Goal: Information Seeking & Learning: Learn about a topic

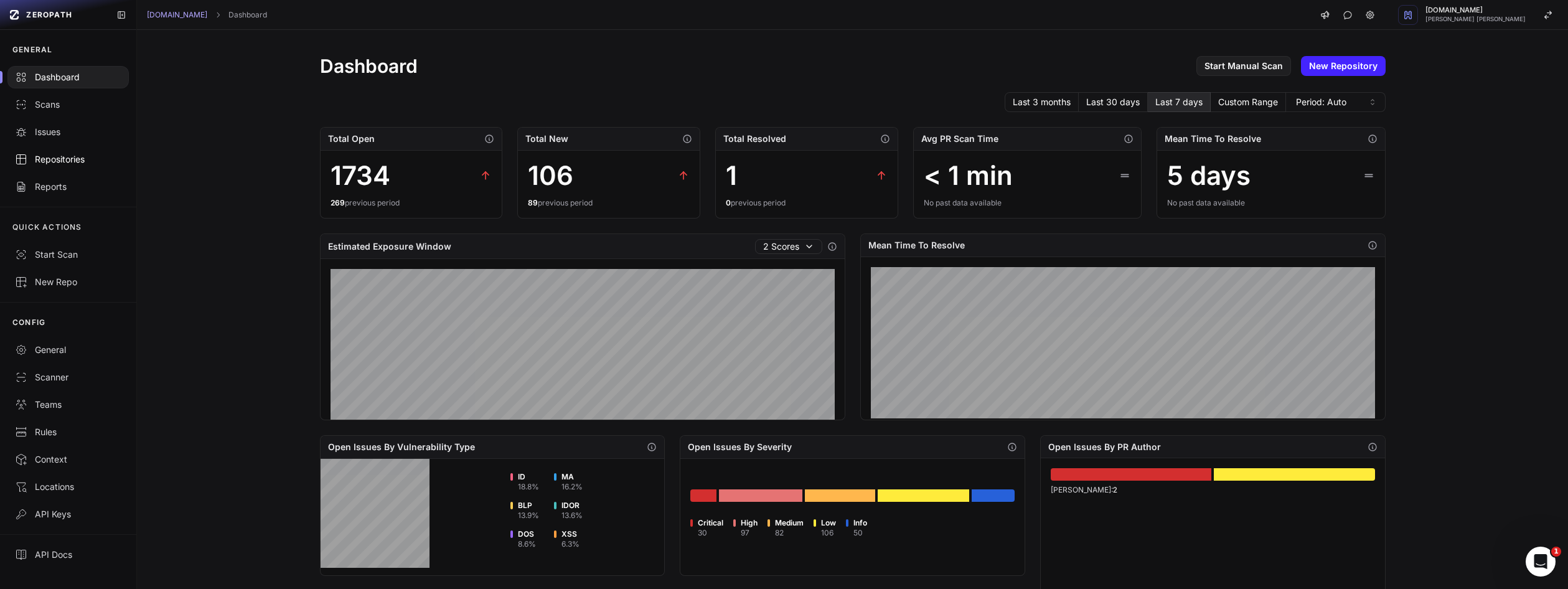
click at [66, 166] on link "Repositories" at bounding box center [68, 159] width 136 height 28
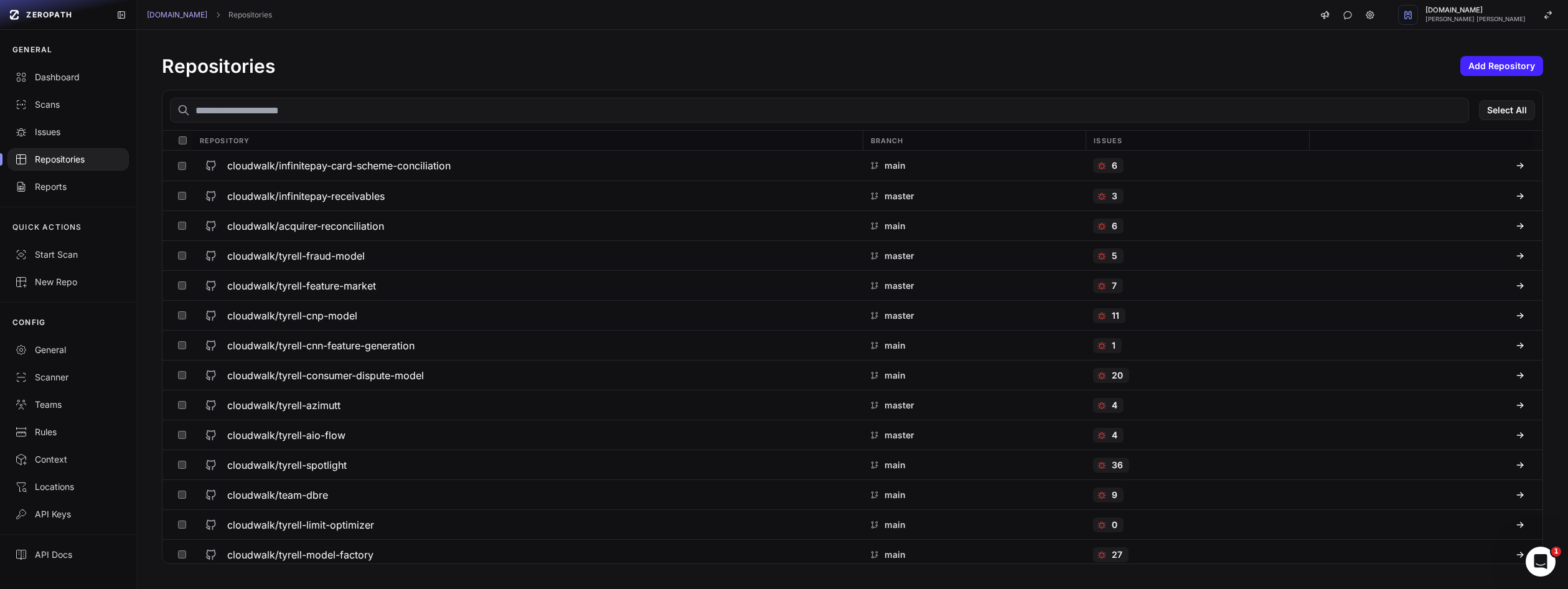
click at [414, 121] on input "text" at bounding box center [820, 110] width 1299 height 25
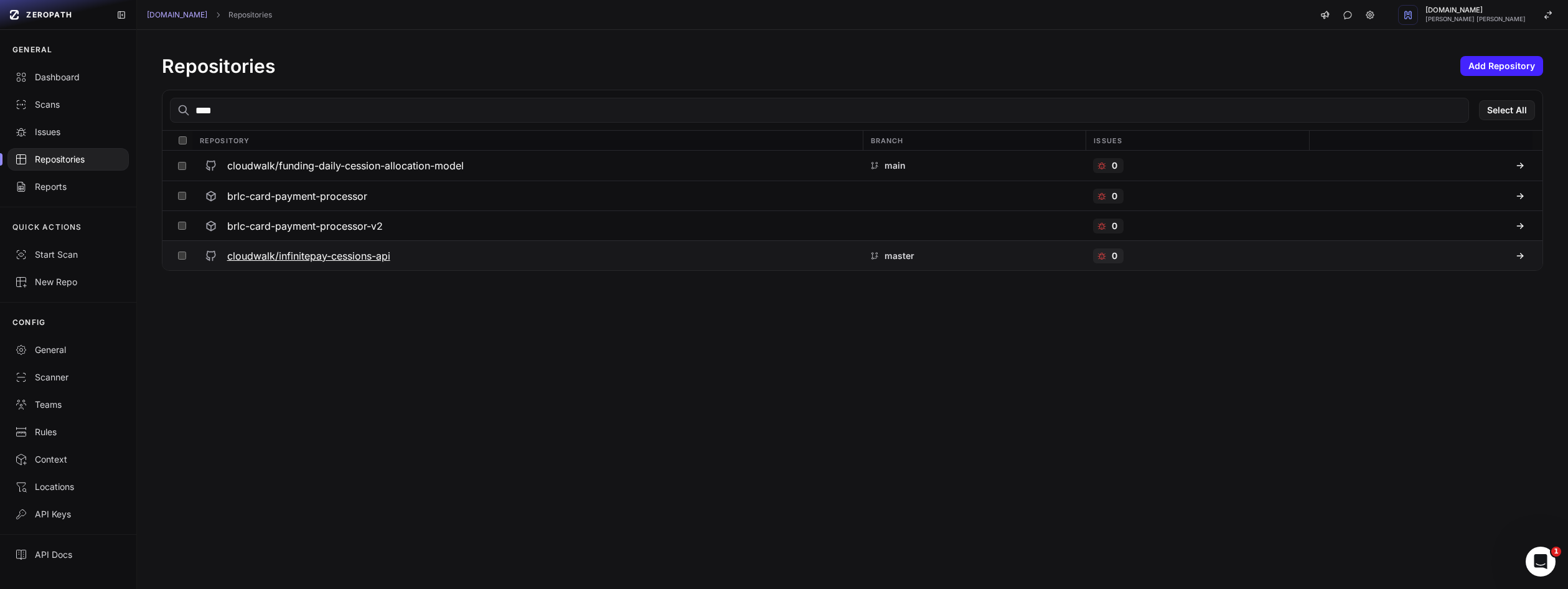
type input "****"
click at [347, 255] on h3 "cloudwalk/infinitepay-cessions-api" at bounding box center [308, 256] width 163 height 15
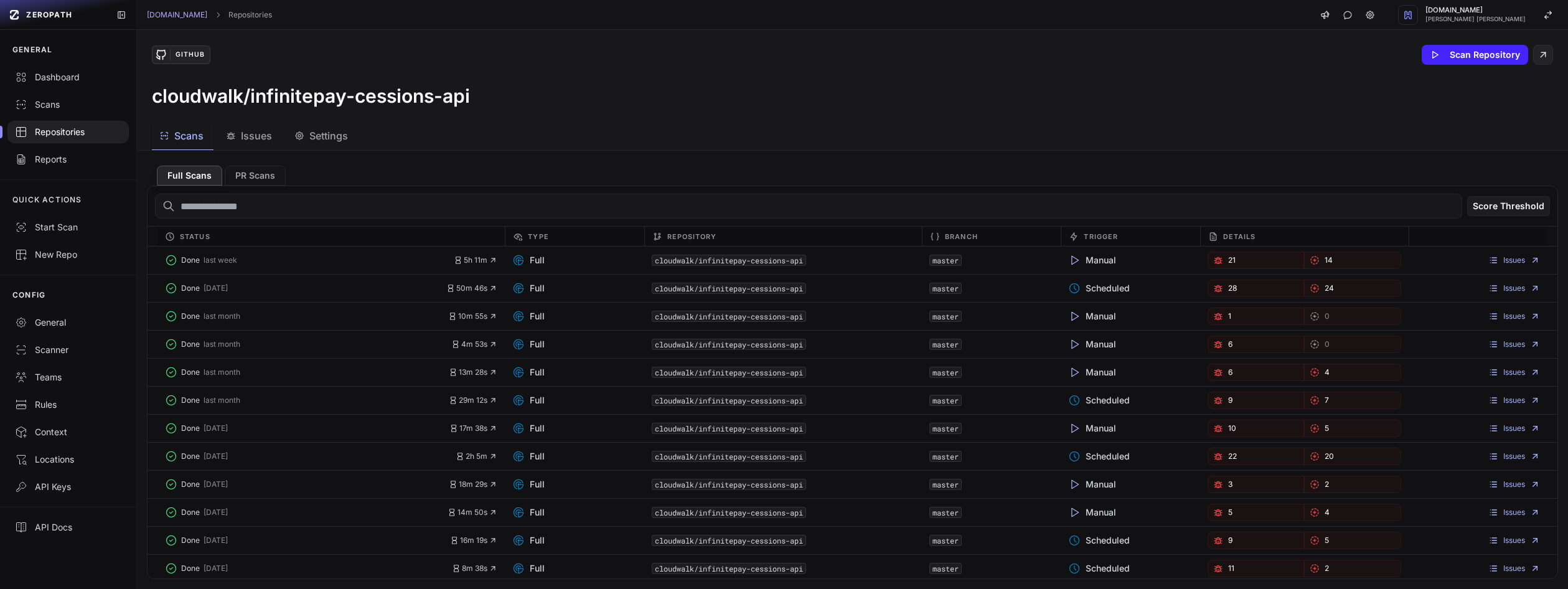
click at [243, 143] on span "Issues" at bounding box center [257, 135] width 31 height 15
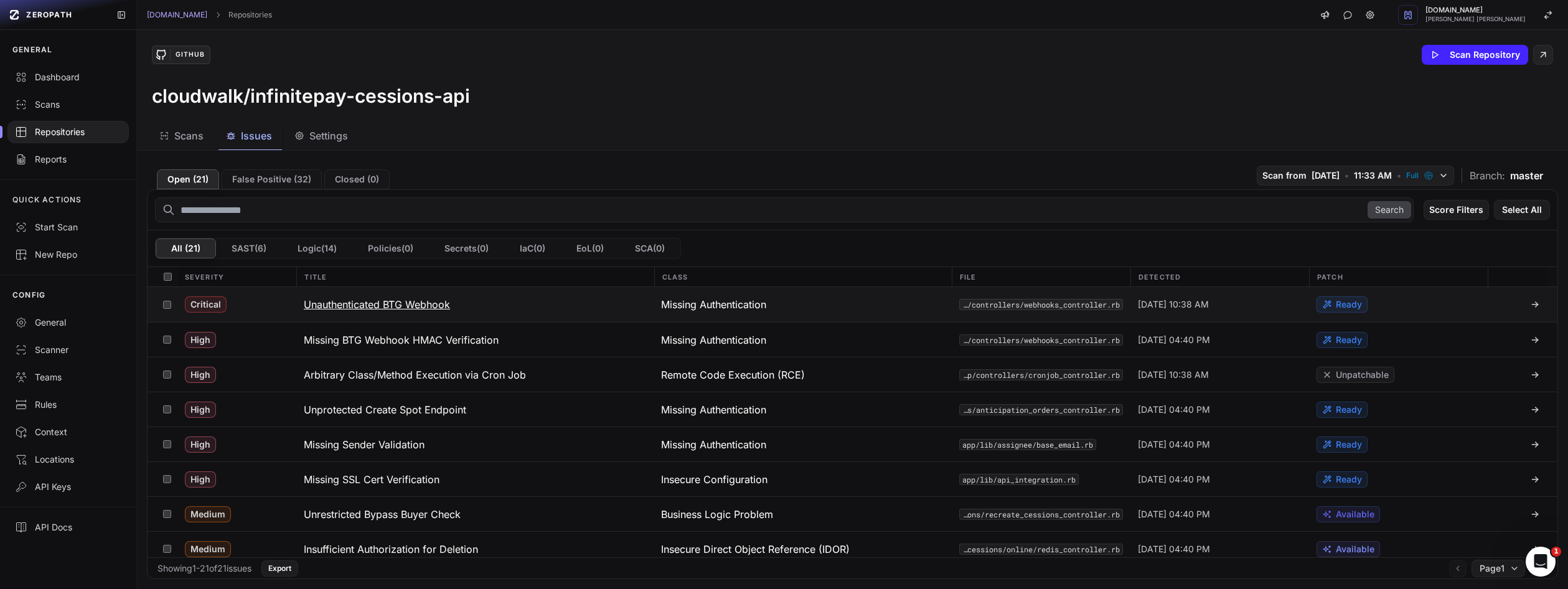
click at [402, 304] on h3 "Unauthenticated BTG Webhook" at bounding box center [376, 305] width 146 height 15
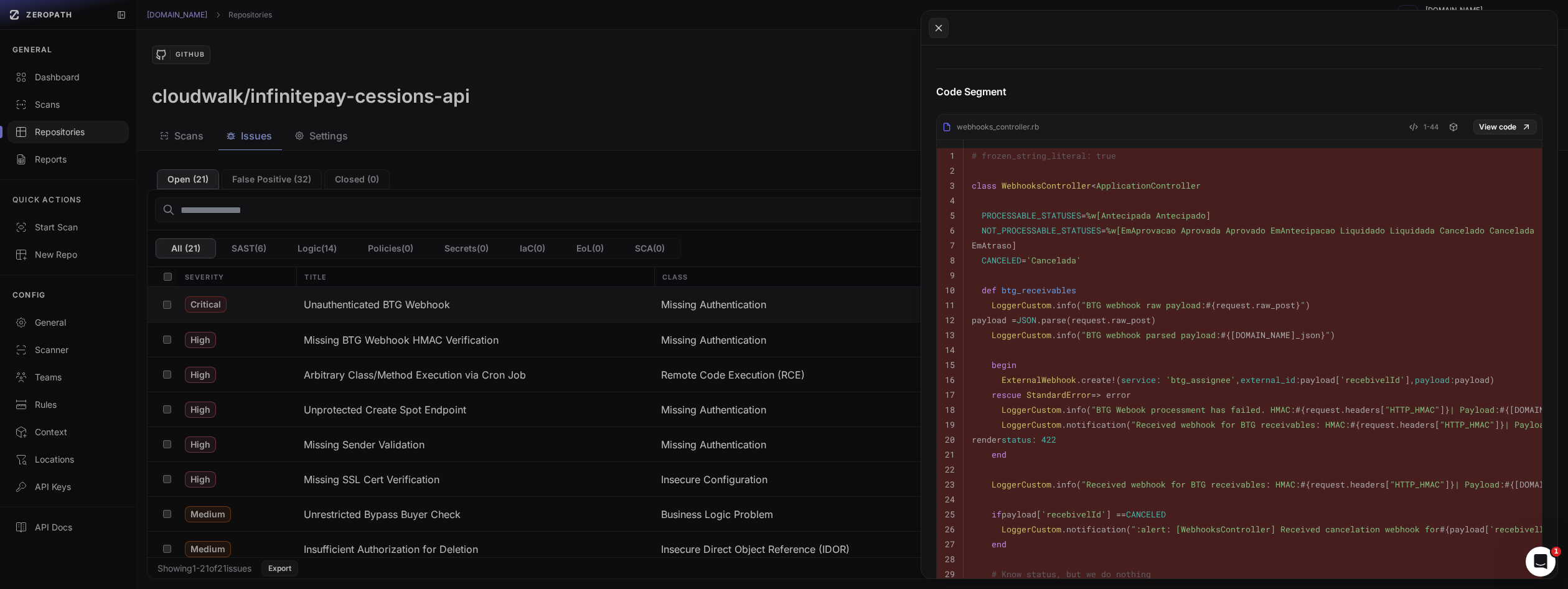
scroll to position [662, 0]
click at [1054, 180] on span "WebhooksController" at bounding box center [1045, 179] width 89 height 11
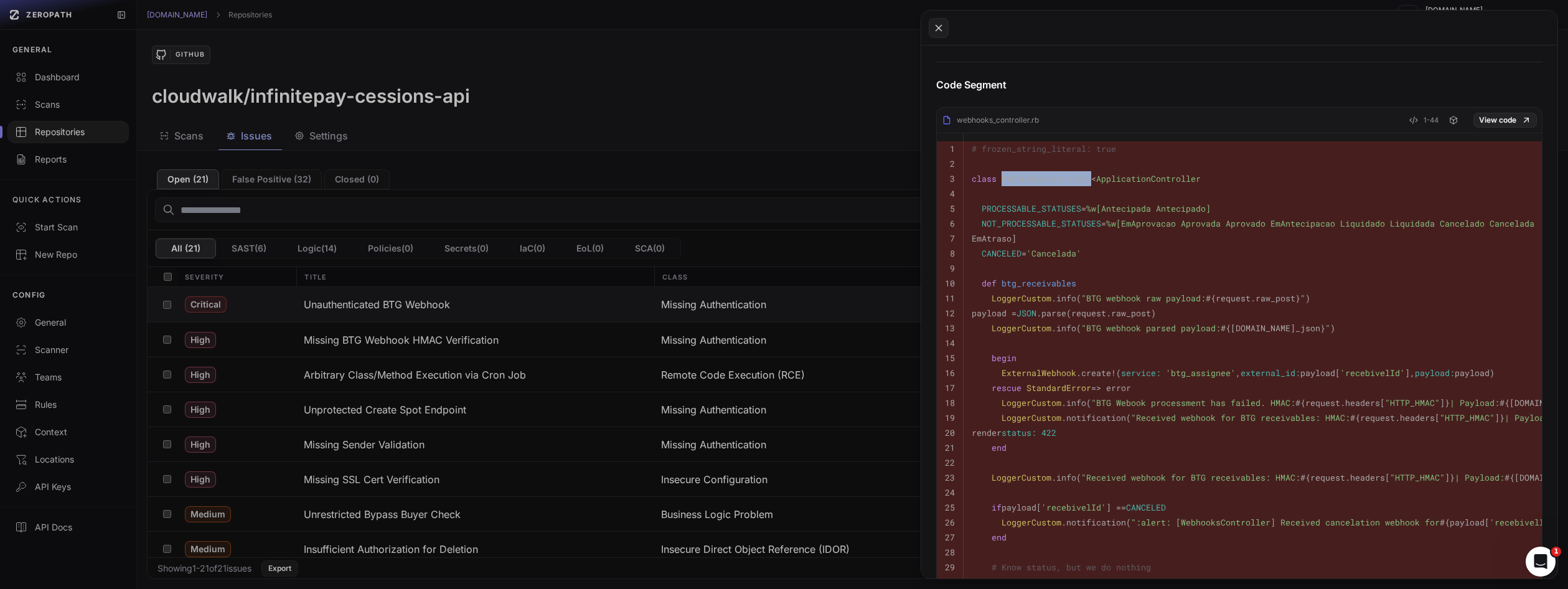
click at [1054, 180] on span "WebhooksController" at bounding box center [1045, 179] width 89 height 11
copy span "WebhooksController"
click at [643, 83] on button at bounding box center [784, 294] width 1568 height 589
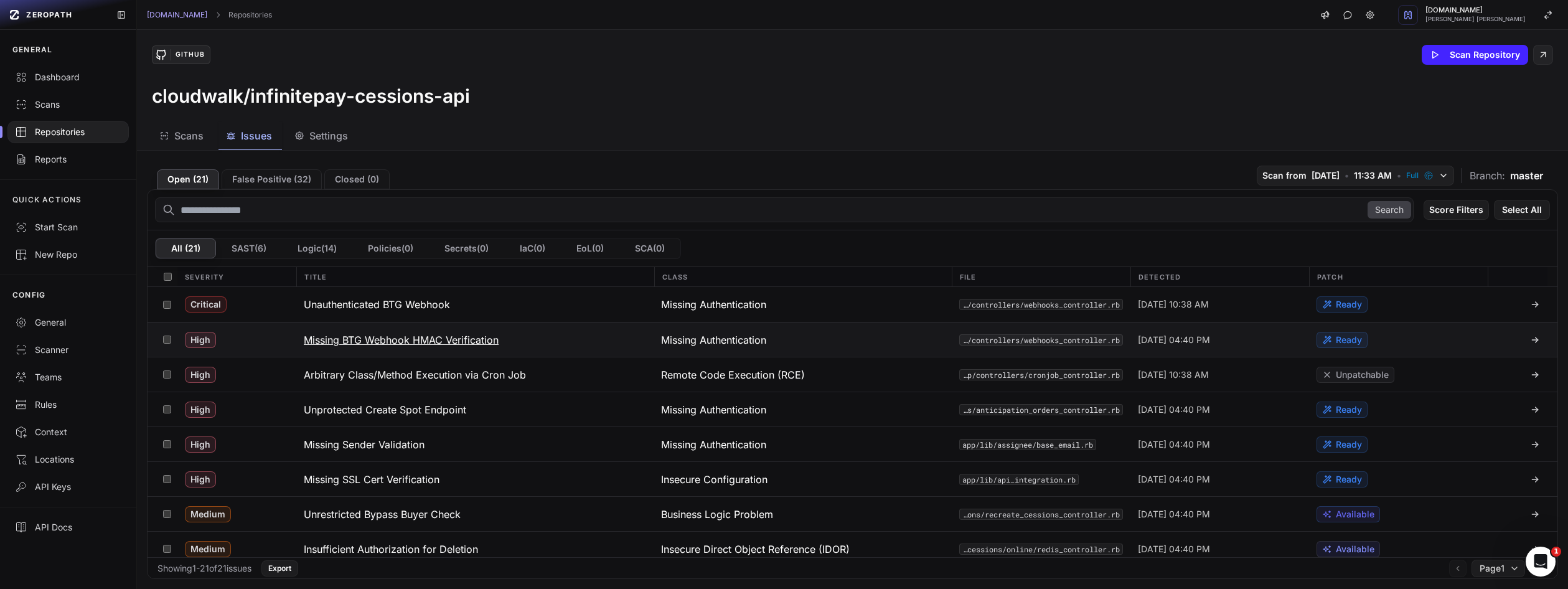
click at [432, 338] on h3 "Missing BTG Webhook HMAC Verification" at bounding box center [401, 340] width 195 height 15
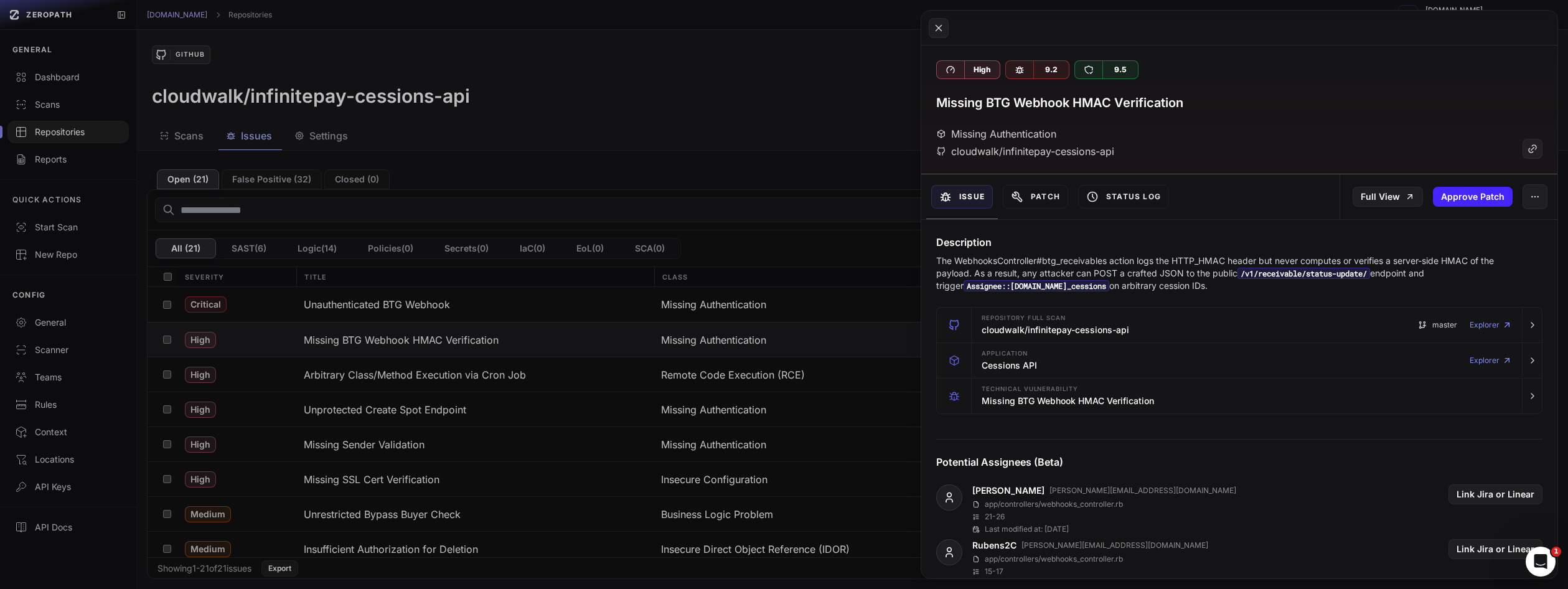
click at [684, 145] on button at bounding box center [784, 294] width 1568 height 589
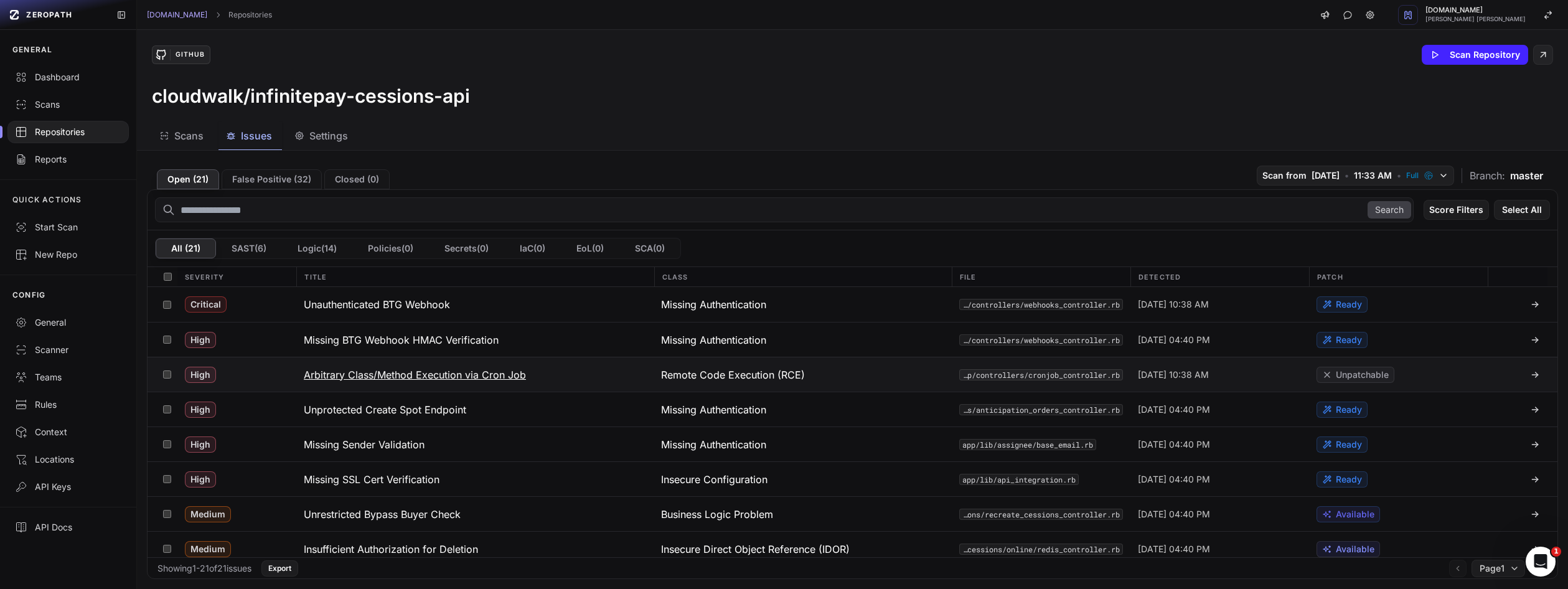
click at [469, 379] on h3 "Arbitrary Class/Method Execution via Cron Job" at bounding box center [414, 375] width 222 height 15
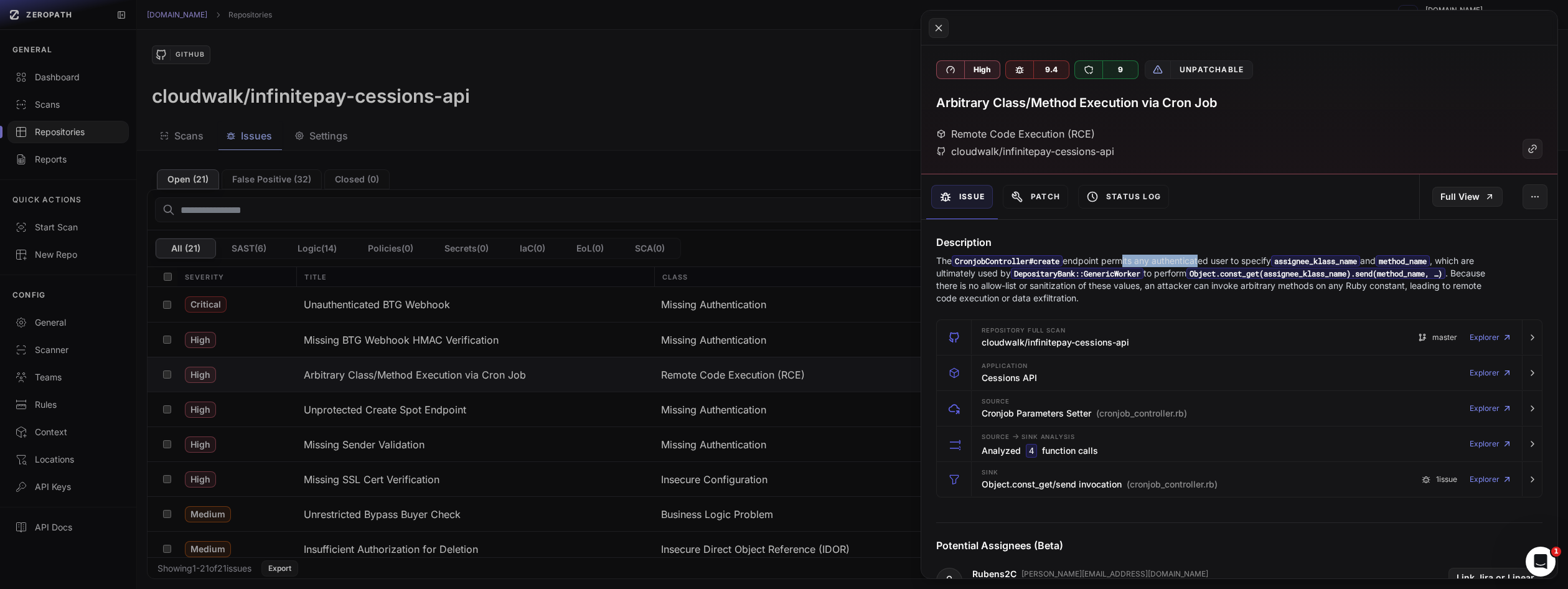
drag, startPoint x: 1126, startPoint y: 260, endPoint x: 1205, endPoint y: 259, distance: 79.0
click at [1204, 259] on p "The CronjobController#create endpoint permits any authenticated user to specify…" at bounding box center [1215, 280] width 558 height 50
click at [1221, 259] on p "The CronjobController#create endpoint permits any authenticated user to specify…" at bounding box center [1215, 280] width 558 height 50
drag, startPoint x: 974, startPoint y: 288, endPoint x: 1076, endPoint y: 289, distance: 102.0
click at [1076, 289] on p "The CronjobController#create endpoint permits any authenticated user to specify…" at bounding box center [1215, 280] width 558 height 50
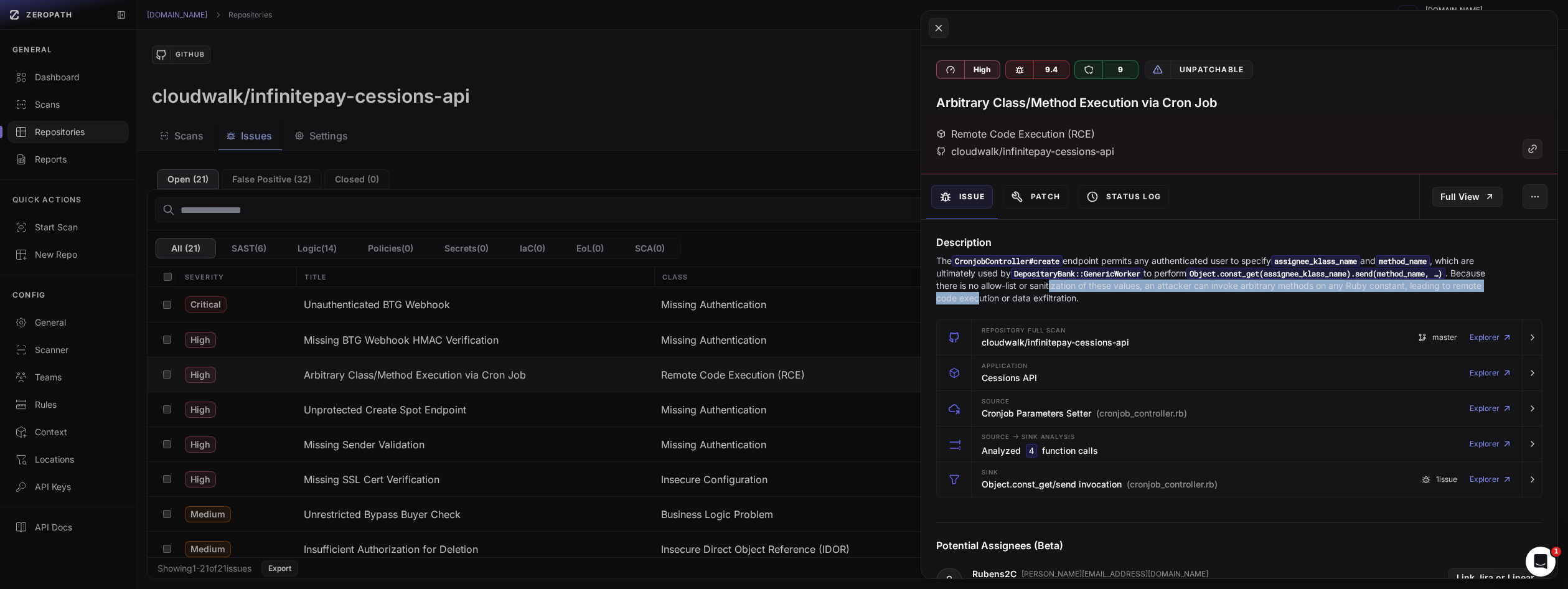
drag, startPoint x: 1010, startPoint y: 292, endPoint x: 1090, endPoint y: 289, distance: 80.1
click at [1090, 289] on p "The CronjobController#create endpoint permits any authenticated user to specify…" at bounding box center [1215, 280] width 558 height 50
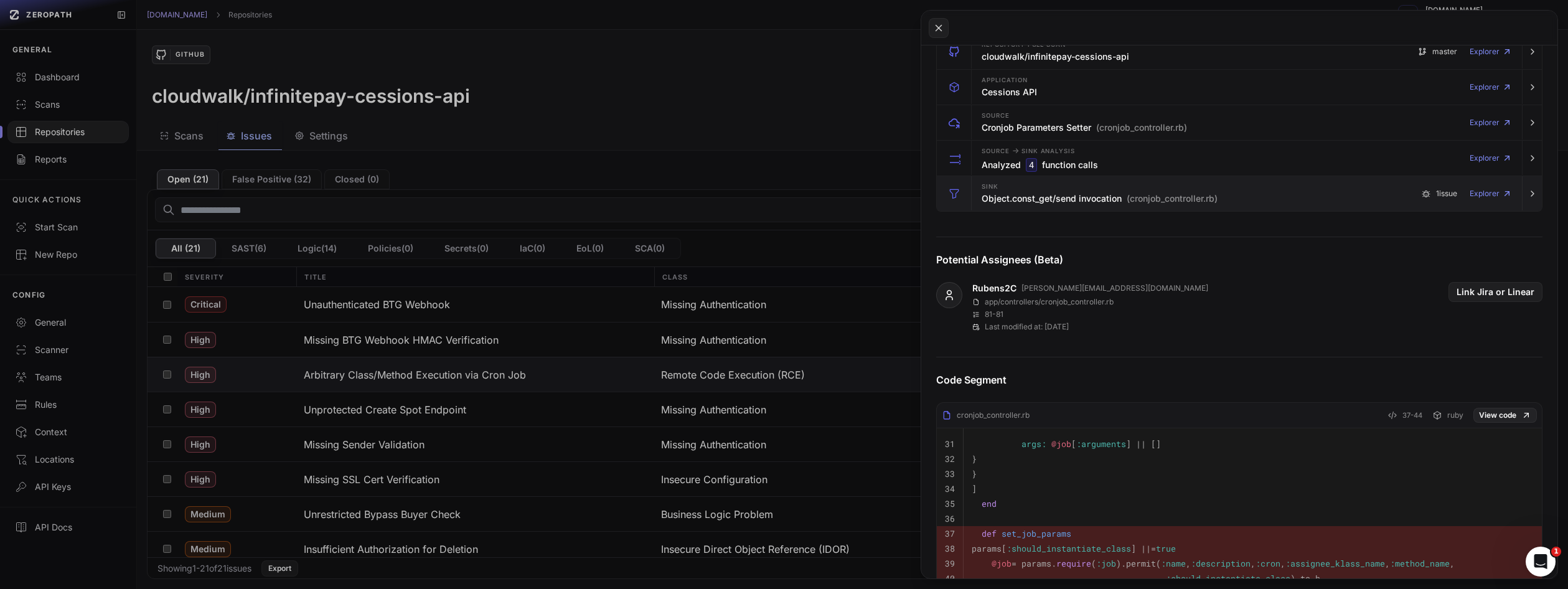
scroll to position [34, 0]
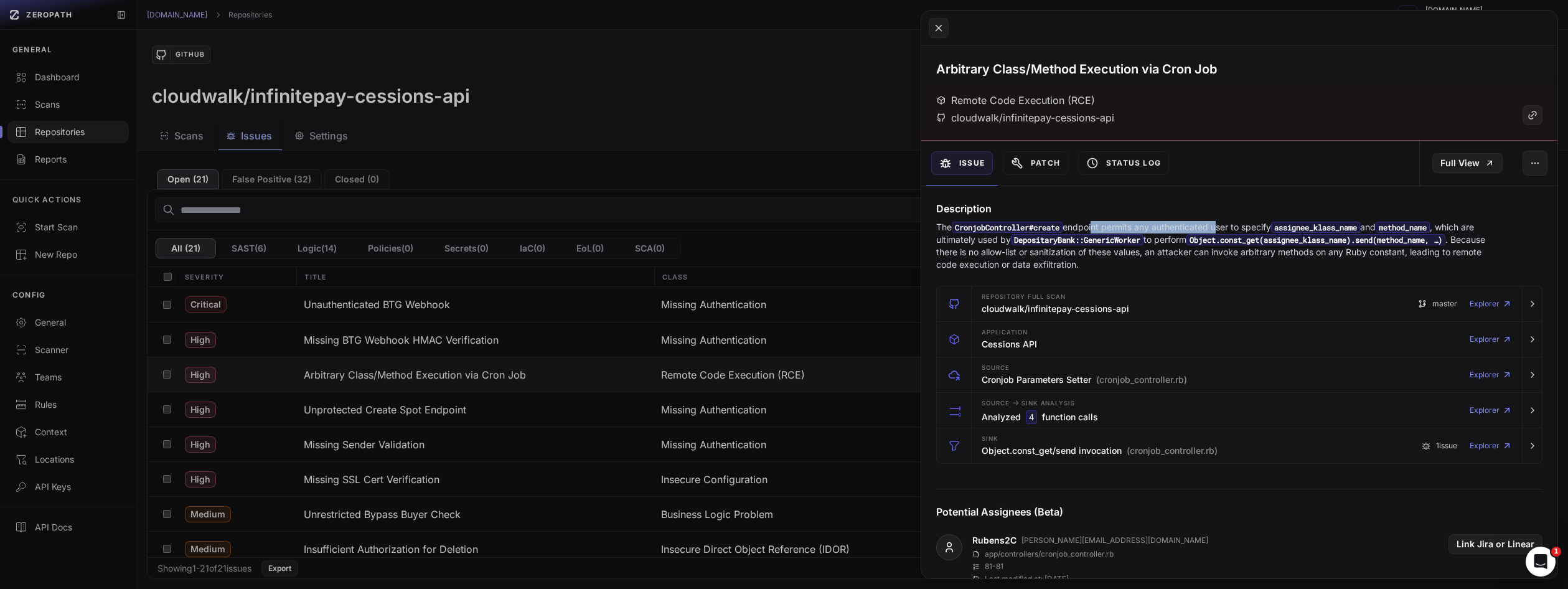
drag, startPoint x: 1097, startPoint y: 227, endPoint x: 1225, endPoint y: 229, distance: 128.0
click at [1222, 229] on p "The CronjobController#create endpoint permits any authenticated user to specify…" at bounding box center [1215, 246] width 558 height 50
click at [1241, 228] on p "The CronjobController#create endpoint permits any authenticated user to specify…" at bounding box center [1215, 246] width 558 height 50
click at [816, 198] on button at bounding box center [784, 294] width 1568 height 589
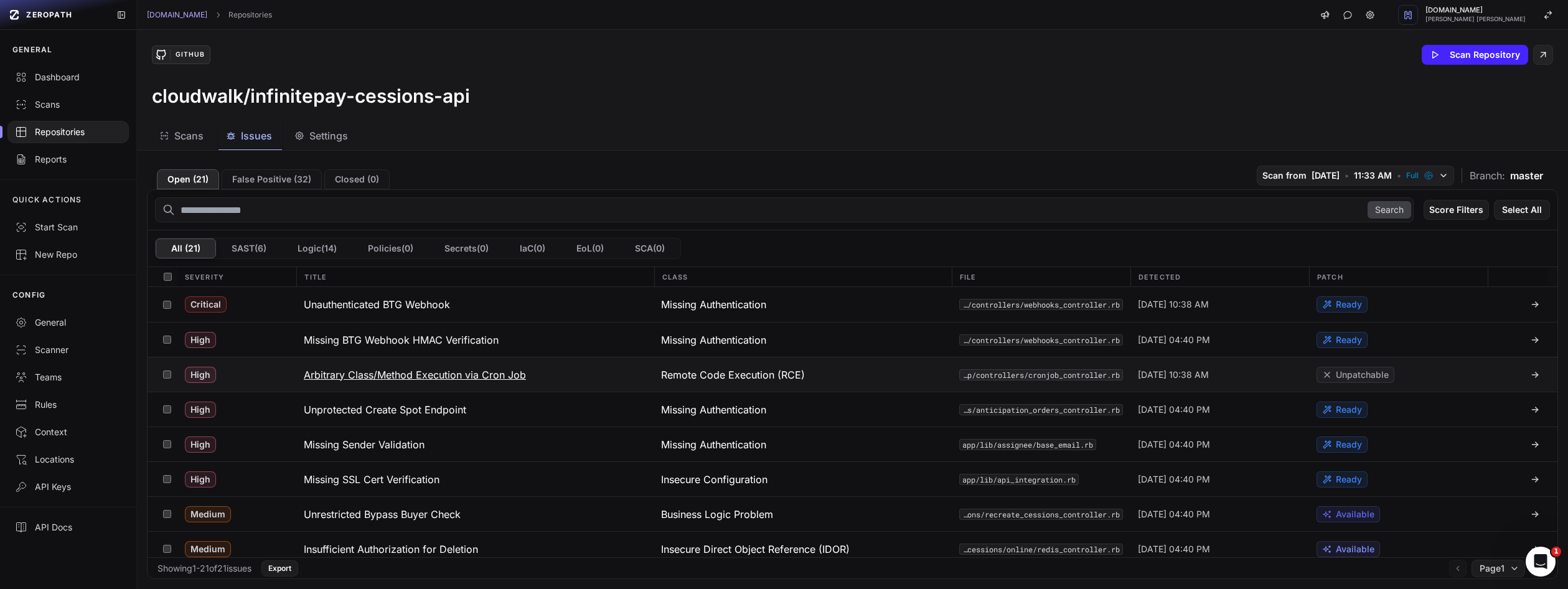
click at [741, 375] on span "Remote Code Execution (RCE)" at bounding box center [732, 375] width 144 height 15
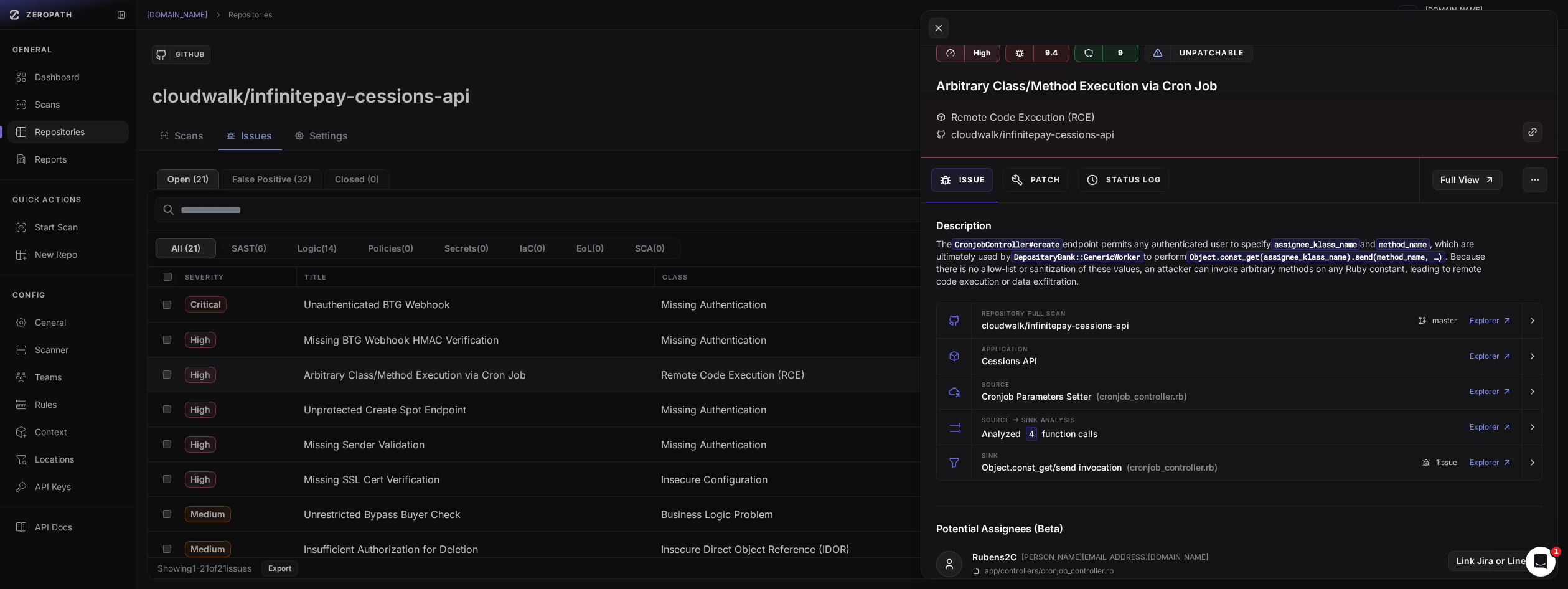
scroll to position [21, 0]
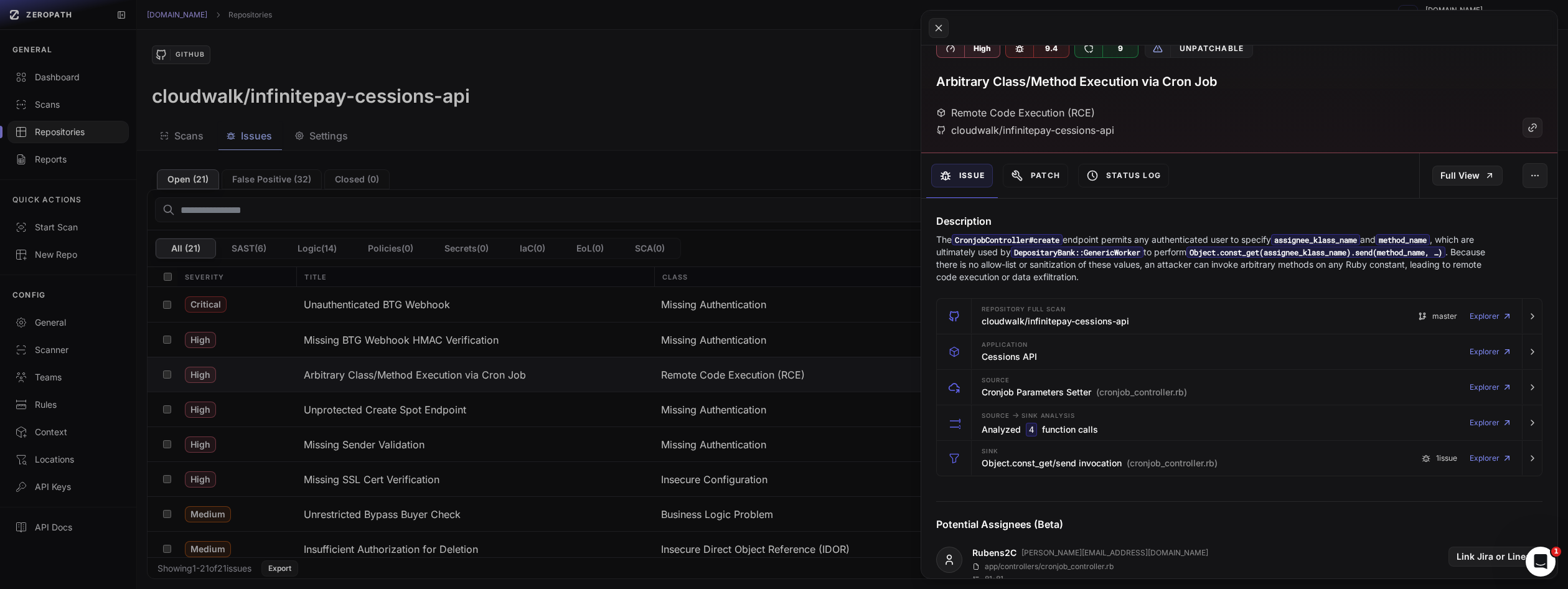
click at [673, 107] on button at bounding box center [784, 294] width 1568 height 589
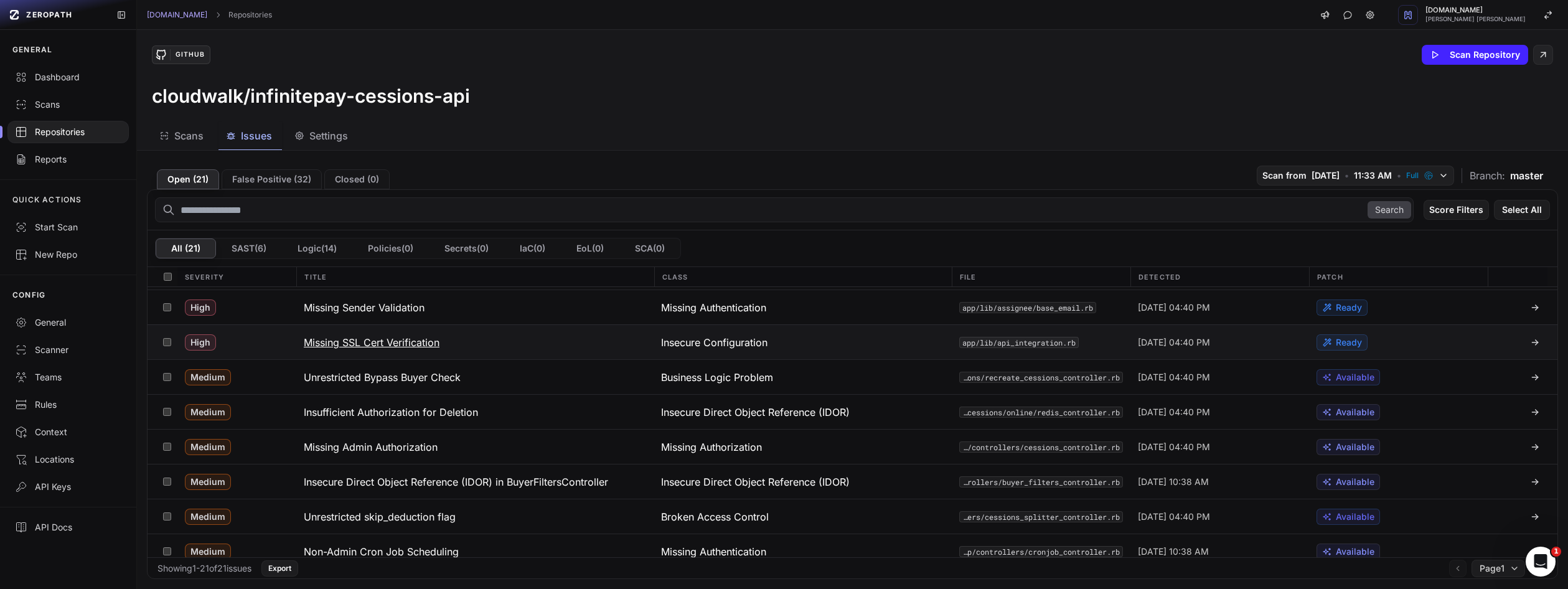
scroll to position [198, 0]
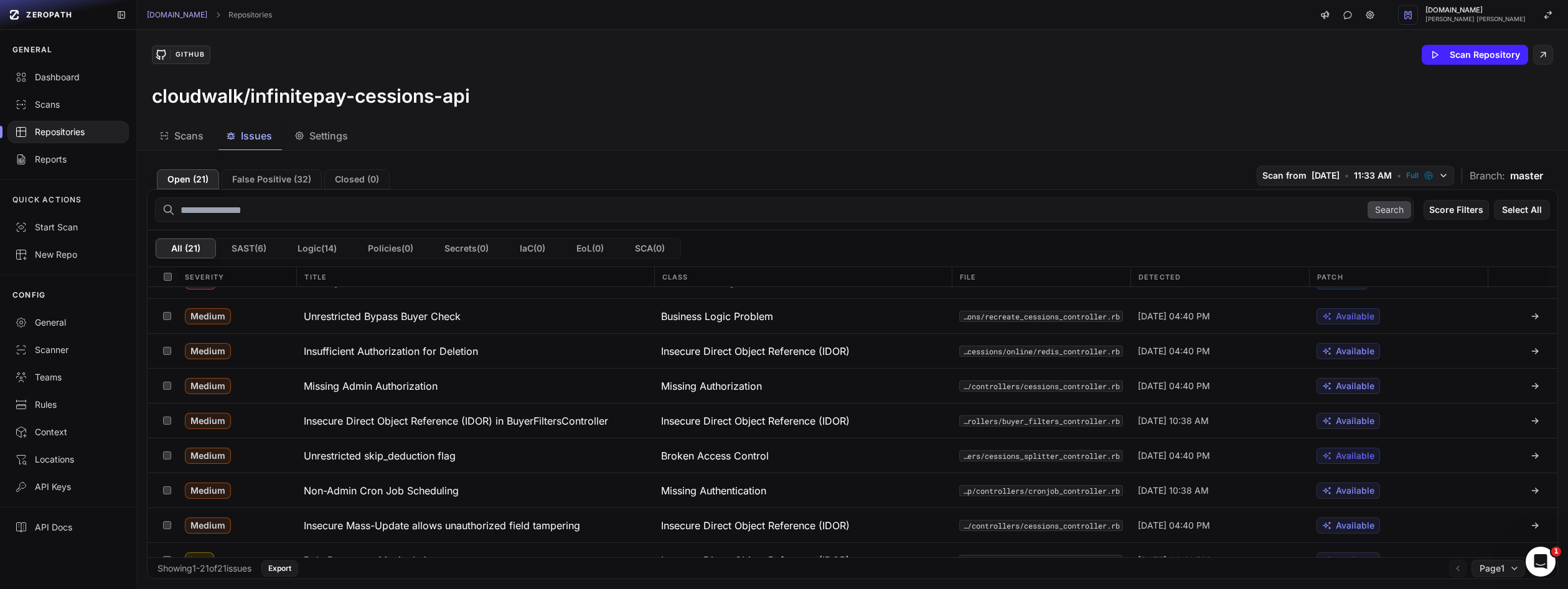
click at [731, 104] on div "cloudwalk/infinitepay-cessions-api" at bounding box center [852, 96] width 1401 height 22
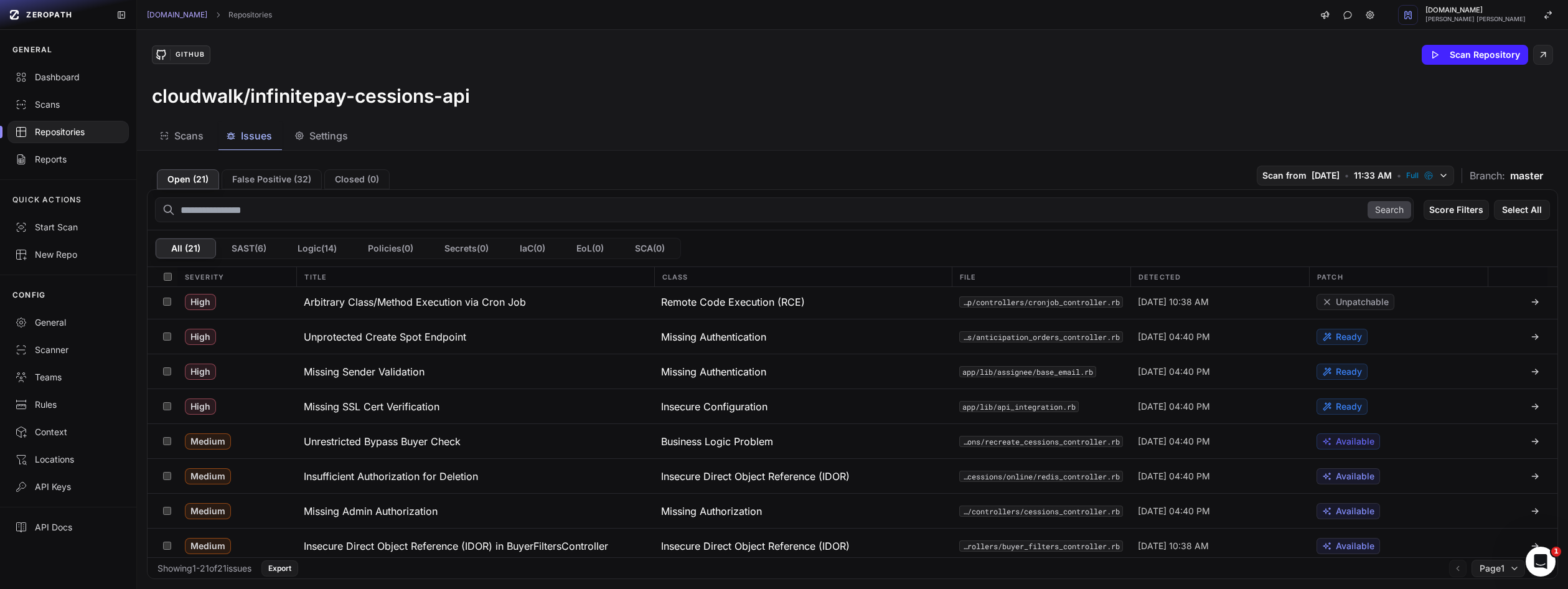
scroll to position [0, 0]
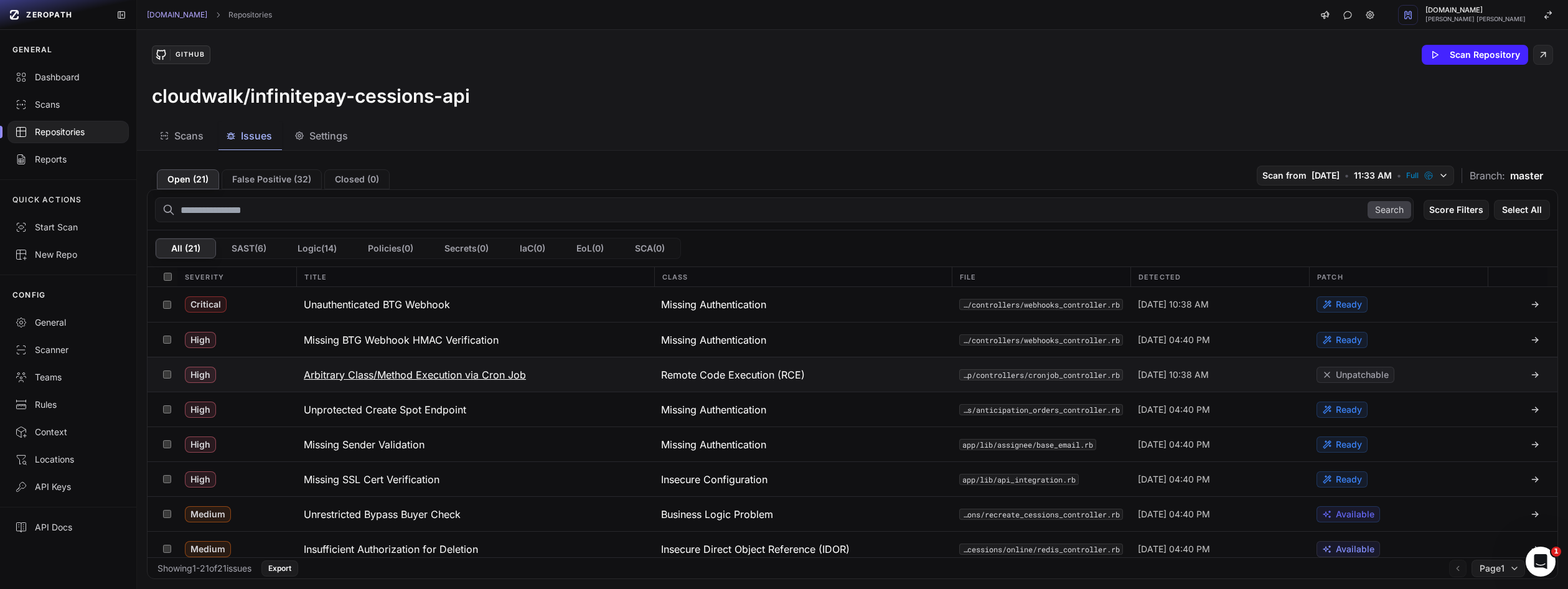
click at [424, 374] on h3 "Arbitrary Class/Method Execution via Cron Job" at bounding box center [414, 375] width 222 height 15
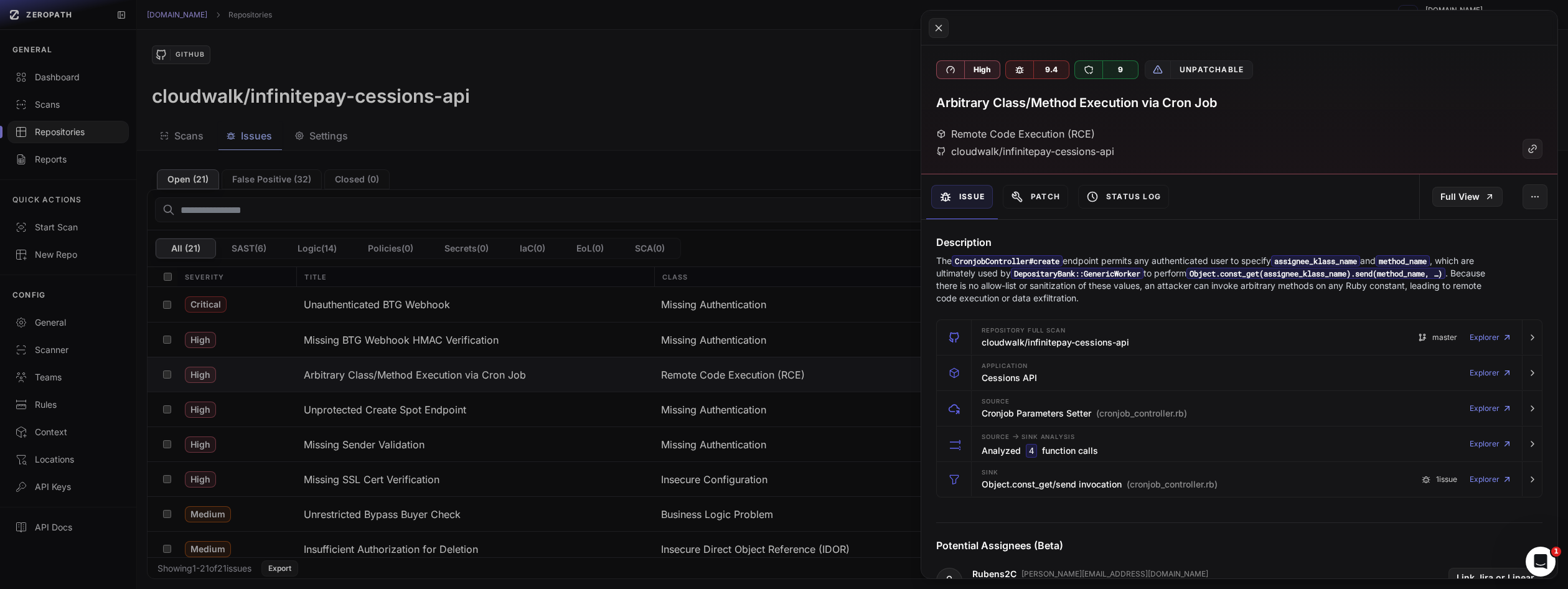
click at [1159, 119] on div "High 9.4 9 Unpatchable Arbitrary Class/Method Execution via Cron Job Remote Cod…" at bounding box center [1239, 110] width 636 height 129
click at [672, 144] on button at bounding box center [784, 294] width 1568 height 589
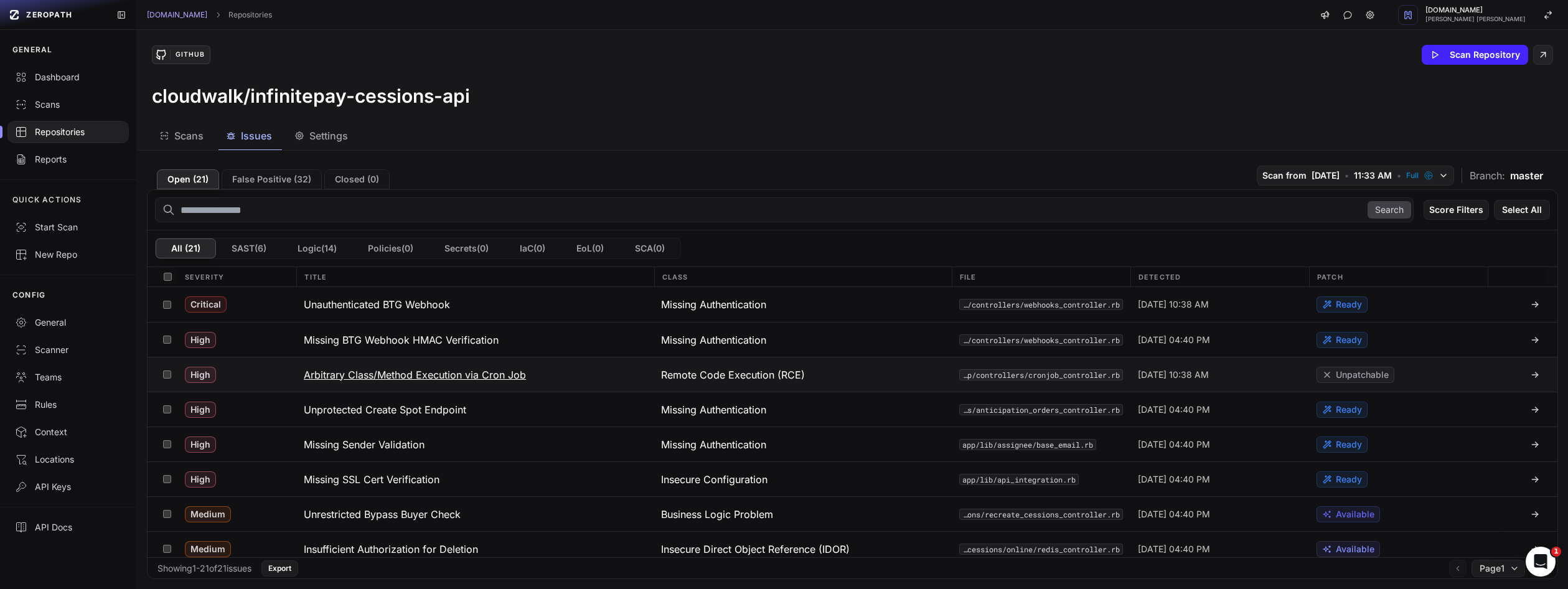
click at [453, 375] on h3 "Arbitrary Class/Method Execution via Cron Job" at bounding box center [414, 375] width 222 height 15
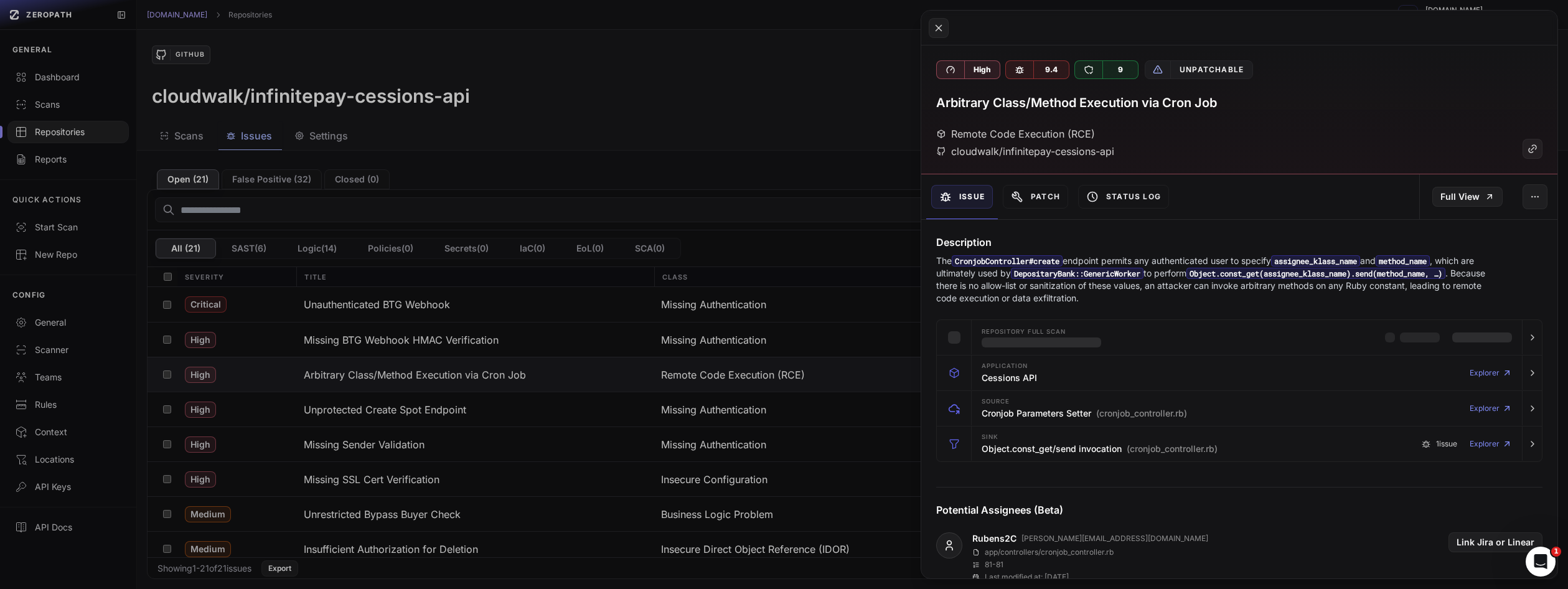
click at [987, 85] on div "High 9.4 9 Unpatchable Arbitrary Class/Method Execution via Cron Job Remote Cod…" at bounding box center [1239, 110] width 636 height 129
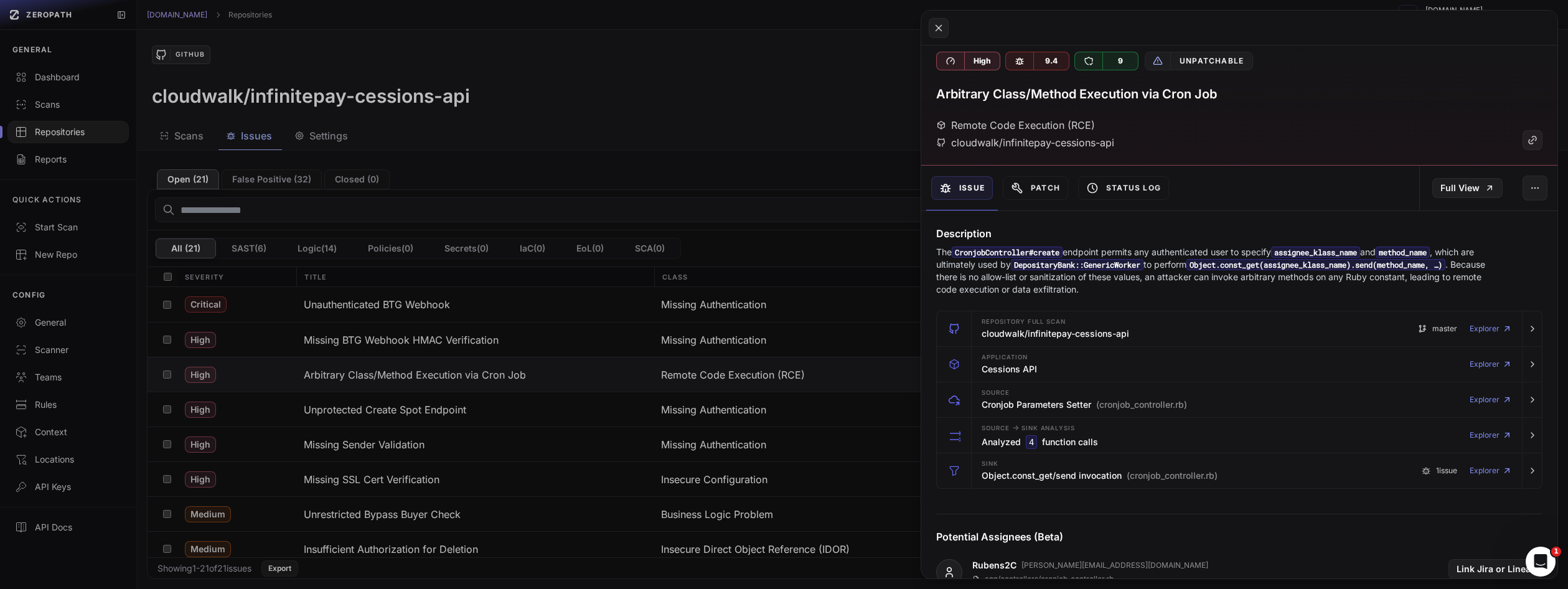
scroll to position [10, 0]
click at [1155, 126] on div "Remote Code Execution (RCE) cloudwalk/infinitepay-cessions-api" at bounding box center [1239, 132] width 606 height 32
click at [1320, 249] on code "assignee_klass_name" at bounding box center [1315, 250] width 89 height 11
copy code "assignee_klass_name"
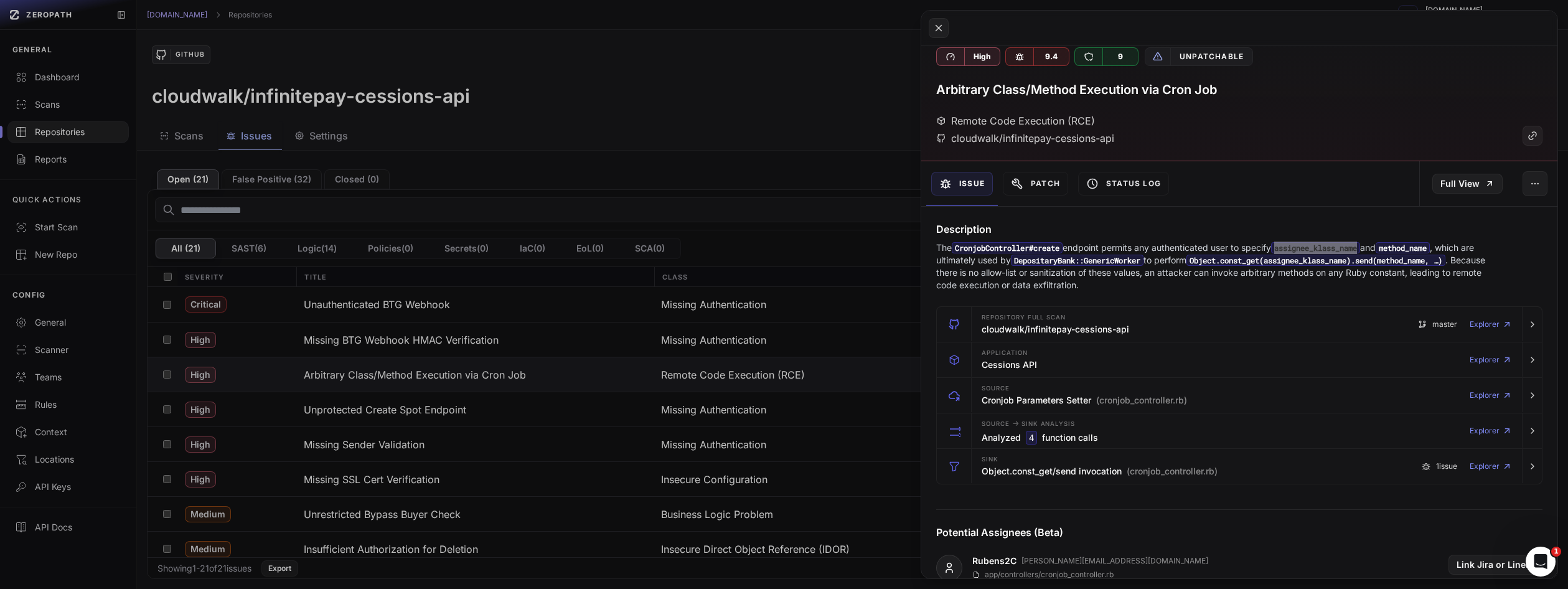
scroll to position [14, 0]
click at [766, 137] on button at bounding box center [784, 294] width 1568 height 589
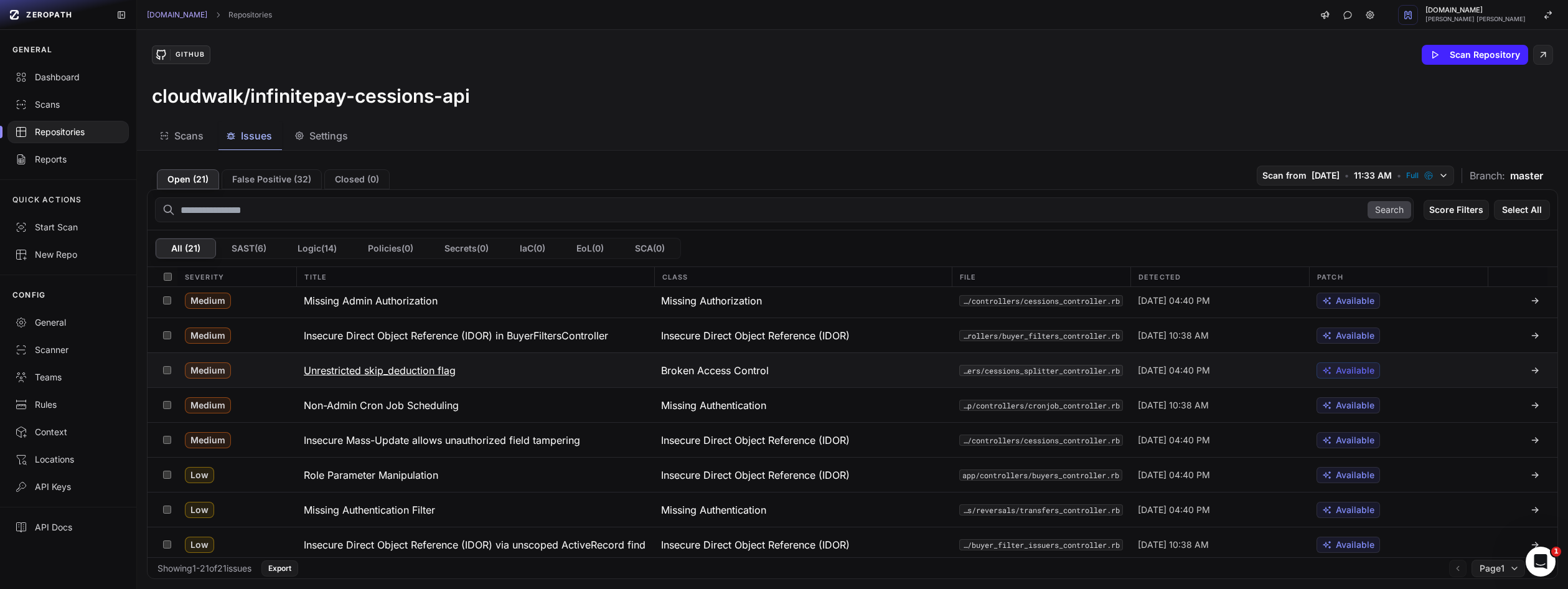
scroll to position [462, 0]
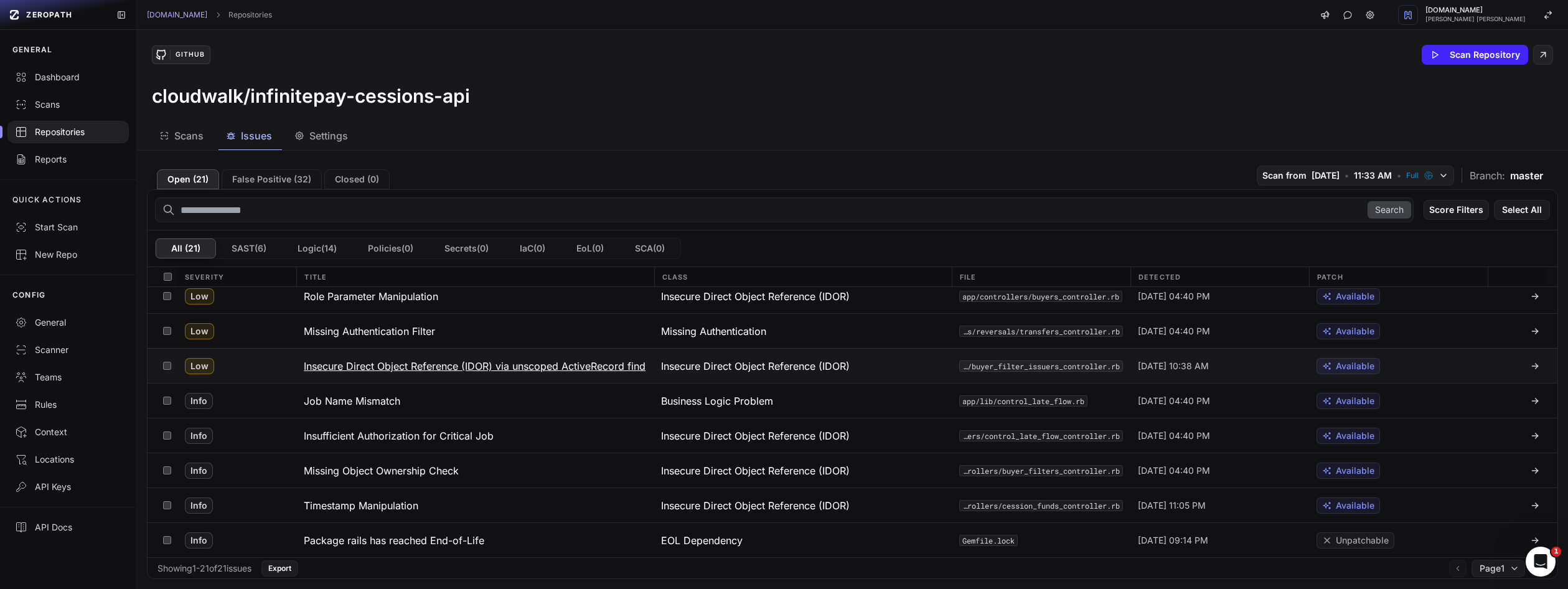
click at [483, 364] on h3 "Insecure Direct Object Reference (IDOR) via unscoped ActiveRecord find" at bounding box center [474, 366] width 341 height 15
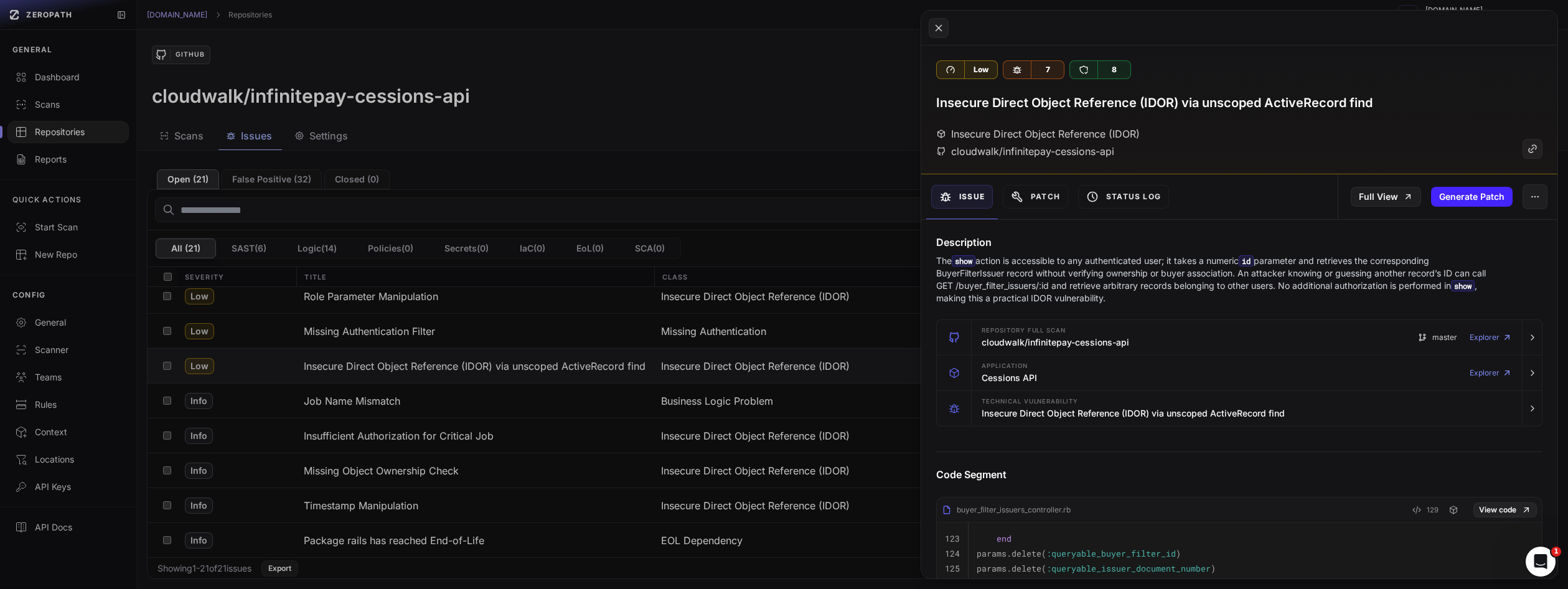
click at [755, 364] on button at bounding box center [784, 294] width 1568 height 589
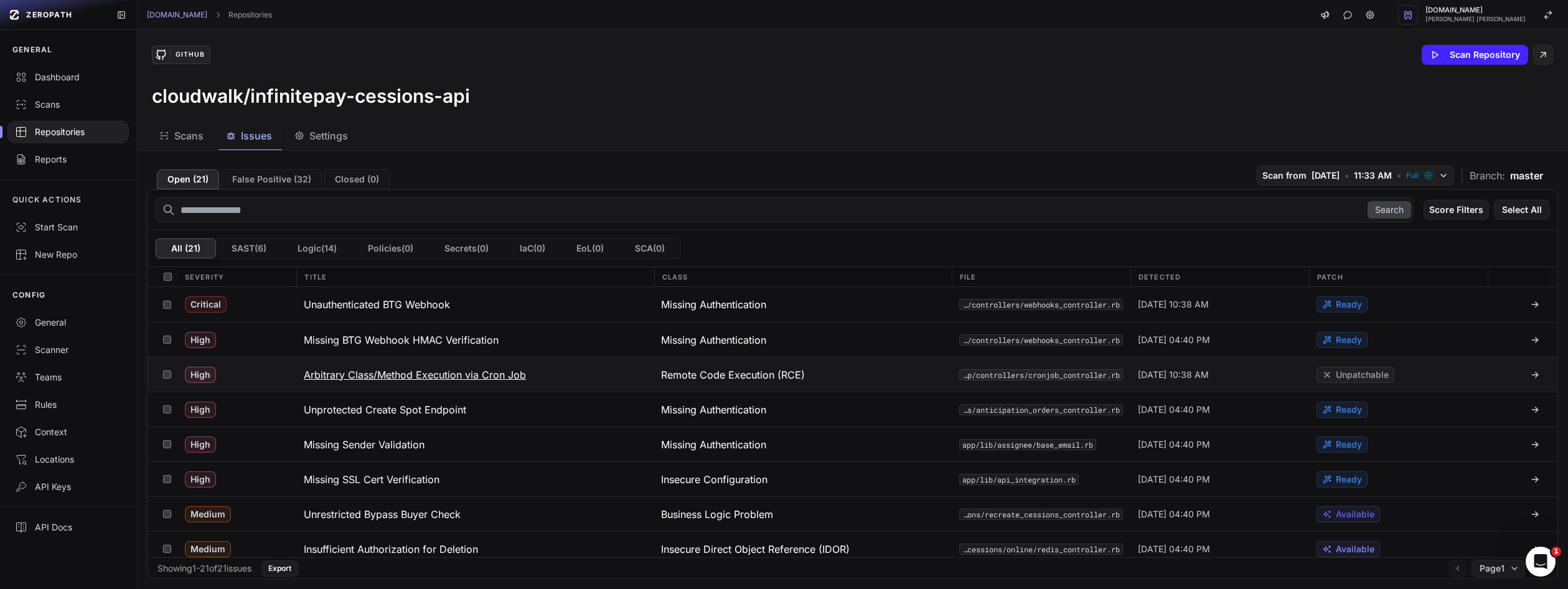
click at [463, 374] on h3 "Arbitrary Class/Method Execution via Cron Job" at bounding box center [414, 375] width 222 height 15
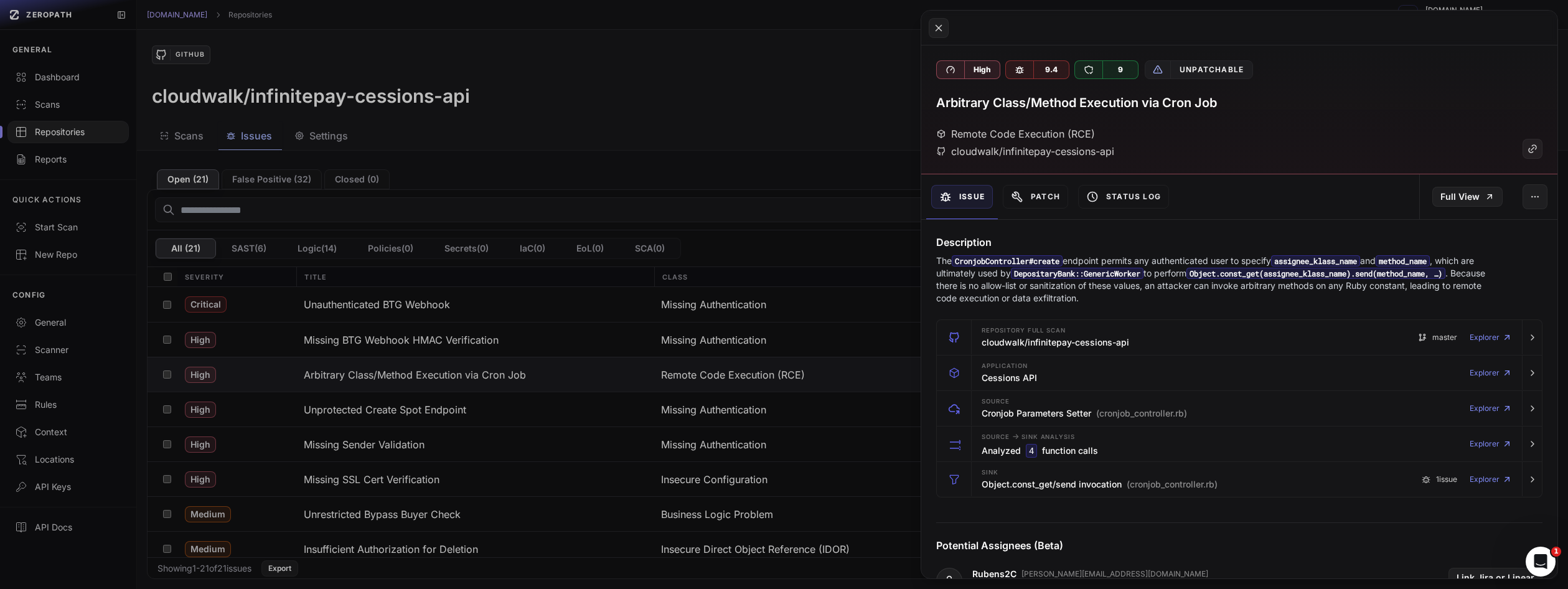
click at [783, 180] on button at bounding box center [784, 294] width 1568 height 589
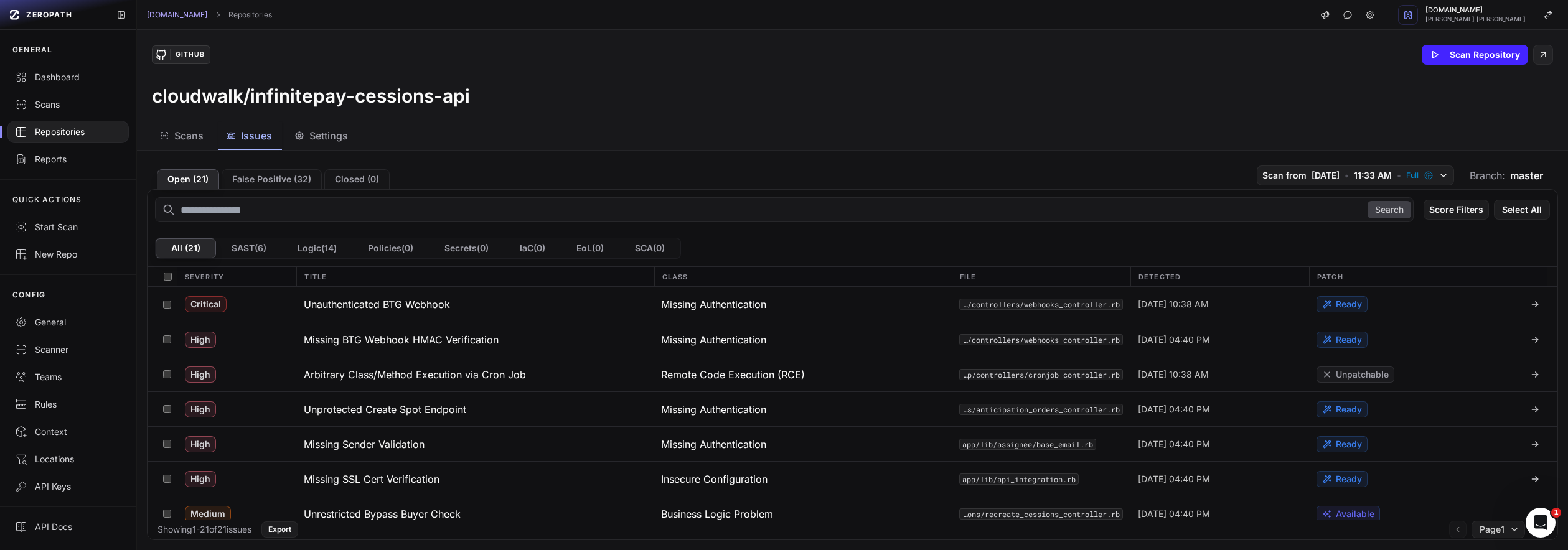
scroll to position [285, 0]
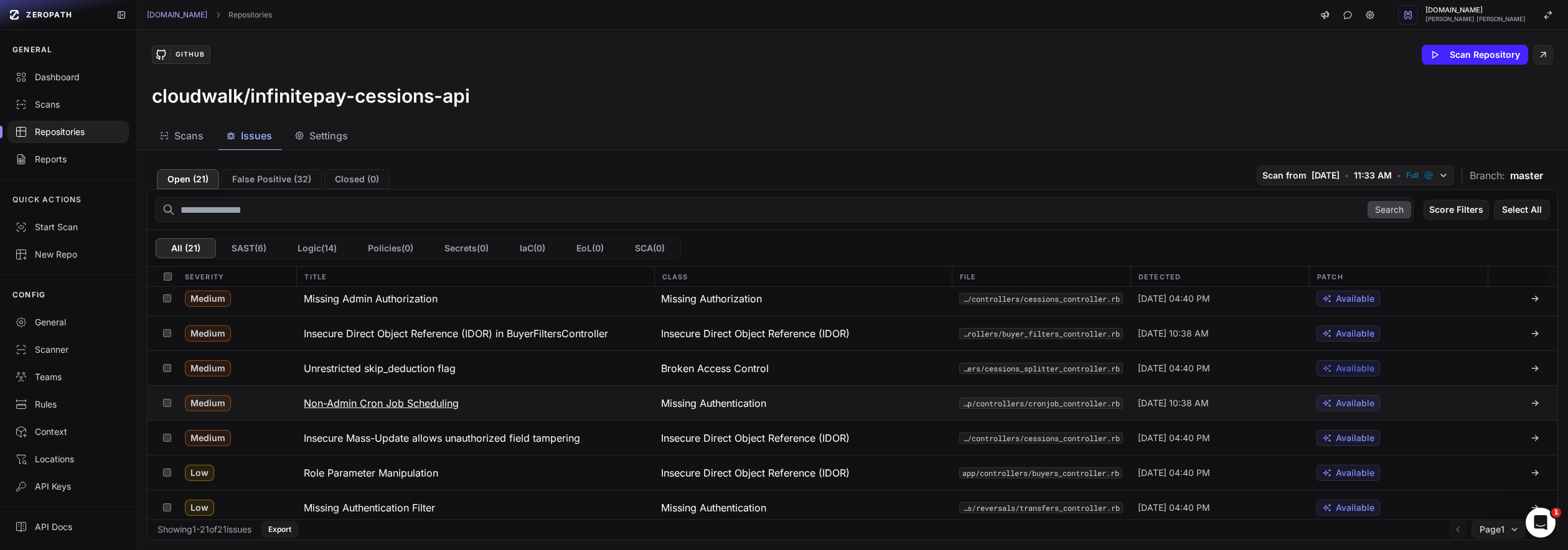
click at [384, 405] on h3 "Non-Admin Cron Job Scheduling" at bounding box center [381, 403] width 155 height 15
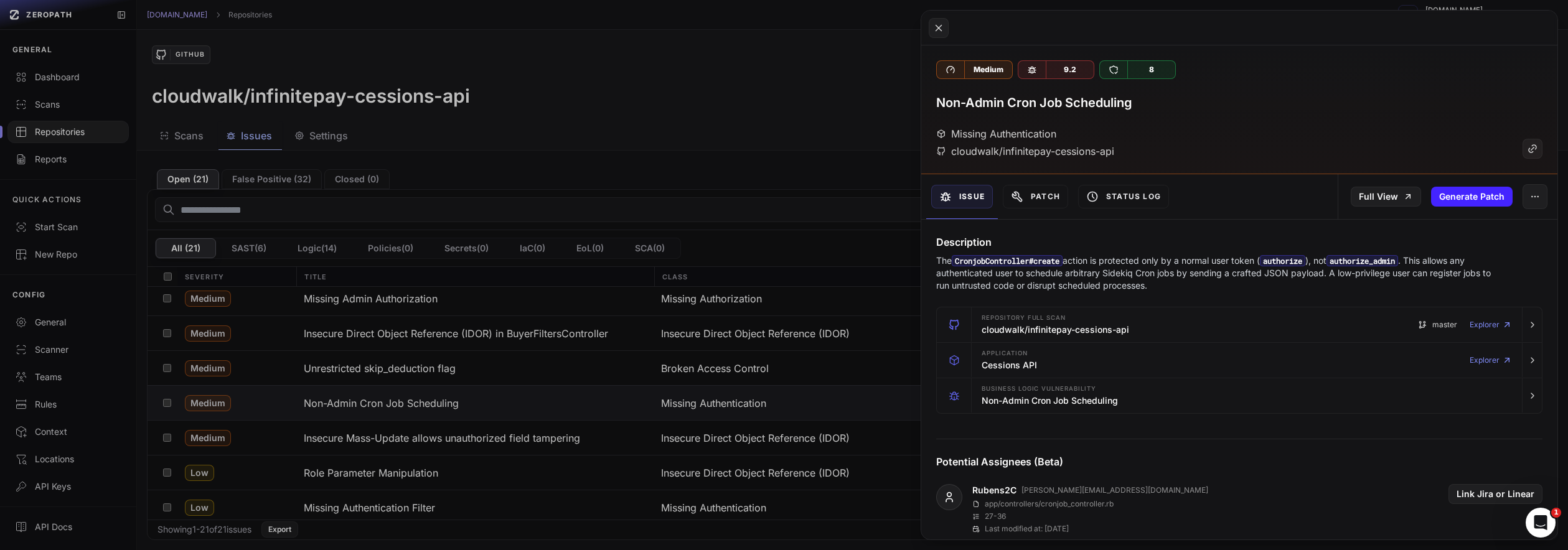
click at [668, 340] on button at bounding box center [784, 275] width 1568 height 550
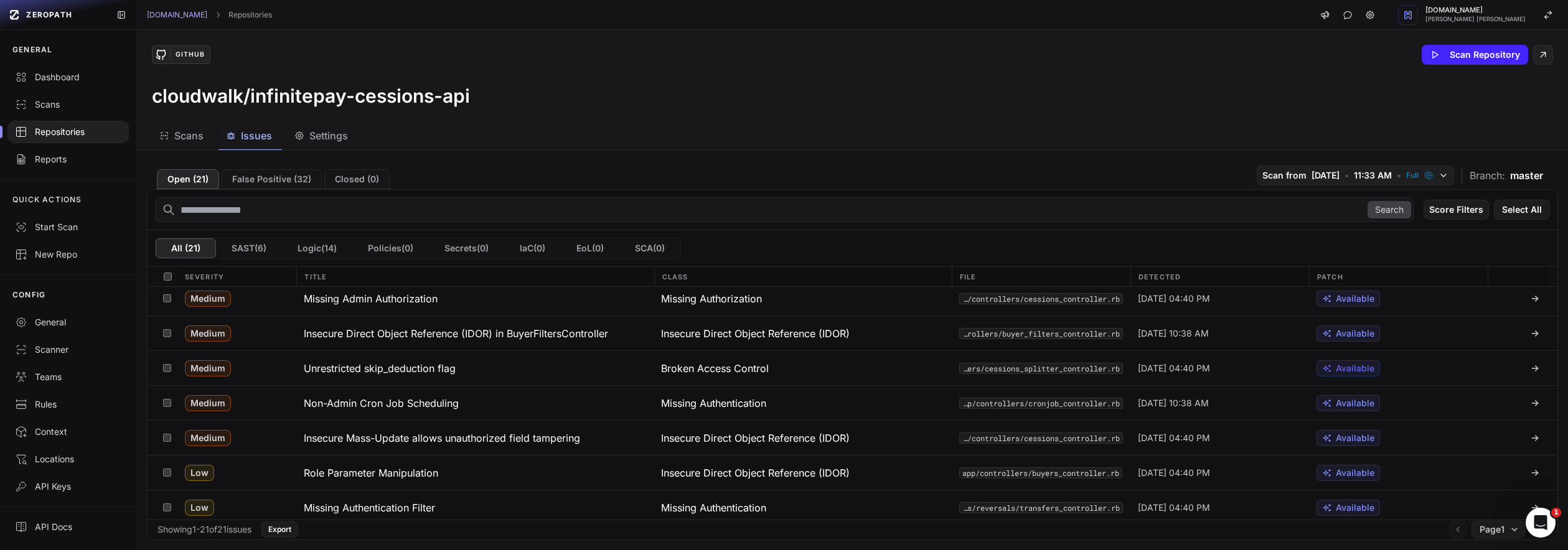
click at [610, 63] on div "GitHub Scan Repository" at bounding box center [852, 55] width 1401 height 20
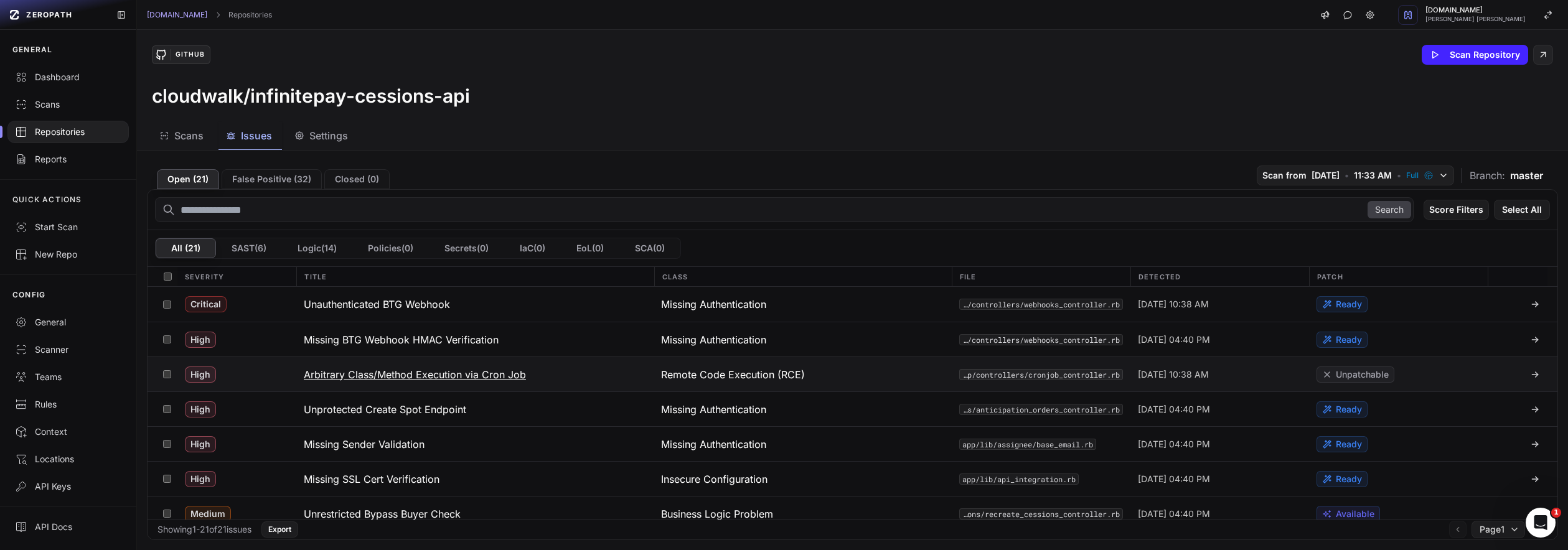
click at [426, 375] on h3 "Arbitrary Class/Method Execution via Cron Job" at bounding box center [414, 374] width 222 height 15
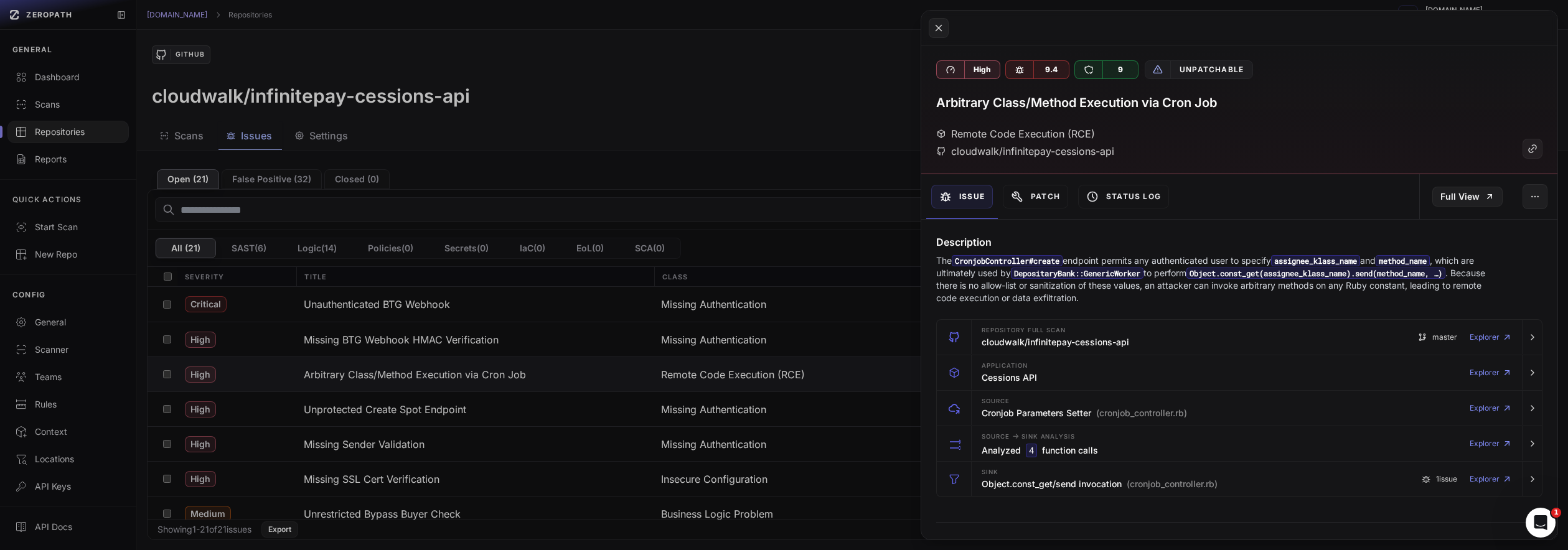
click at [680, 323] on button at bounding box center [784, 275] width 1568 height 550
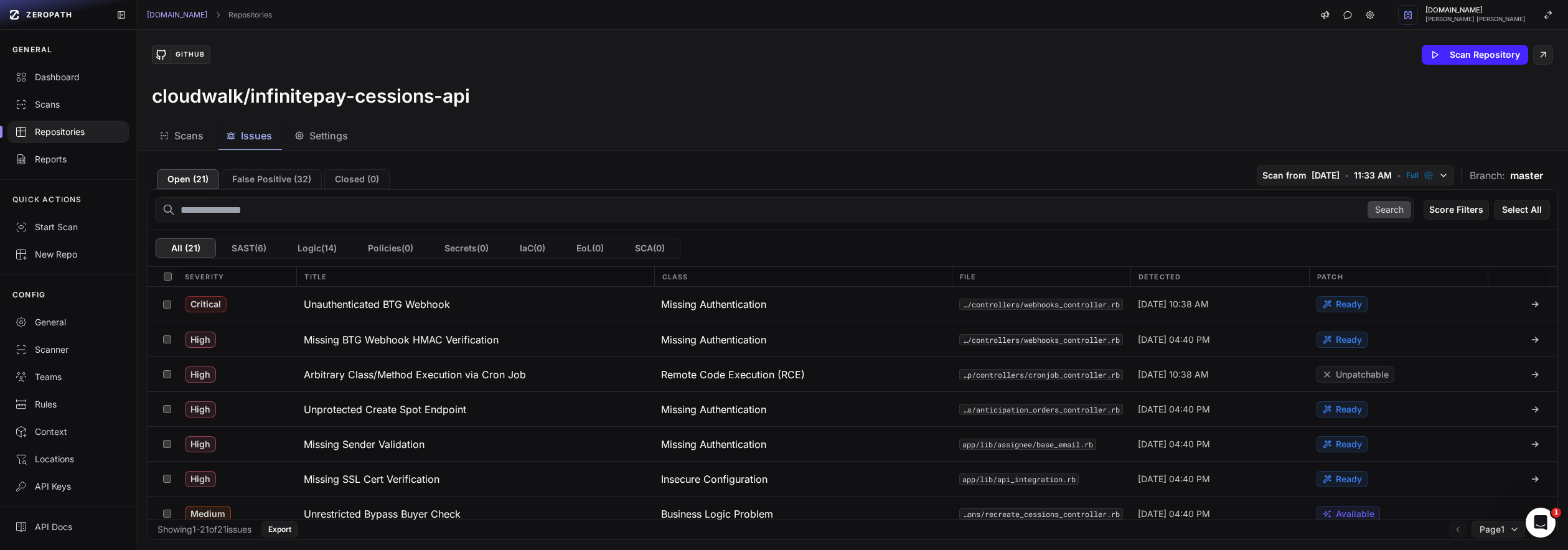
click at [599, 138] on div "Scans Issues Settings" at bounding box center [837, 136] width 1401 height 28
click at [691, 120] on div "GitHub Scan Repository cloudwalk/infinitepay-cessions-api" at bounding box center [852, 75] width 1431 height 92
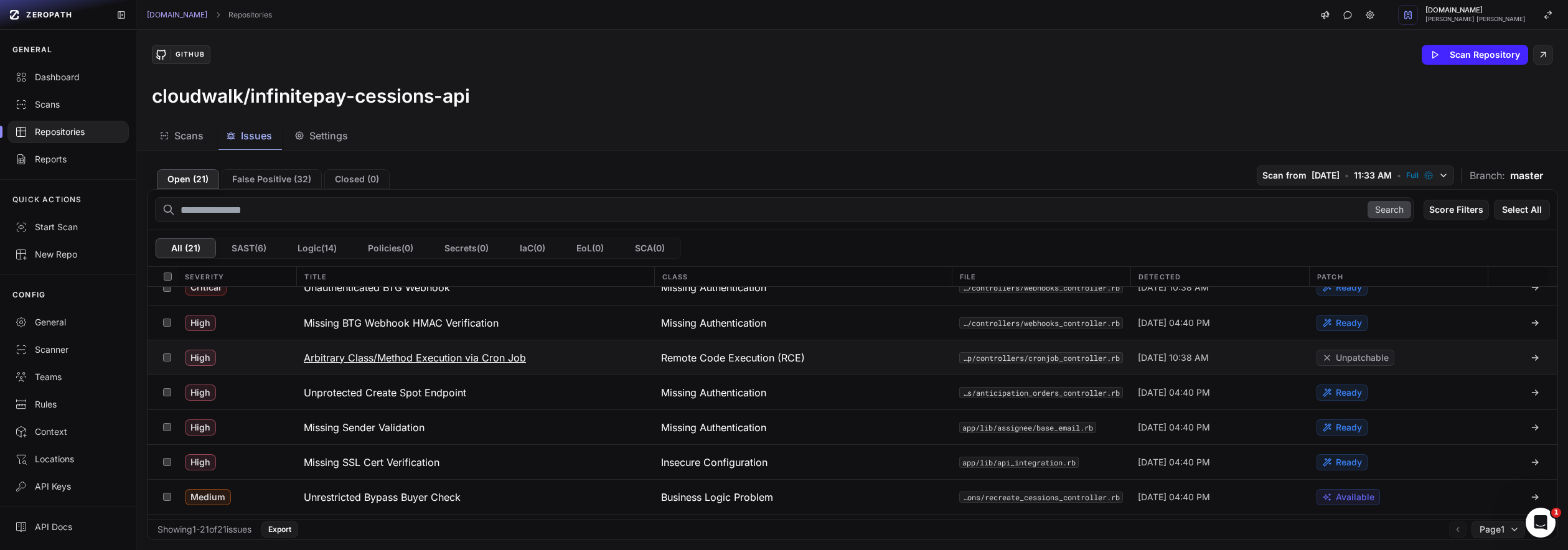
scroll to position [18, 0]
click at [1193, 13] on div "Cloudwalk.io Repositories Cloudwalk.io Wictor Fernandes Tavares da Silva" at bounding box center [852, 15] width 1431 height 29
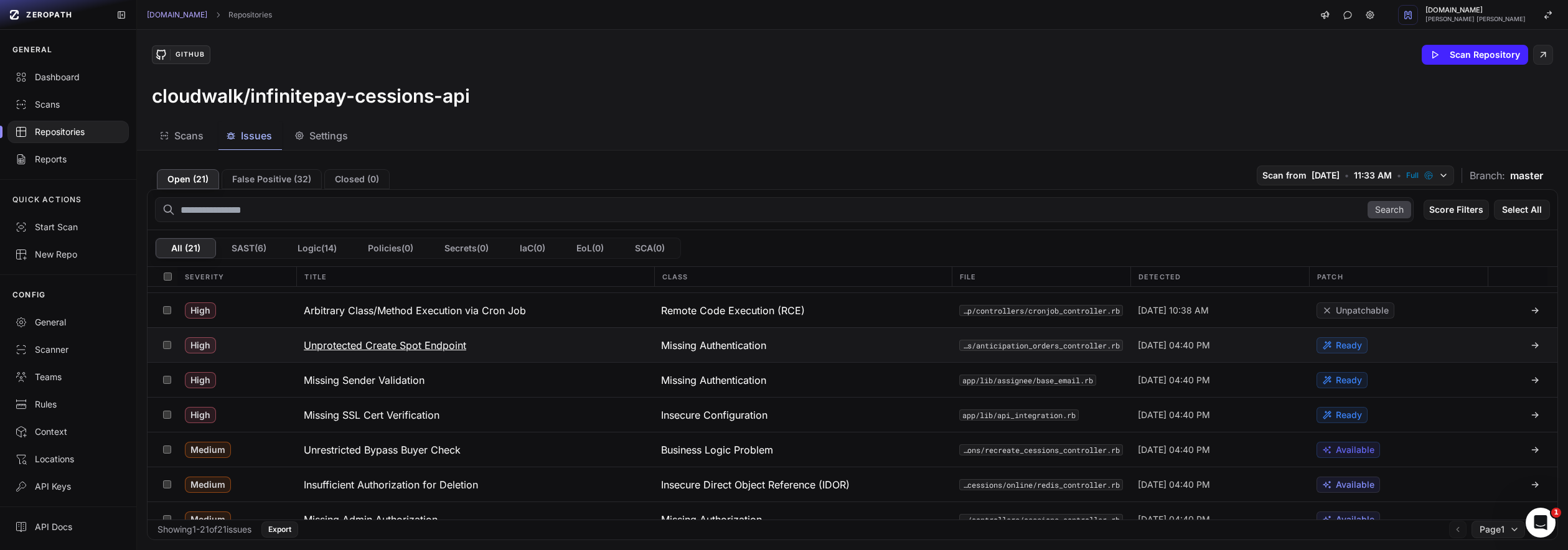
scroll to position [66, 0]
click at [409, 382] on h3 "Missing Sender Validation" at bounding box center [363, 377] width 121 height 15
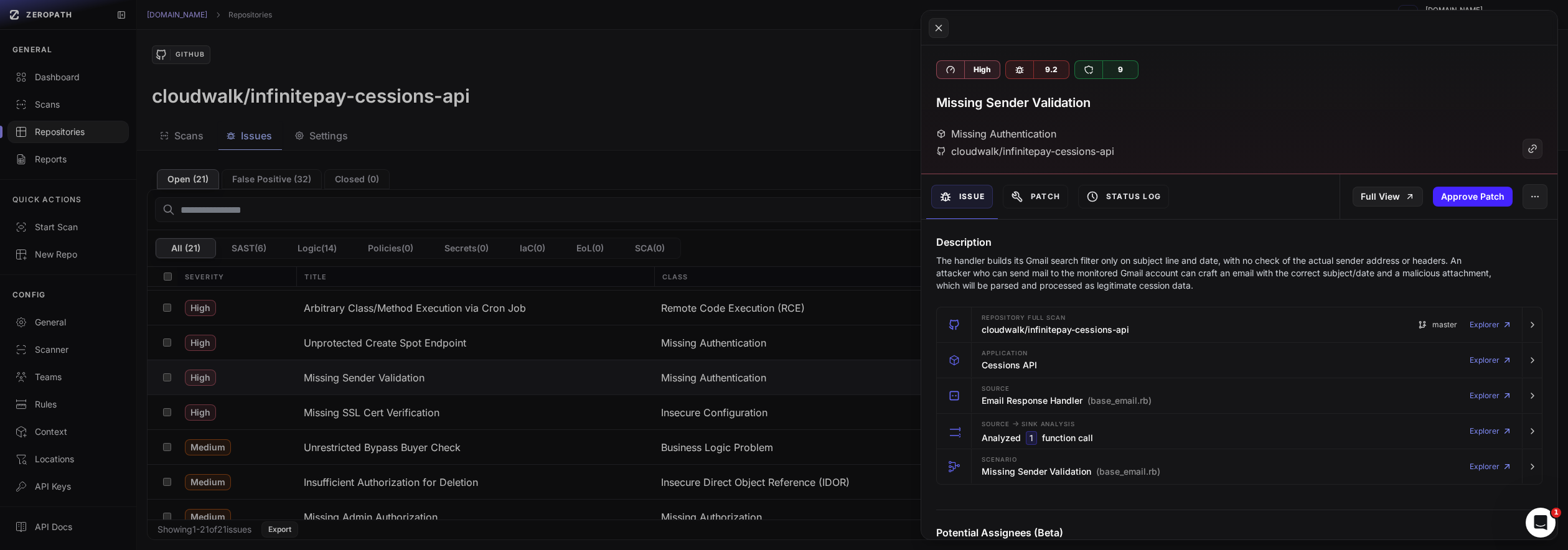
click at [732, 327] on button at bounding box center [784, 275] width 1568 height 550
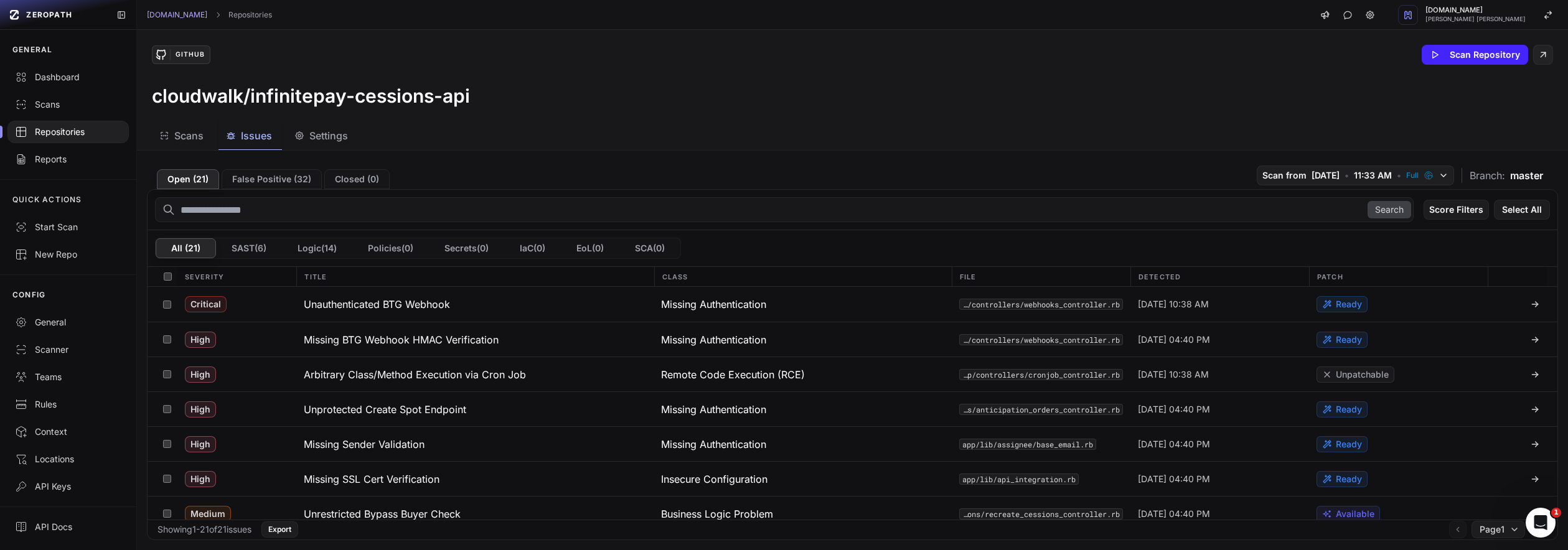
click at [560, 74] on div "GitHub Scan Repository cloudwalk/infinitepay-cessions-api" at bounding box center [852, 75] width 1431 height 92
click at [433, 412] on h3 "Unprotected Create Spot Endpoint" at bounding box center [385, 409] width 163 height 15
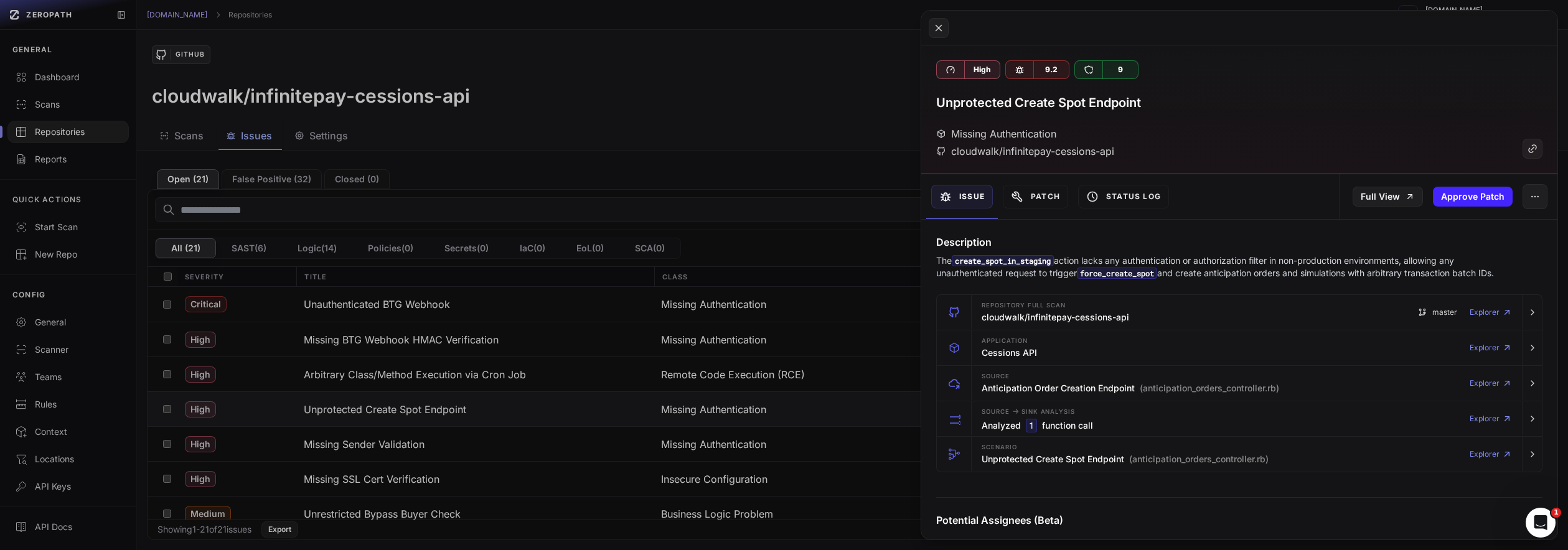
click at [1049, 262] on code "create_spot_in_staging" at bounding box center [1002, 260] width 102 height 11
copy code "create_spot_in_staging"
click at [1031, 189] on button "Patch" at bounding box center [1035, 197] width 65 height 24
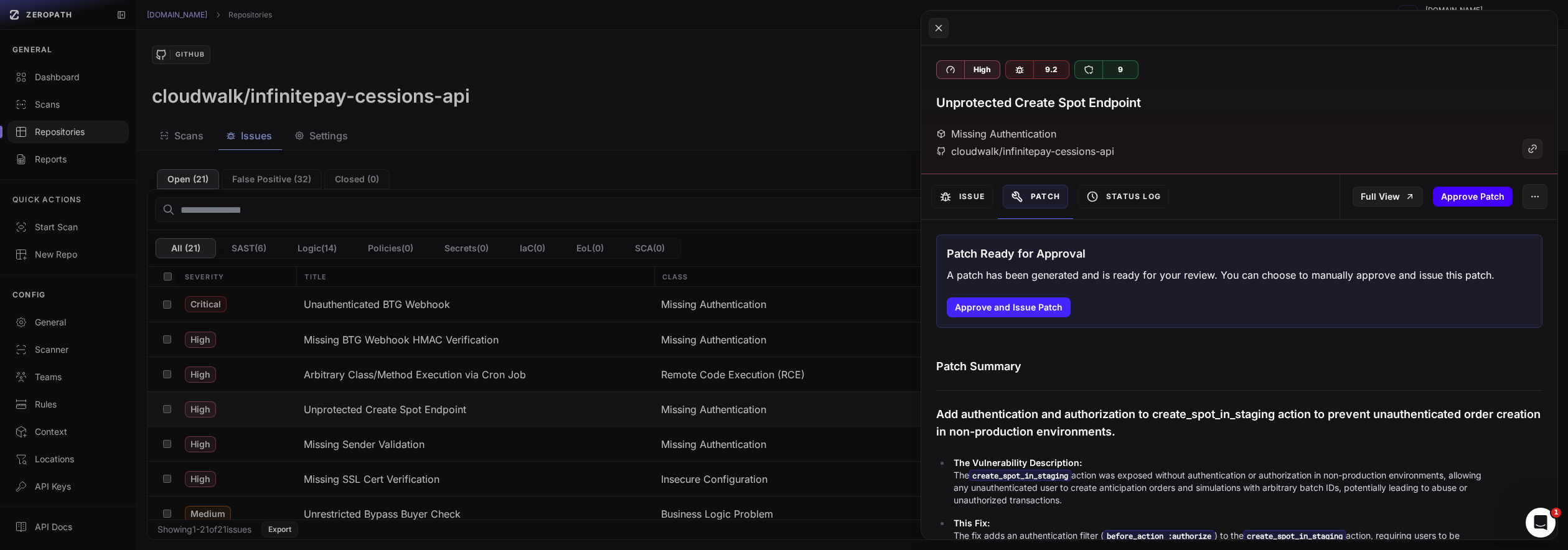
click at [1465, 200] on button "Approve Patch" at bounding box center [1472, 197] width 80 height 20
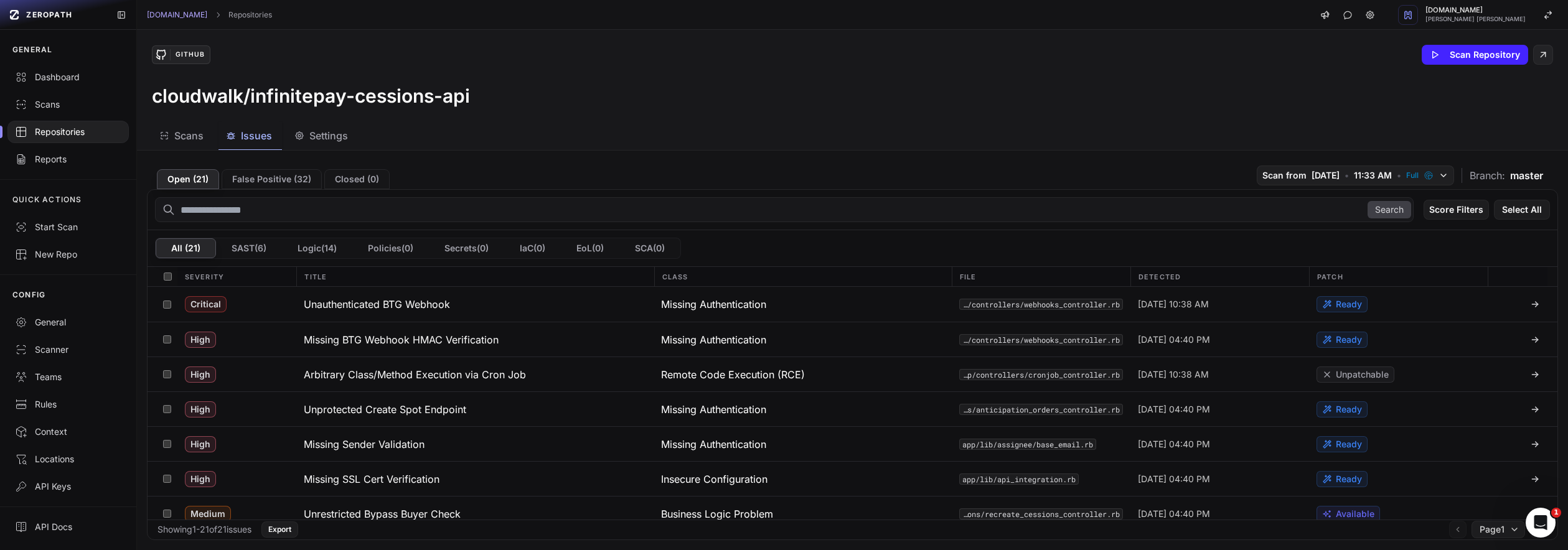
click at [583, 205] on input "text" at bounding box center [784, 209] width 1259 height 25
paste input "**********"
type input "**********"
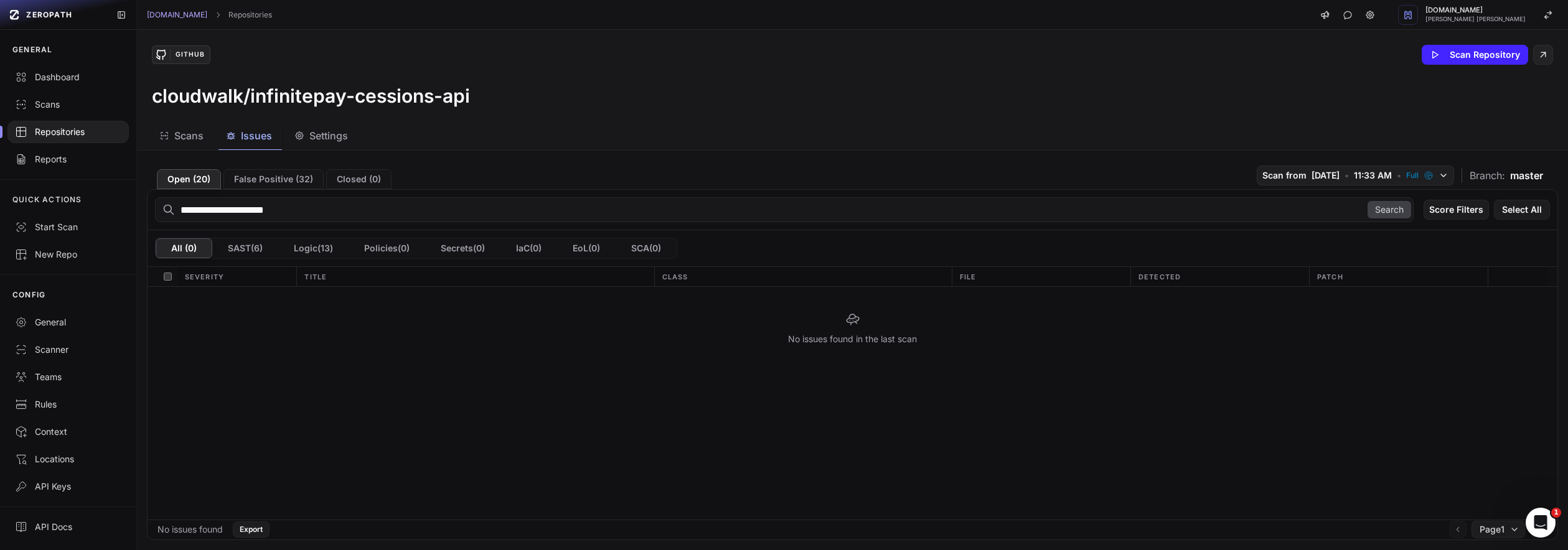
click at [566, 265] on div "All ( 0 ) SAST ( 6 ) Logic ( 13 ) Policies ( 0 ) Secrets ( 0 ) IaC ( 0 ) EoL ( …" at bounding box center [852, 248] width 1410 height 37
click at [289, 189] on div "**********" at bounding box center [852, 210] width 1410 height 40
click at [288, 207] on input "**********" at bounding box center [784, 209] width 1259 height 25
click at [203, 175] on button "Open ( 20 )" at bounding box center [189, 179] width 64 height 20
click at [180, 244] on button "All ( 0 )" at bounding box center [184, 248] width 57 height 20
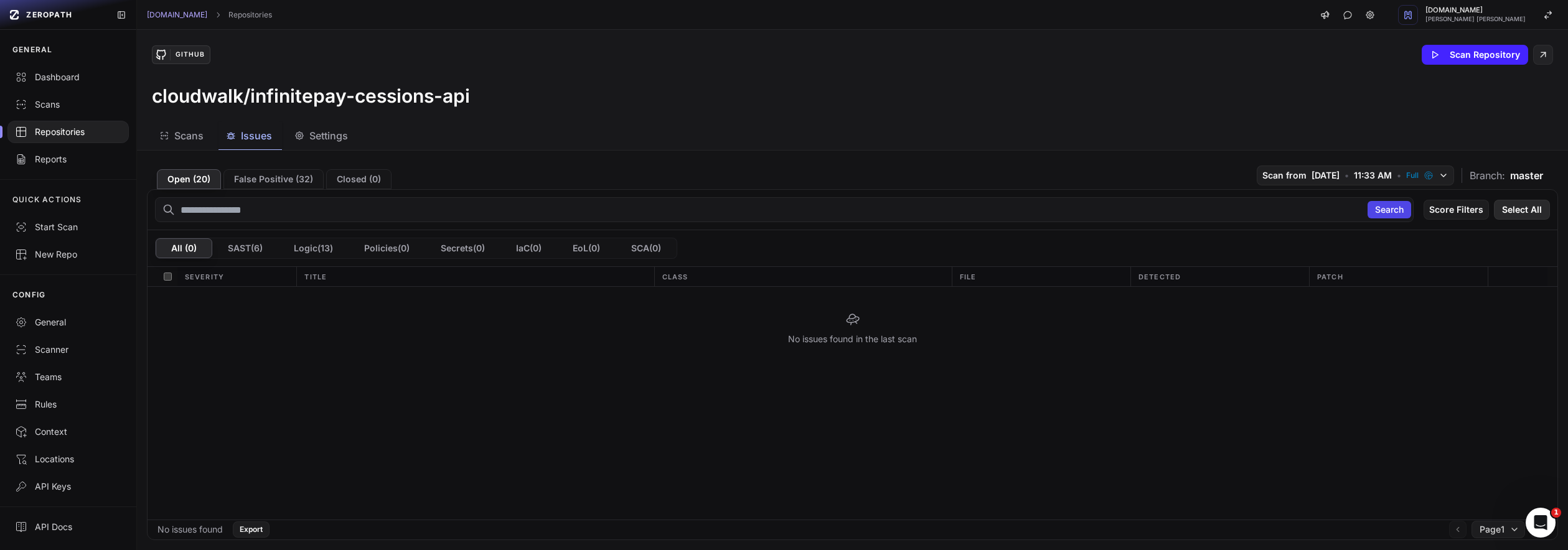
click at [1511, 212] on button "Select All" at bounding box center [1521, 210] width 56 height 20
click at [249, 242] on button "SAST ( 6 )" at bounding box center [246, 248] width 66 height 20
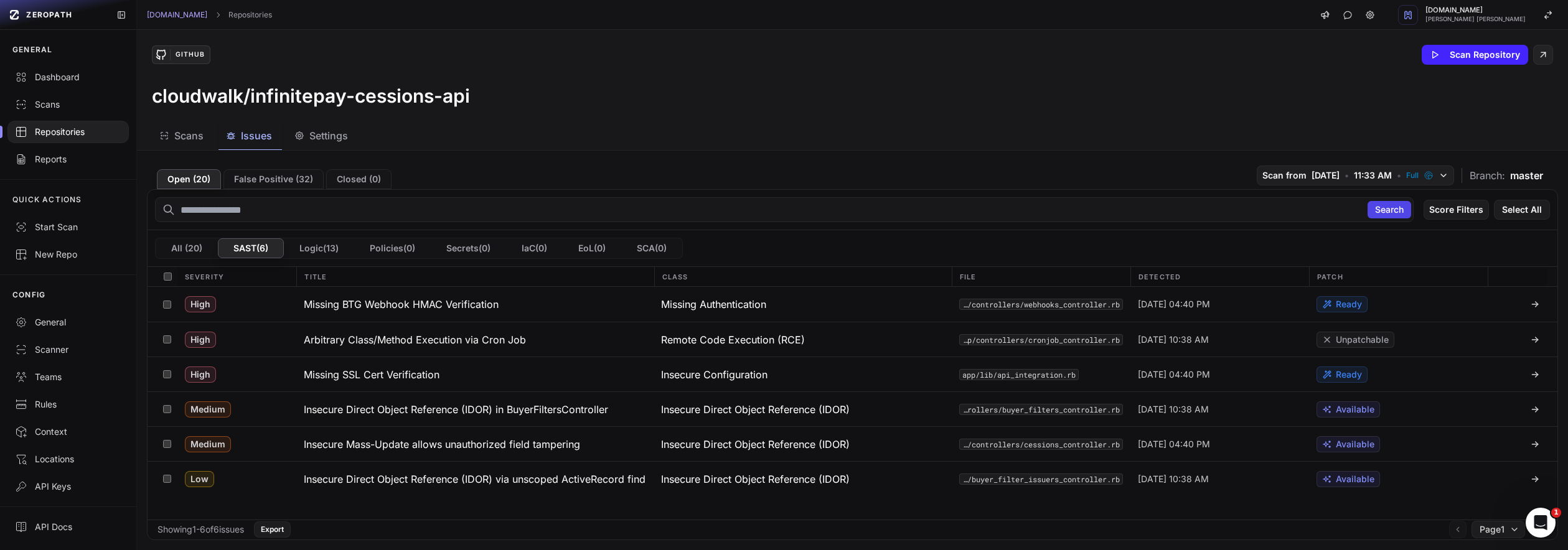
click at [197, 63] on div "GitHub" at bounding box center [181, 54] width 59 height 18
click at [181, 48] on div "GitHub" at bounding box center [181, 54] width 59 height 18
click at [181, 51] on div "GitHub" at bounding box center [190, 54] width 40 height 11
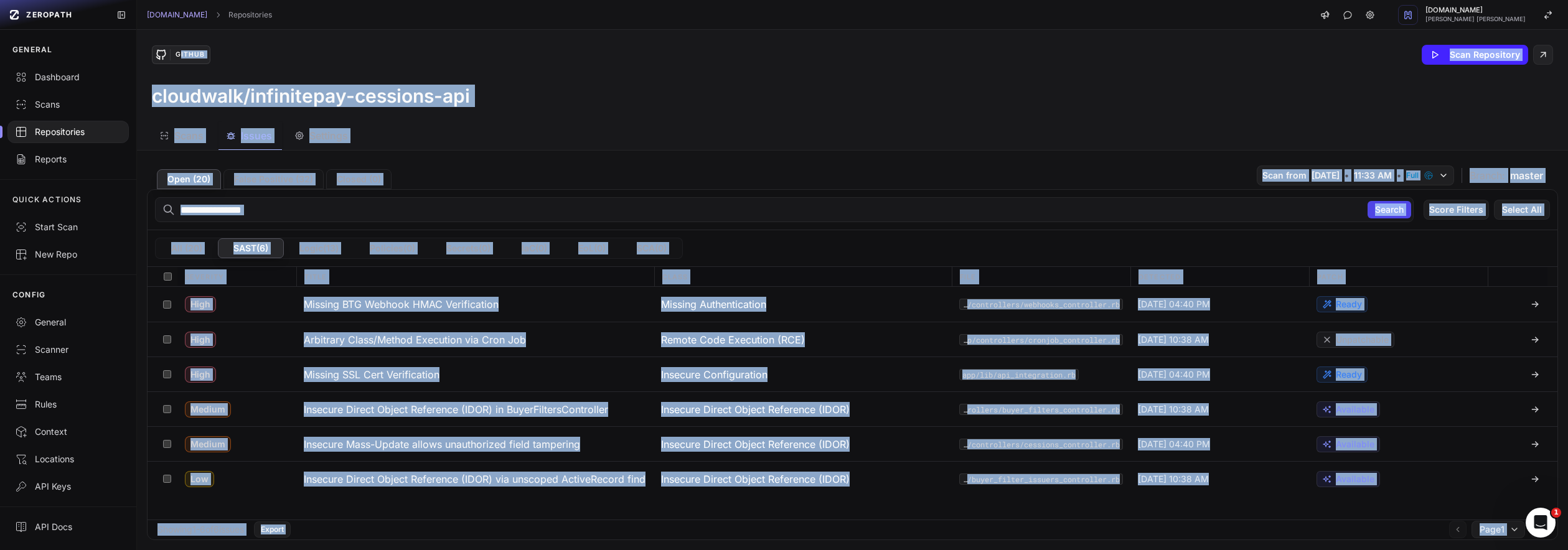
drag, startPoint x: 181, startPoint y: 51, endPoint x: 1074, endPoint y: -8, distance: 894.9
click at [1074, 0] on html "ZEROPATH GENERAL Dashboard Scans Repositories Reports QUICK ACTIONS Start Scan …" at bounding box center [784, 275] width 1568 height 550
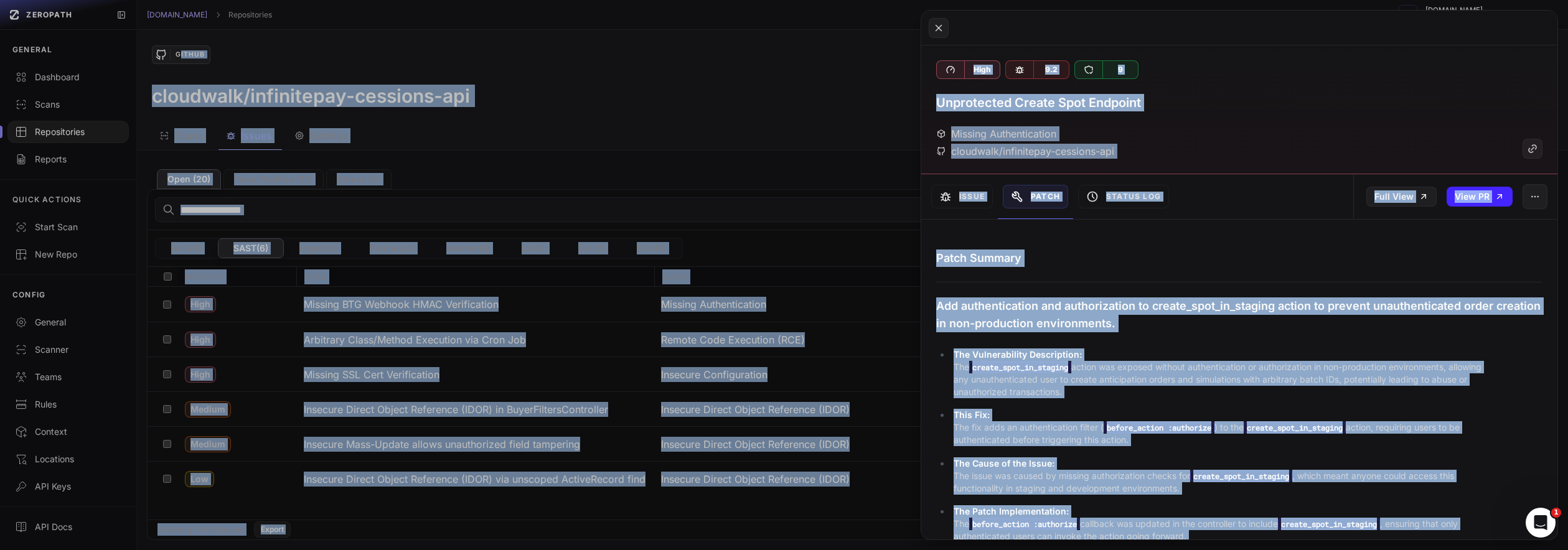
click at [903, 175] on button at bounding box center [784, 275] width 1568 height 550
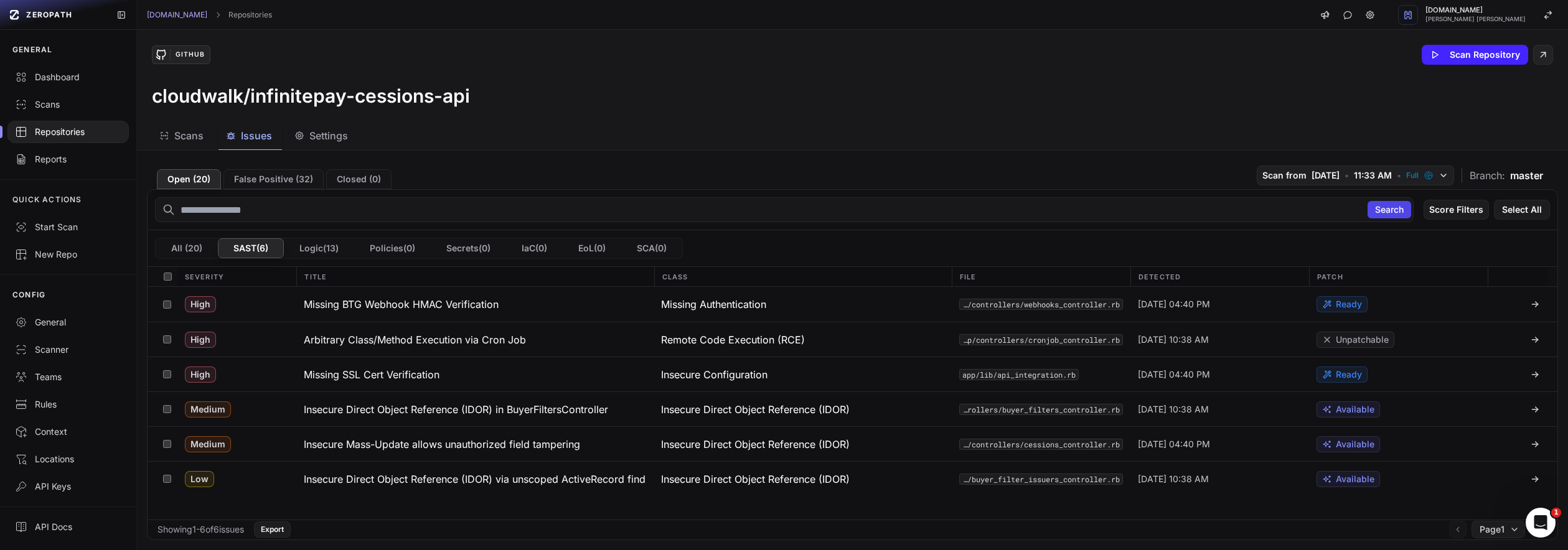
click at [666, 178] on div "Open ( 20 ) False Positive ( 32 ) Closed ( 0 ) Scan from 8/19/2025 • 11:33 AM •…" at bounding box center [852, 174] width 1411 height 29
click at [72, 131] on div "Repositories" at bounding box center [68, 132] width 107 height 13
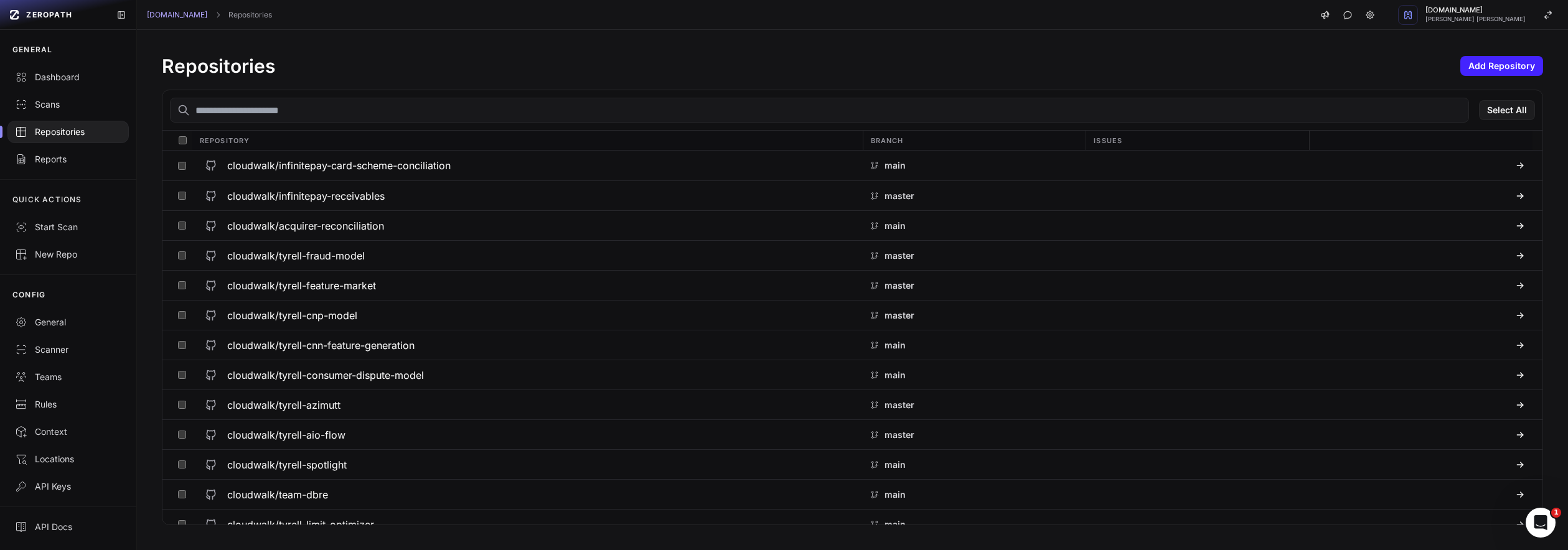
click at [287, 112] on input "text" at bounding box center [820, 109] width 1299 height 25
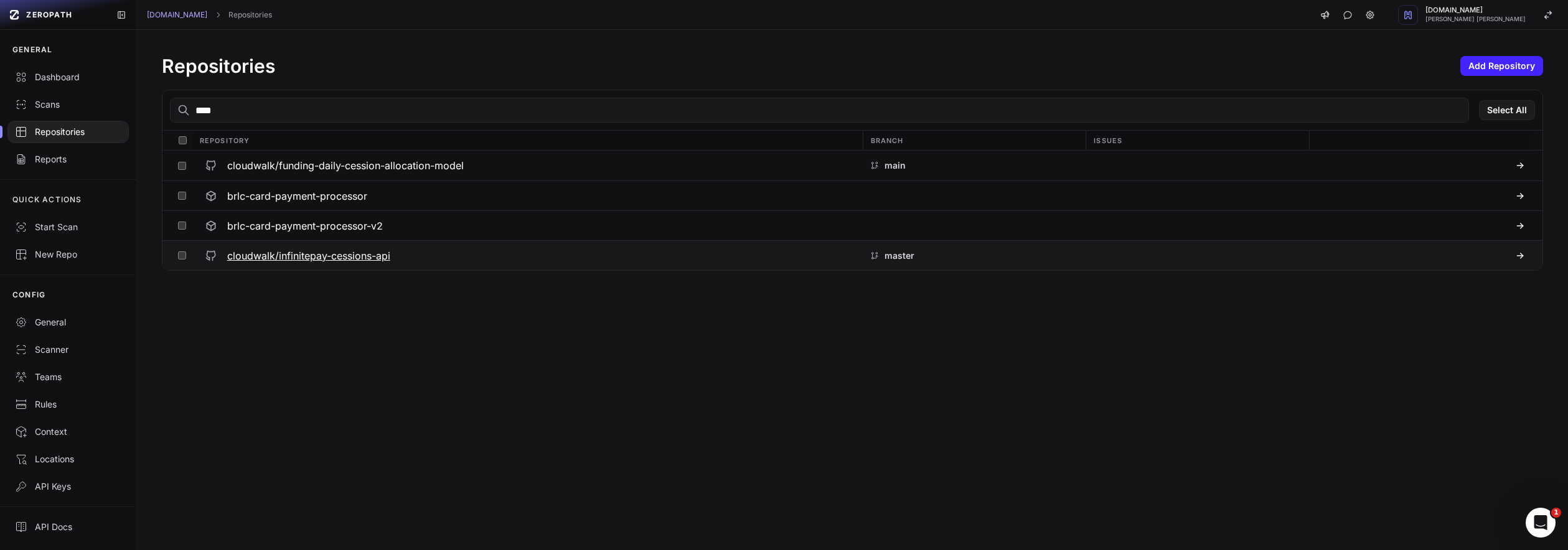
type input "****"
click at [371, 255] on h3 "cloudwalk/infinitepay-cessions-api" at bounding box center [308, 256] width 163 height 15
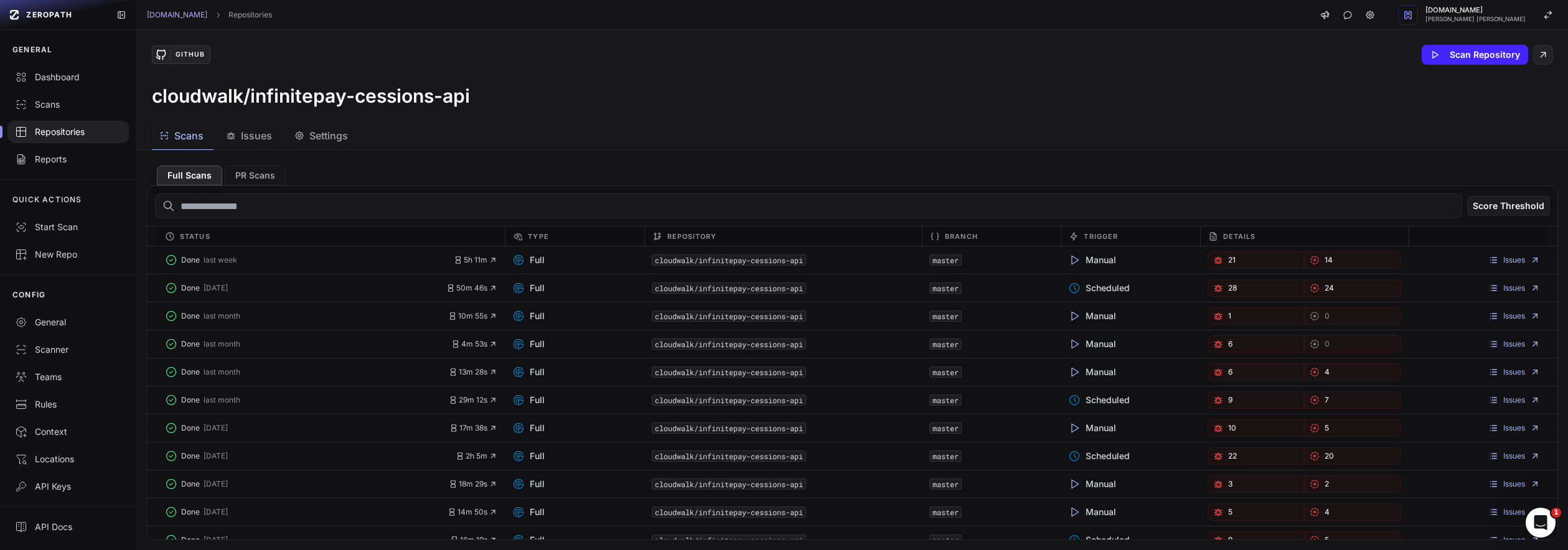
click at [248, 129] on span "Issues" at bounding box center [257, 135] width 31 height 15
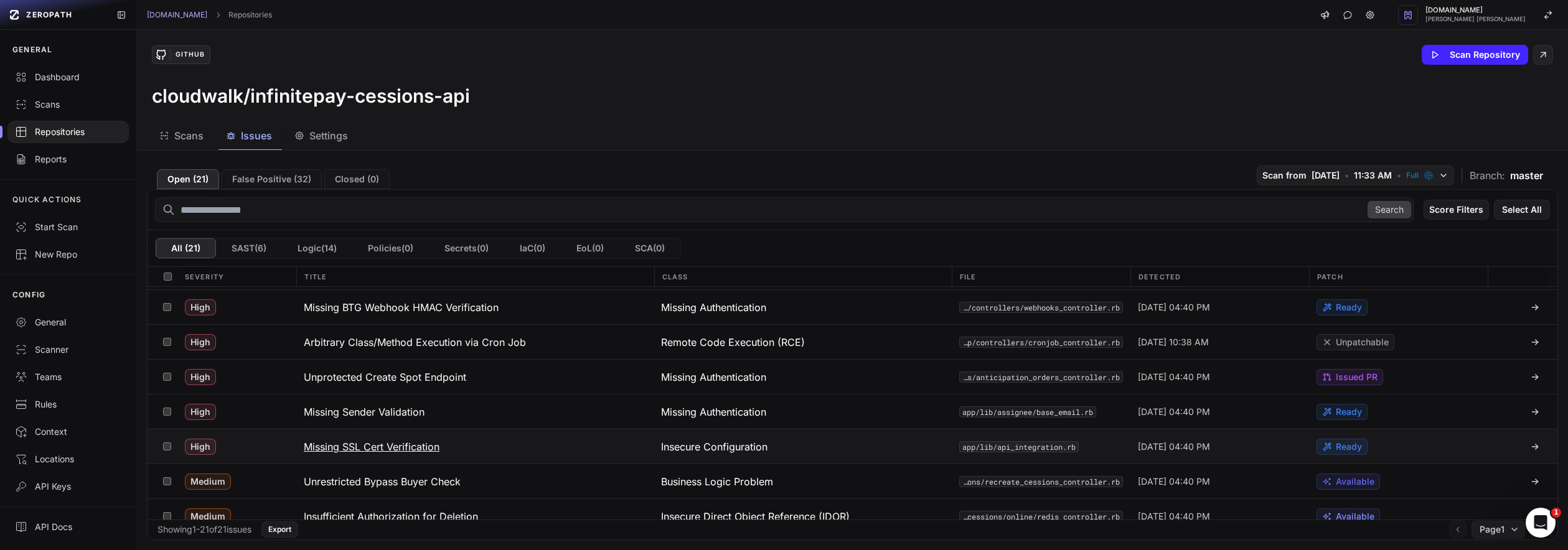
scroll to position [43, 0]
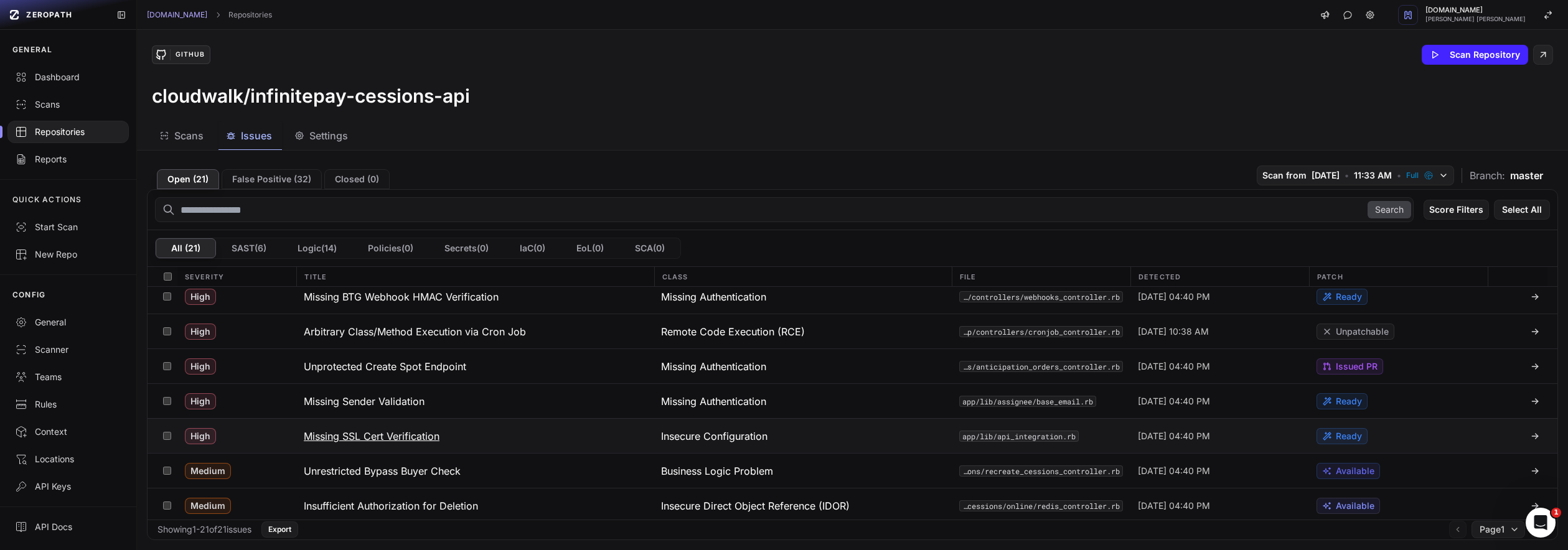
click at [444, 443] on button "Missing SSL Cert Verification" at bounding box center [475, 435] width 357 height 34
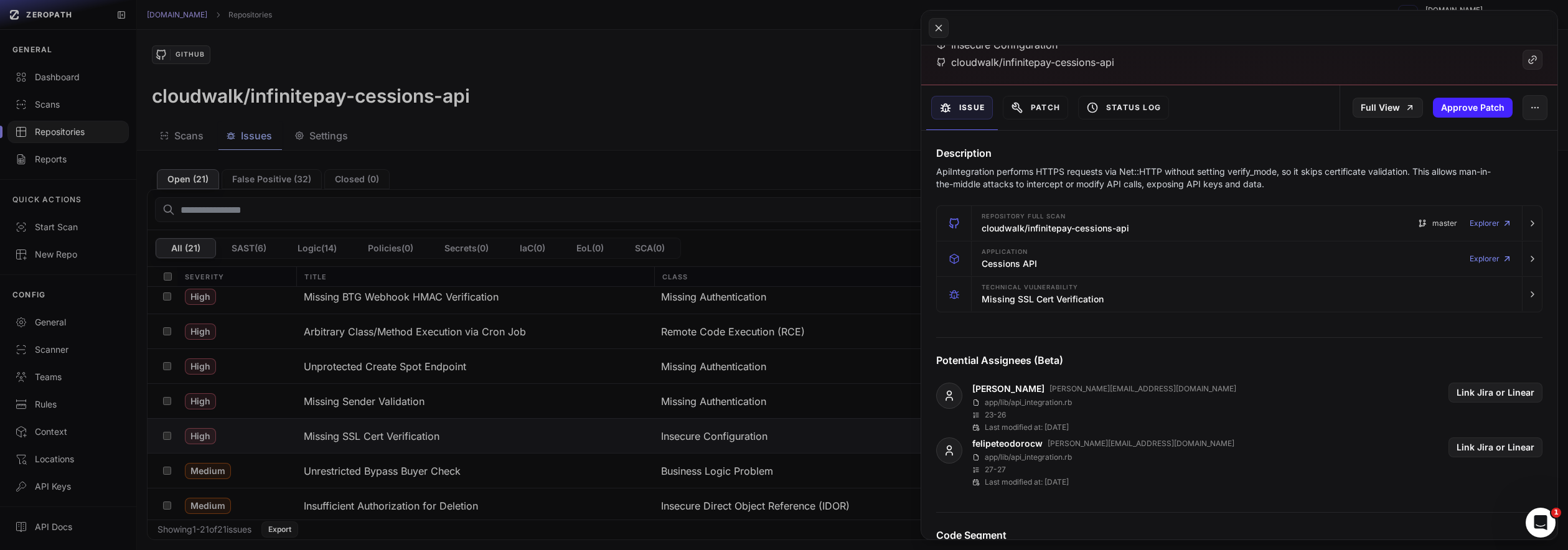
scroll to position [91, 0]
click at [1041, 113] on button "Patch" at bounding box center [1035, 105] width 65 height 24
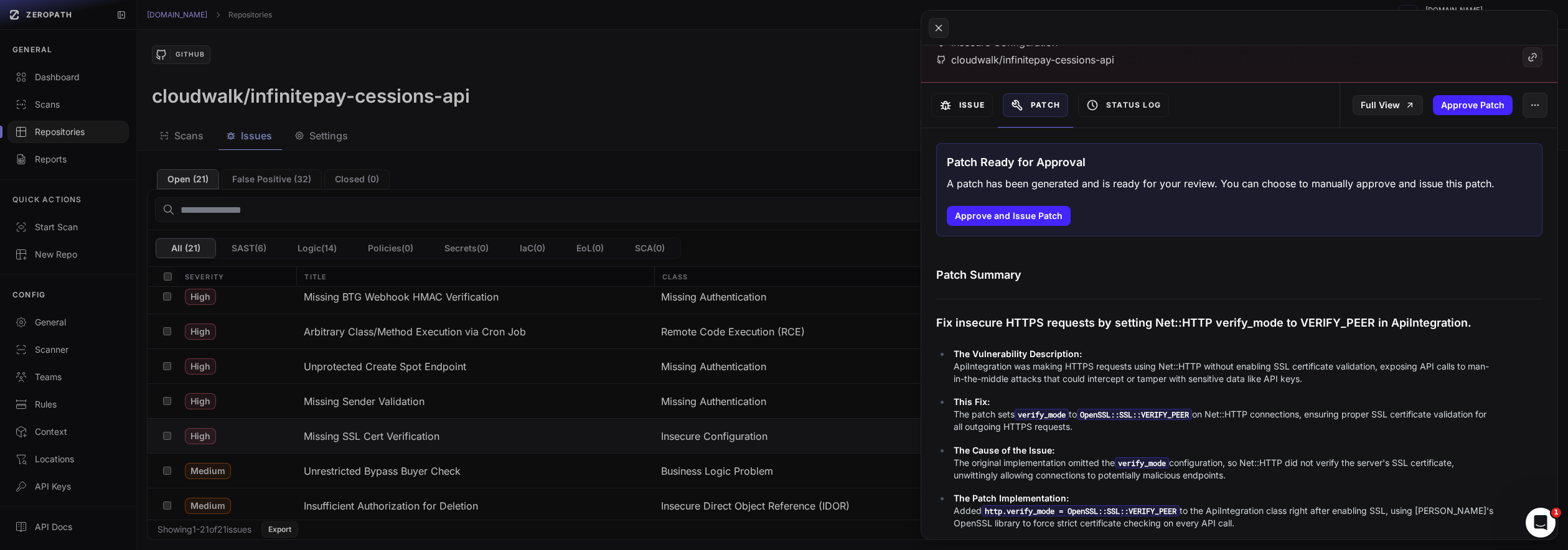
click at [954, 110] on button "Issue" at bounding box center [962, 105] width 62 height 24
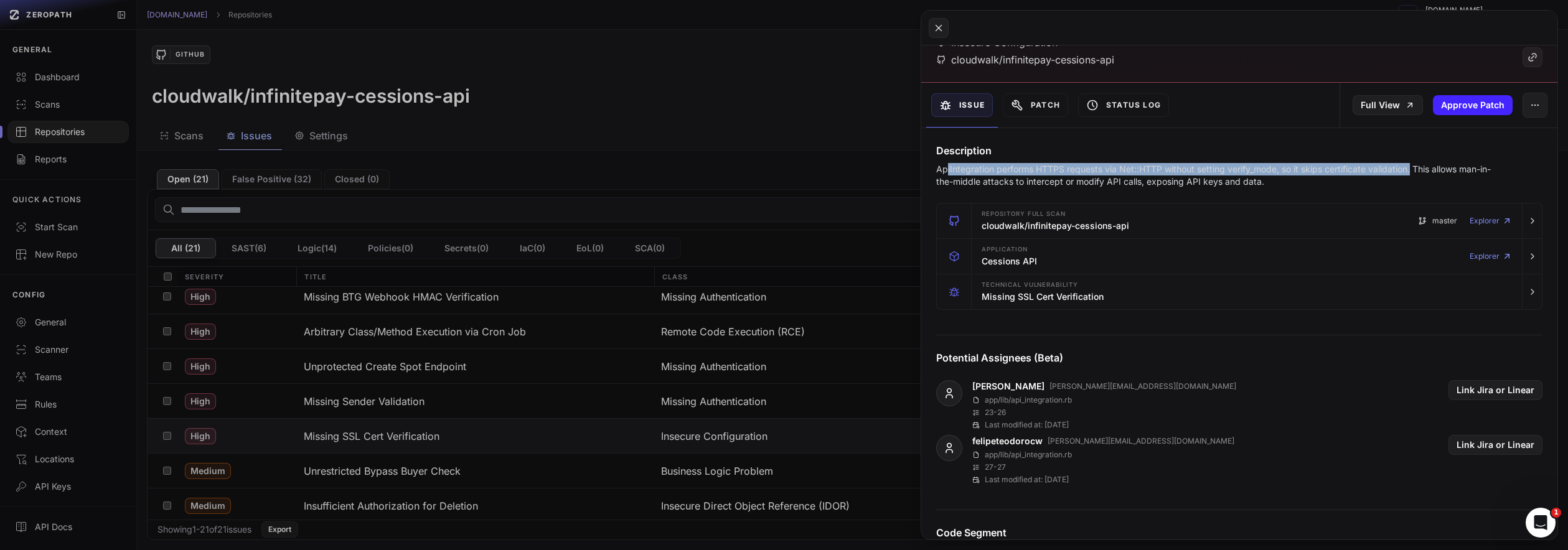
drag, startPoint x: 946, startPoint y: 172, endPoint x: 1414, endPoint y: 166, distance: 468.0
click at [1414, 166] on p "ApiIntegration performs HTTPS requests via Net::HTTP without setting verify_mod…" at bounding box center [1215, 175] width 558 height 25
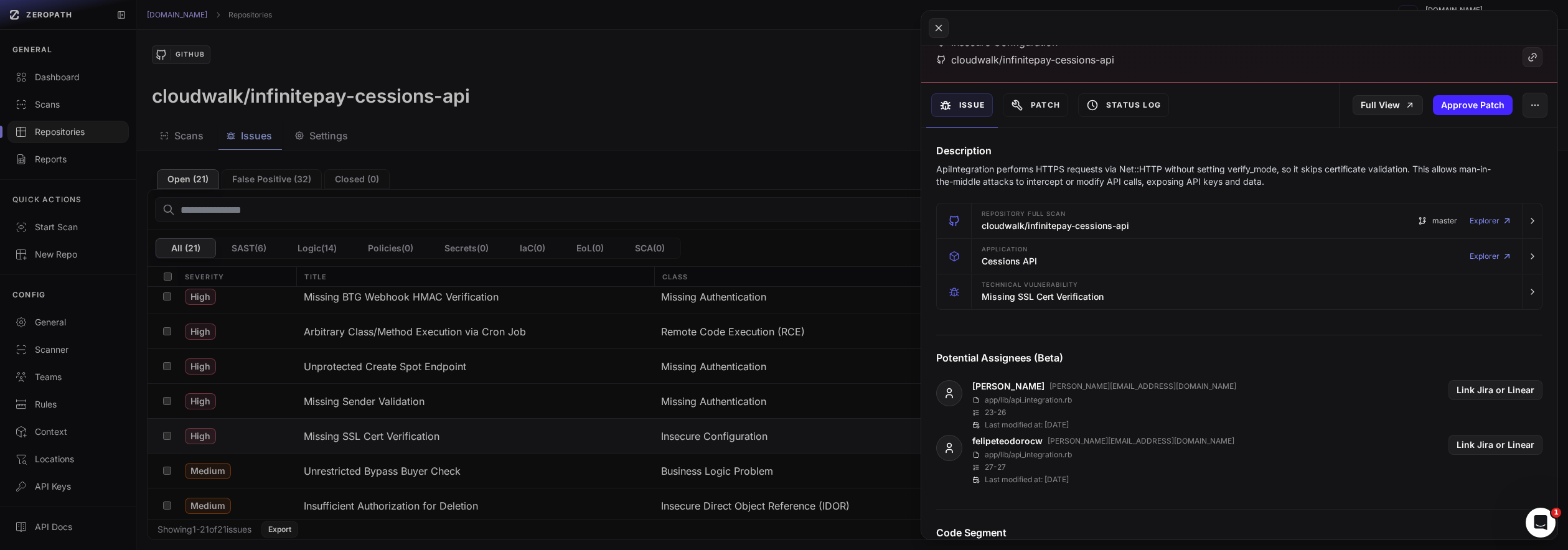
click at [1002, 184] on p "ApiIntegration performs HTTPS requests via Net::HTTP without setting verify_mod…" at bounding box center [1215, 175] width 558 height 25
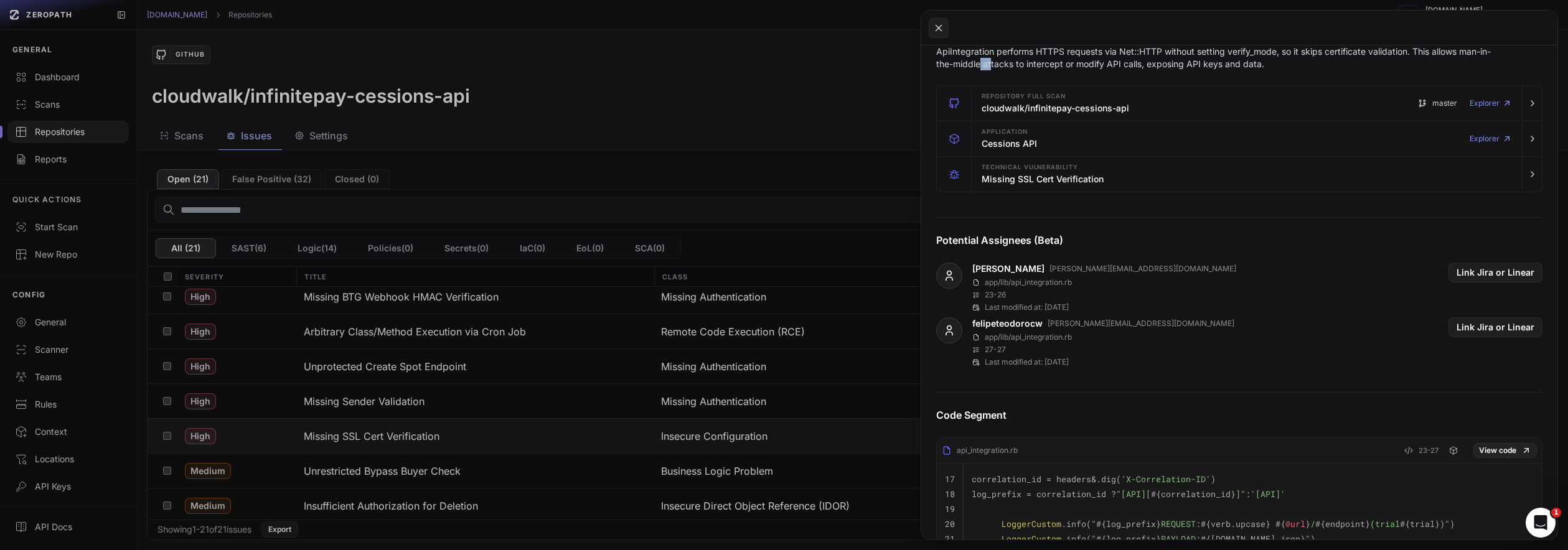
scroll to position [412, 0]
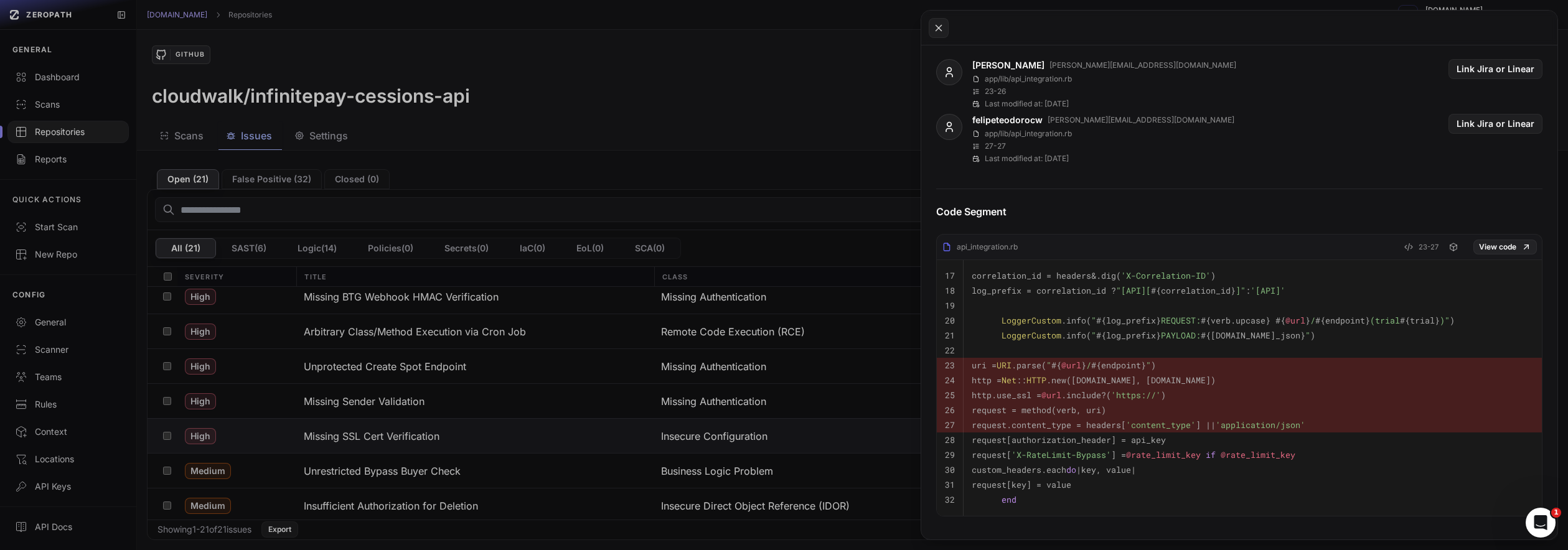
drag, startPoint x: 1012, startPoint y: 384, endPoint x: 1162, endPoint y: 372, distance: 150.5
click at [1160, 383] on code "http = Net :: HTTP .new(uri.host, uri.port)" at bounding box center [1093, 380] width 244 height 11
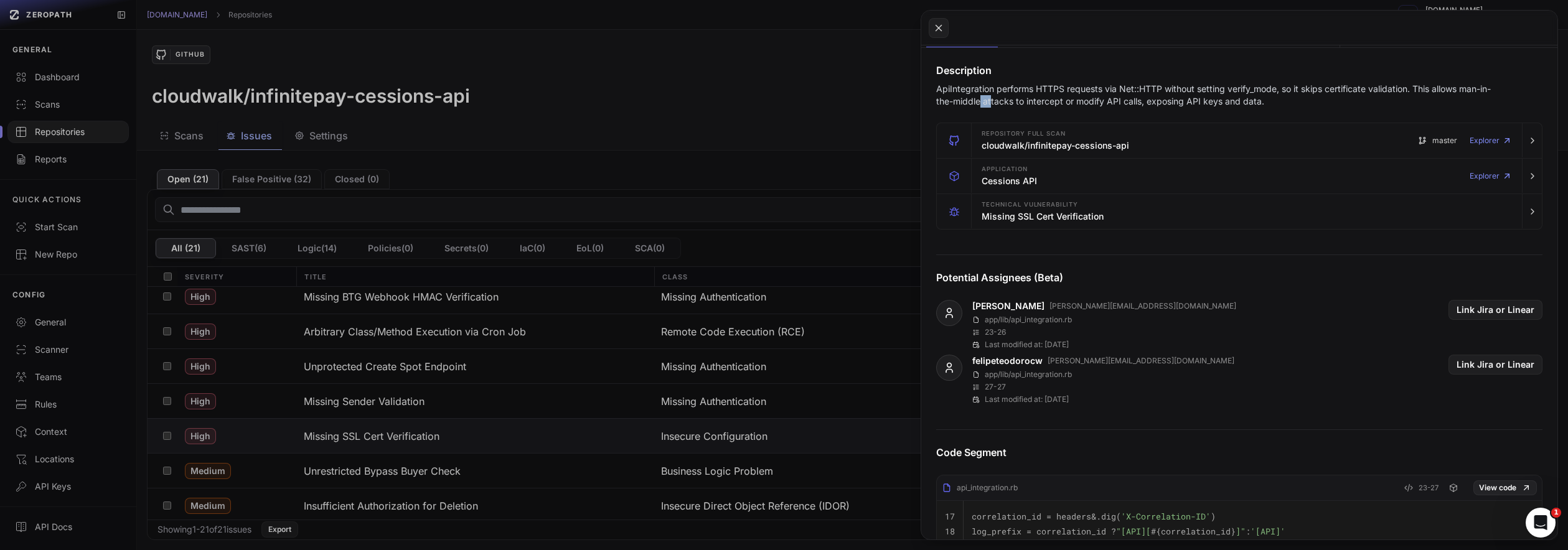
scroll to position [51, 0]
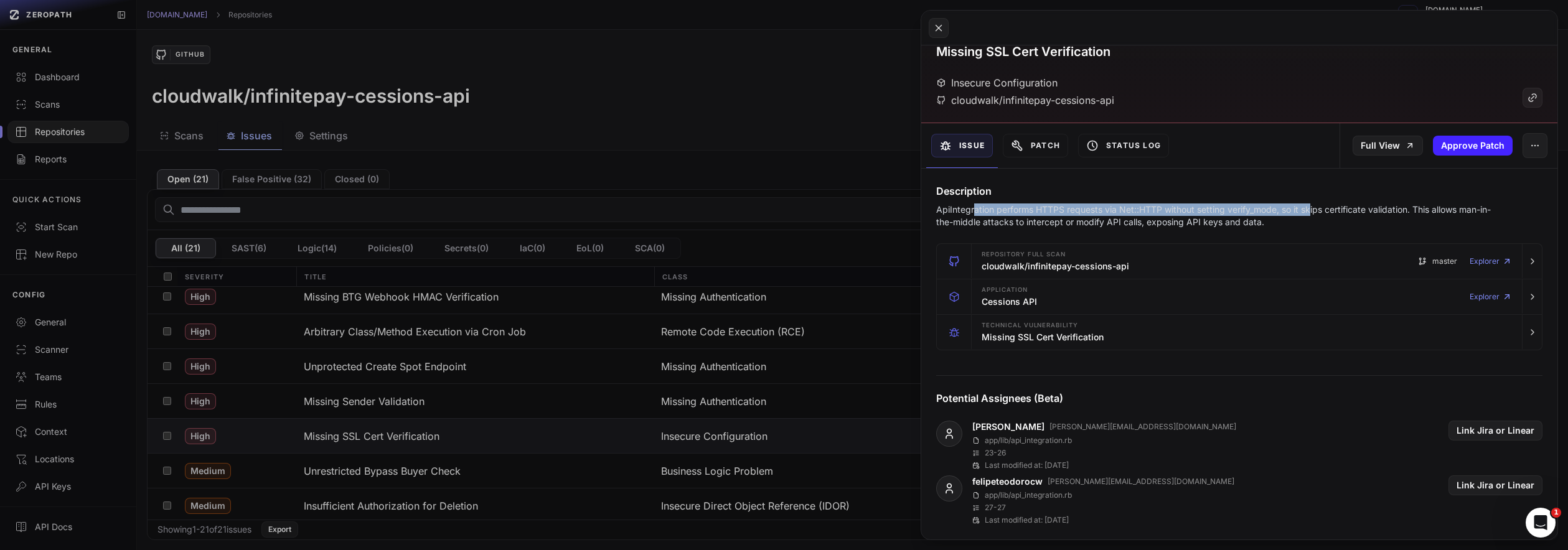
drag, startPoint x: 974, startPoint y: 207, endPoint x: 1314, endPoint y: 207, distance: 340.0
click at [1312, 207] on p "ApiIntegration performs HTTPS requests via Net::HTTP without setting verify_mod…" at bounding box center [1215, 215] width 558 height 25
click at [1308, 207] on p "ApiIntegration performs HTTPS requests via Net::HTTP without setting verify_mod…" at bounding box center [1215, 215] width 558 height 25
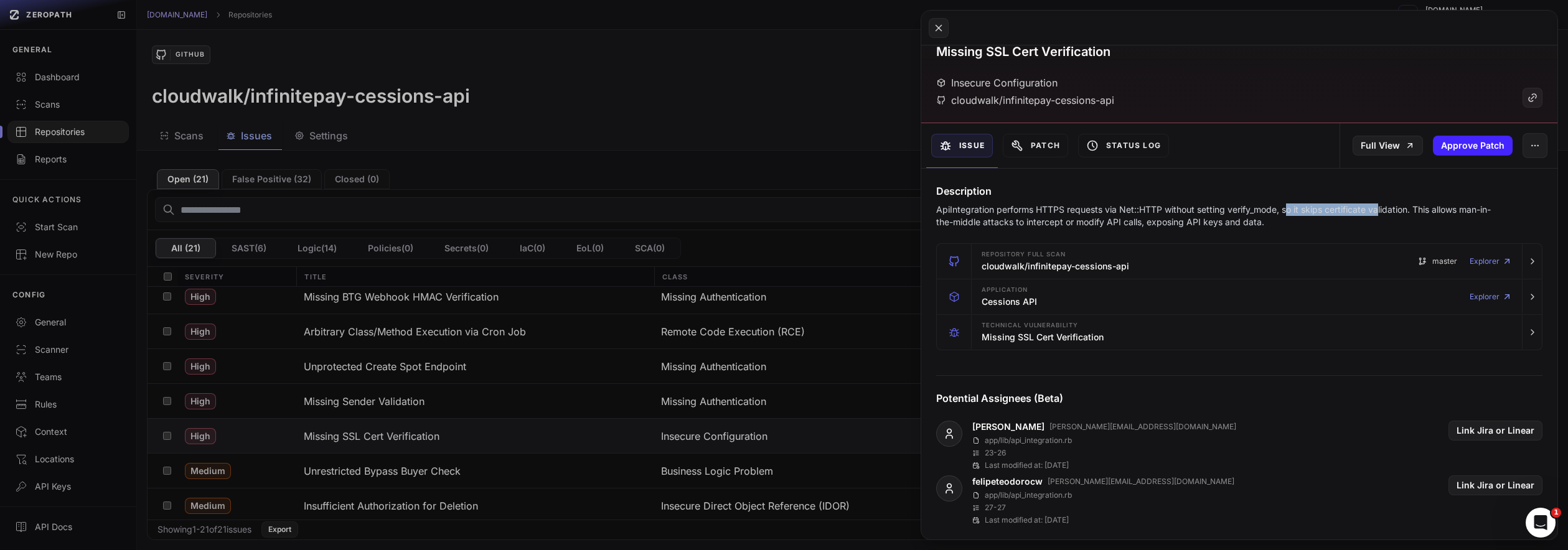
drag, startPoint x: 1287, startPoint y: 209, endPoint x: 1382, endPoint y: 209, distance: 95.0
click at [1381, 209] on p "ApiIntegration performs HTTPS requests via Net::HTTP without setting verify_mod…" at bounding box center [1215, 215] width 558 height 25
click at [1157, 216] on p "ApiIntegration performs HTTPS requests via Net::HTTP without setting verify_mod…" at bounding box center [1215, 215] width 558 height 25
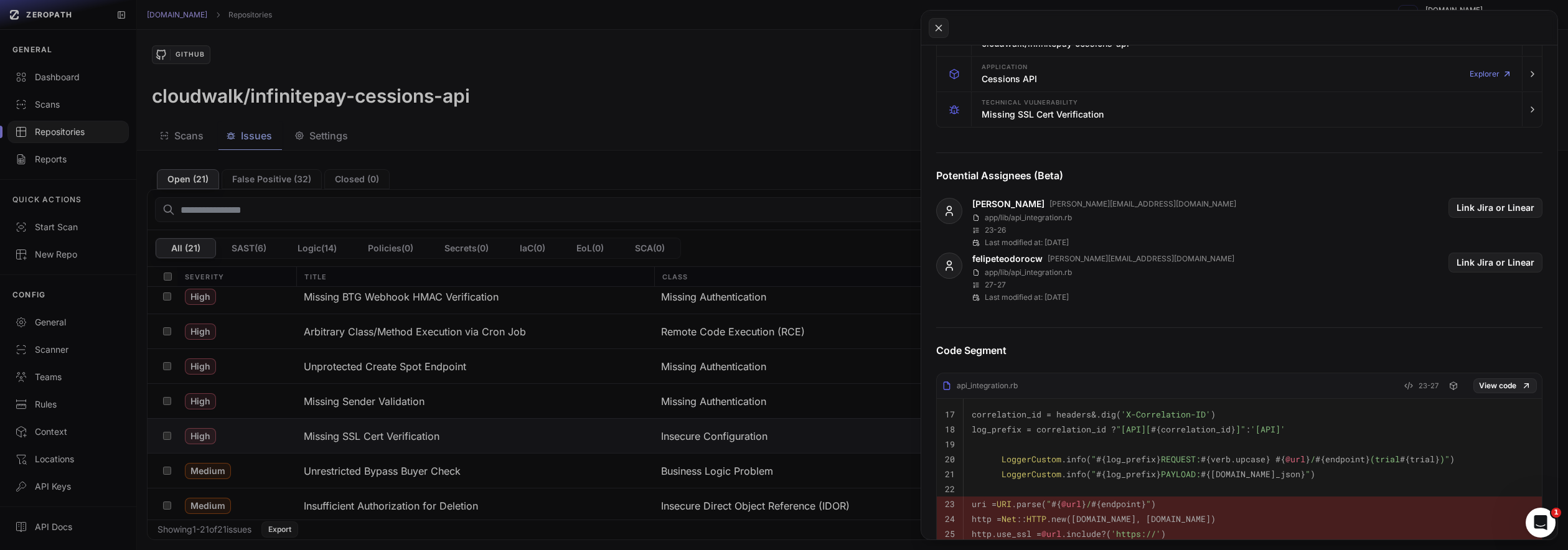
scroll to position [0, 0]
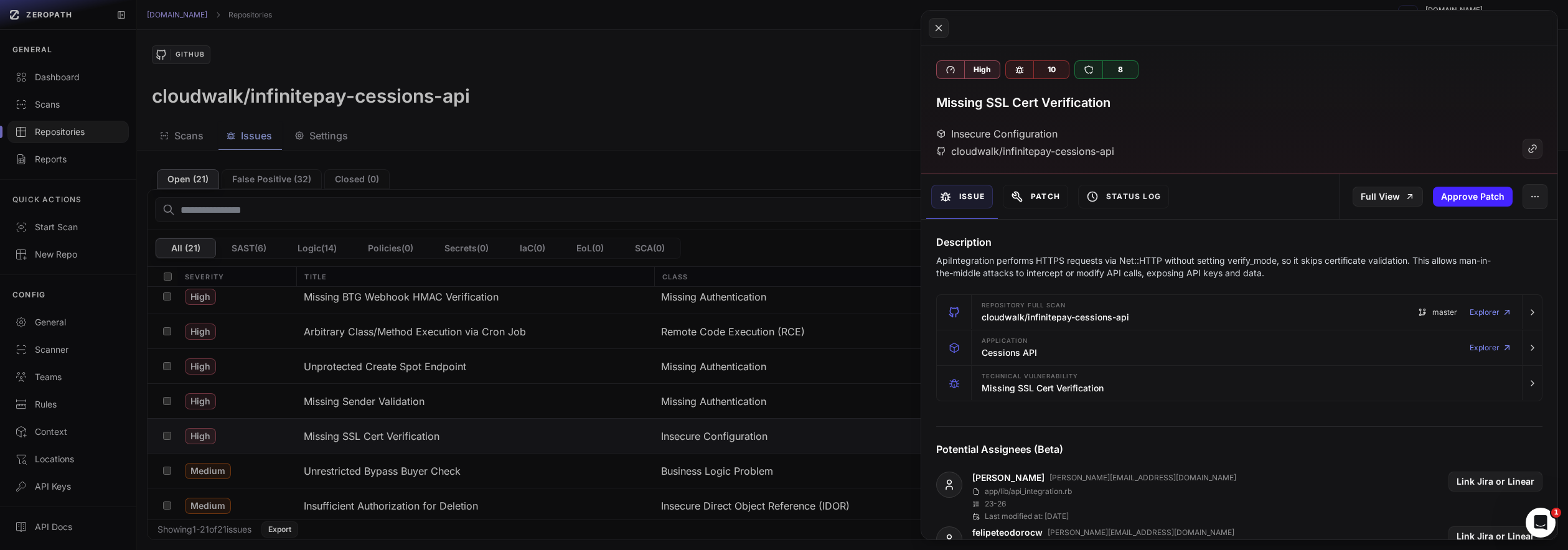
click at [1040, 190] on button "Patch" at bounding box center [1035, 197] width 65 height 24
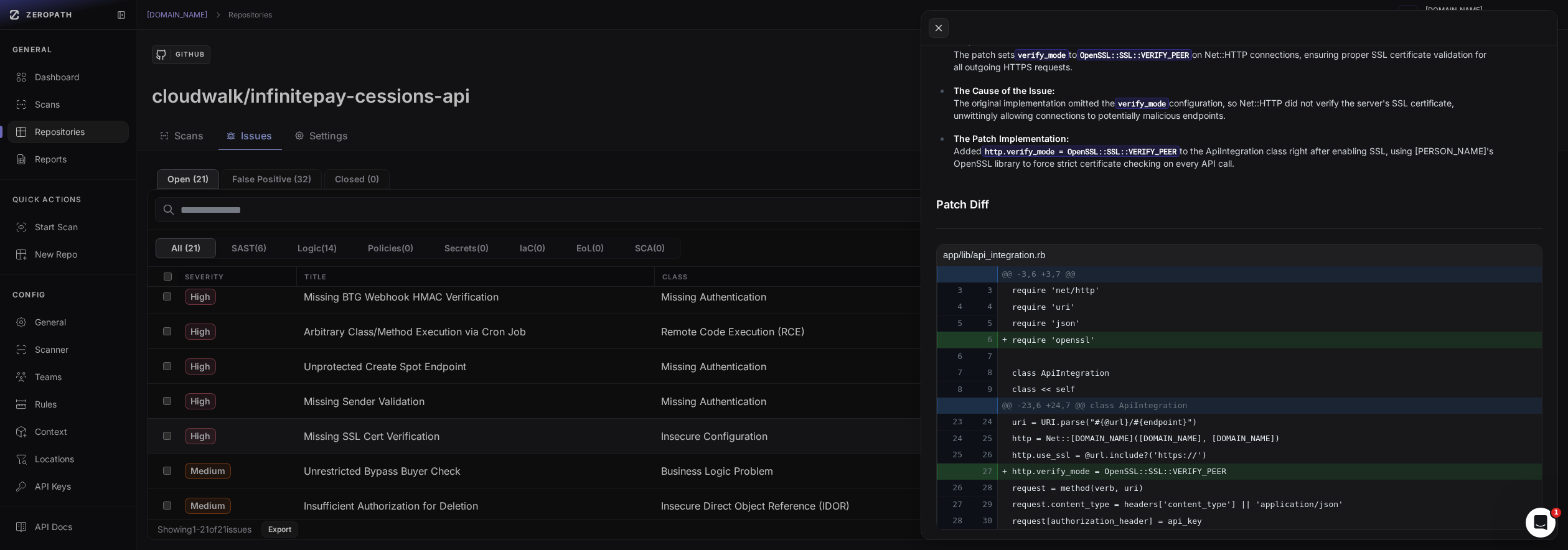
scroll to position [47, 0]
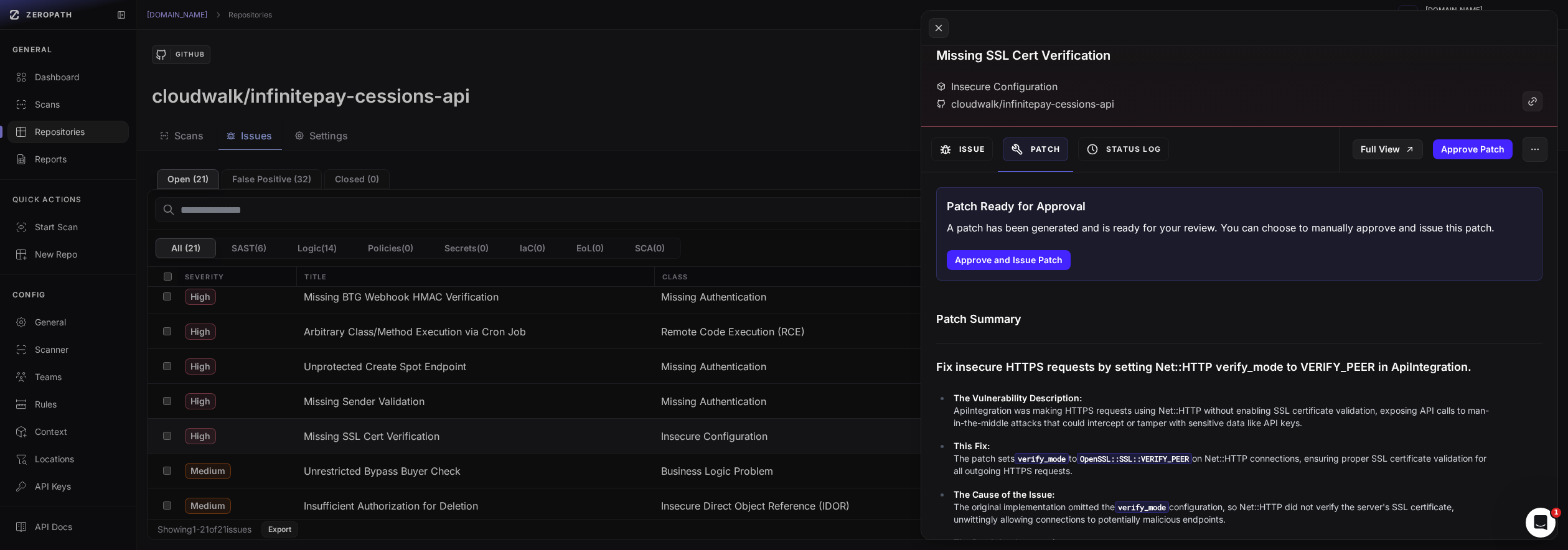
click at [961, 147] on button "Issue" at bounding box center [962, 149] width 62 height 24
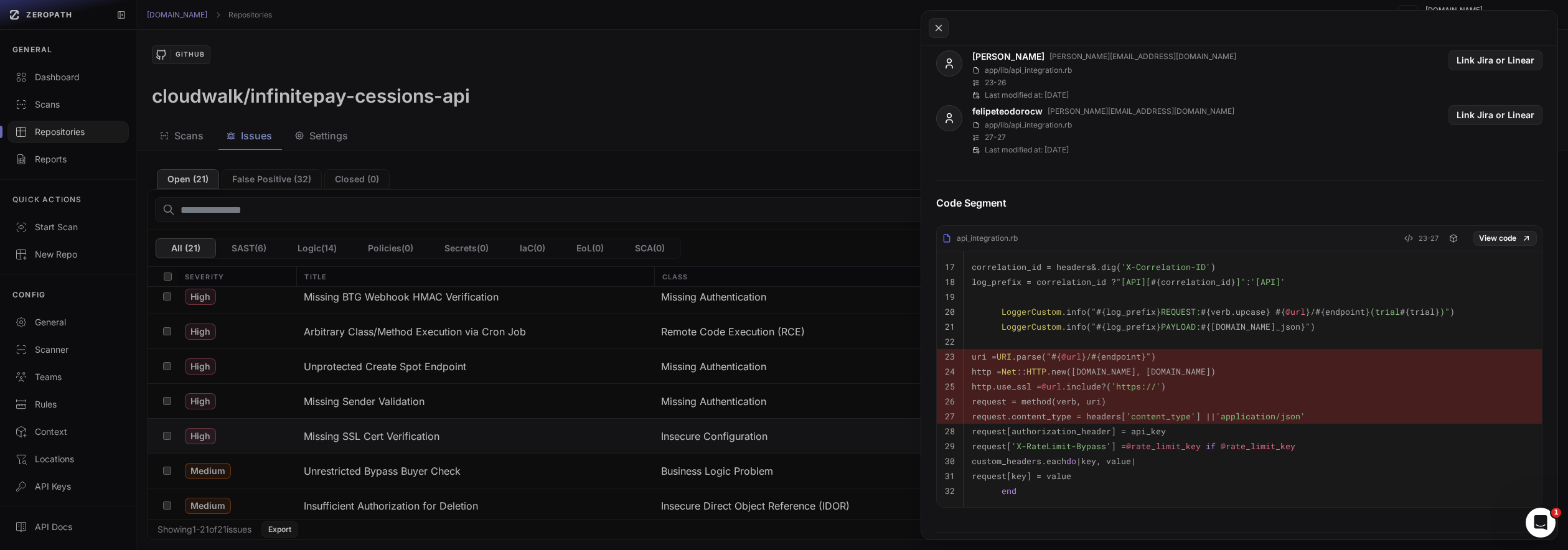
scroll to position [427, 0]
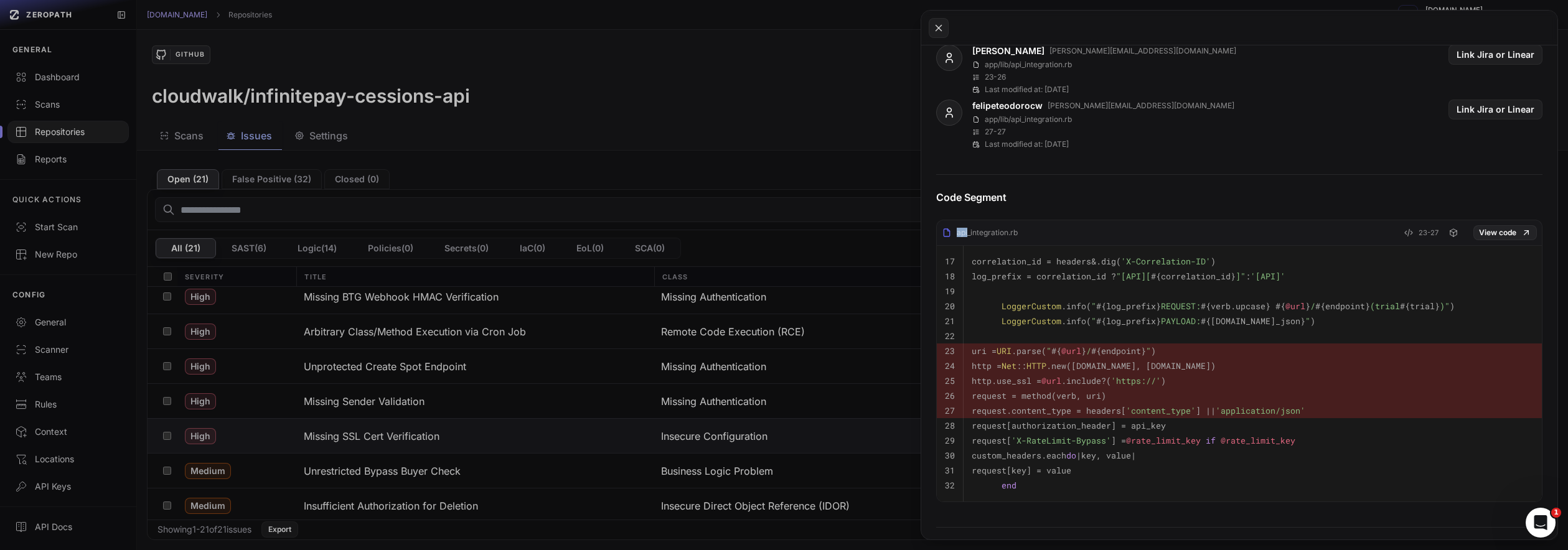
drag, startPoint x: 1003, startPoint y: 236, endPoint x: 968, endPoint y: 235, distance: 35.0
click at [968, 235] on div "api_integration.rb 23-27 View code" at bounding box center [1239, 235] width 605 height 20
copy div "api"
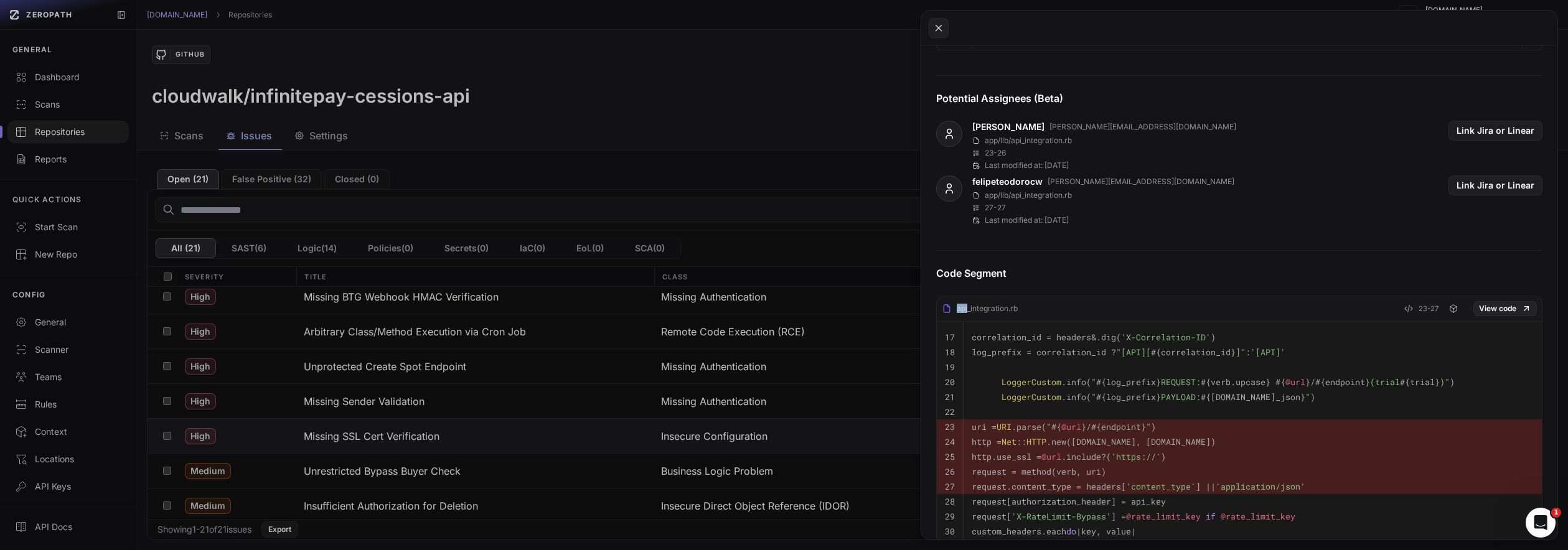
scroll to position [0, 0]
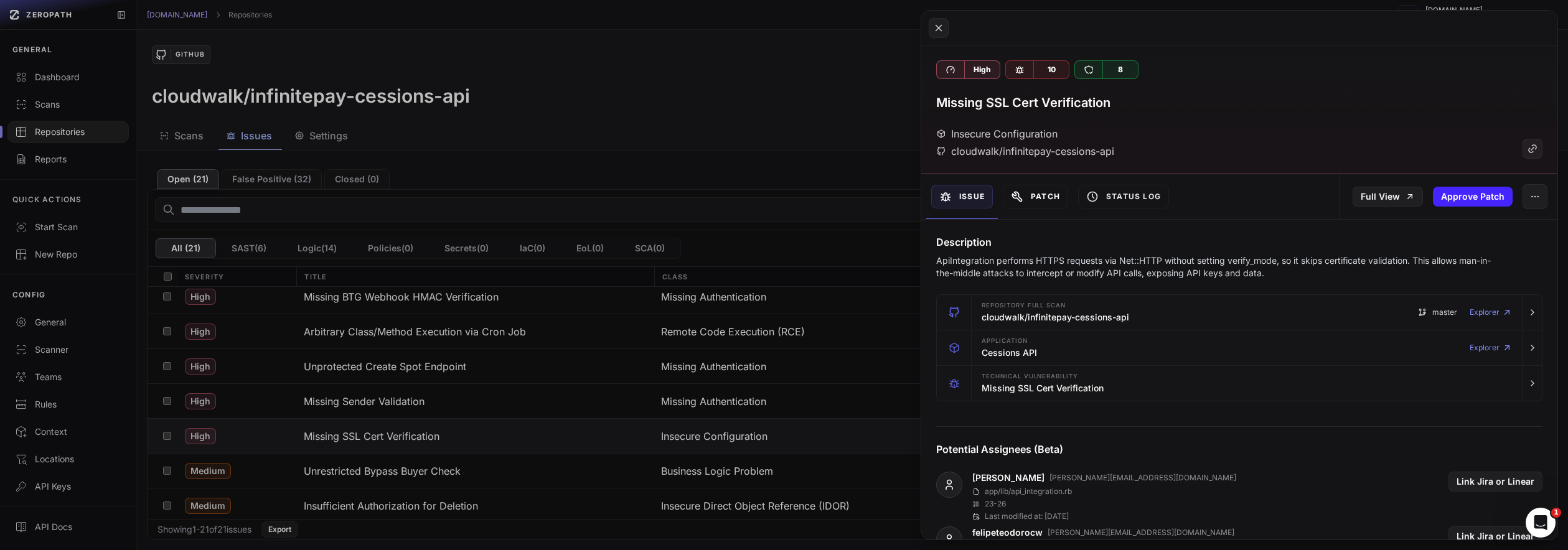
click at [1017, 187] on button "Patch" at bounding box center [1035, 197] width 65 height 24
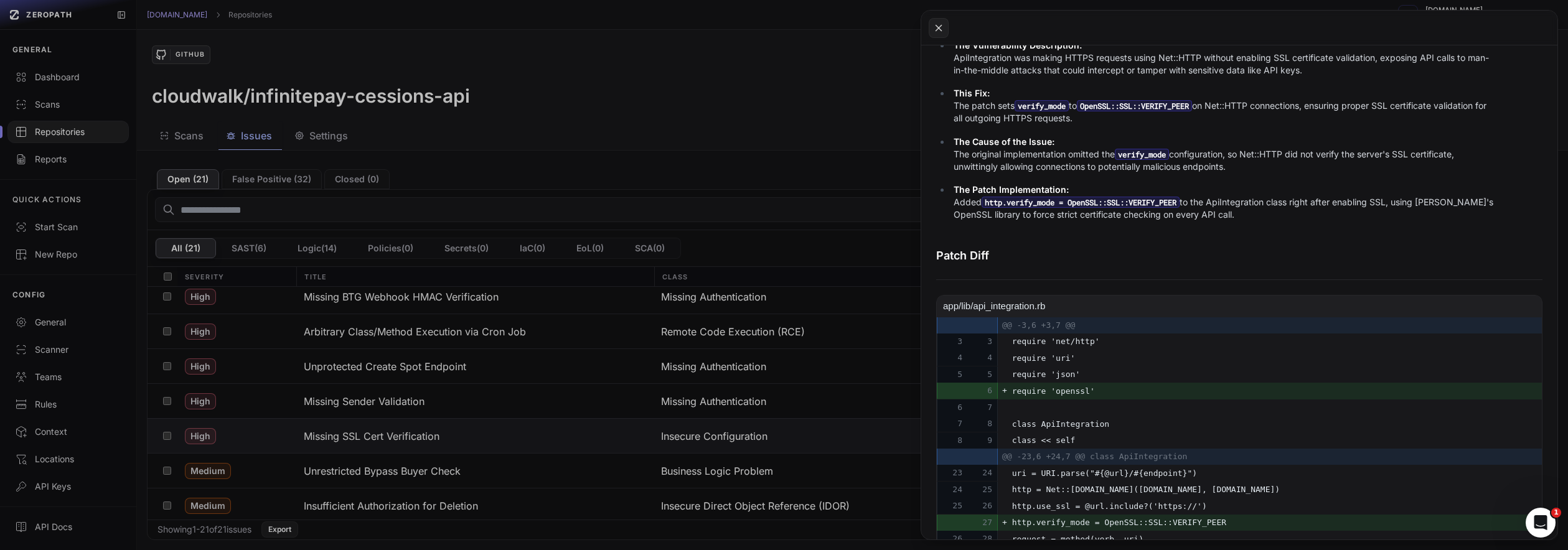
scroll to position [451, 0]
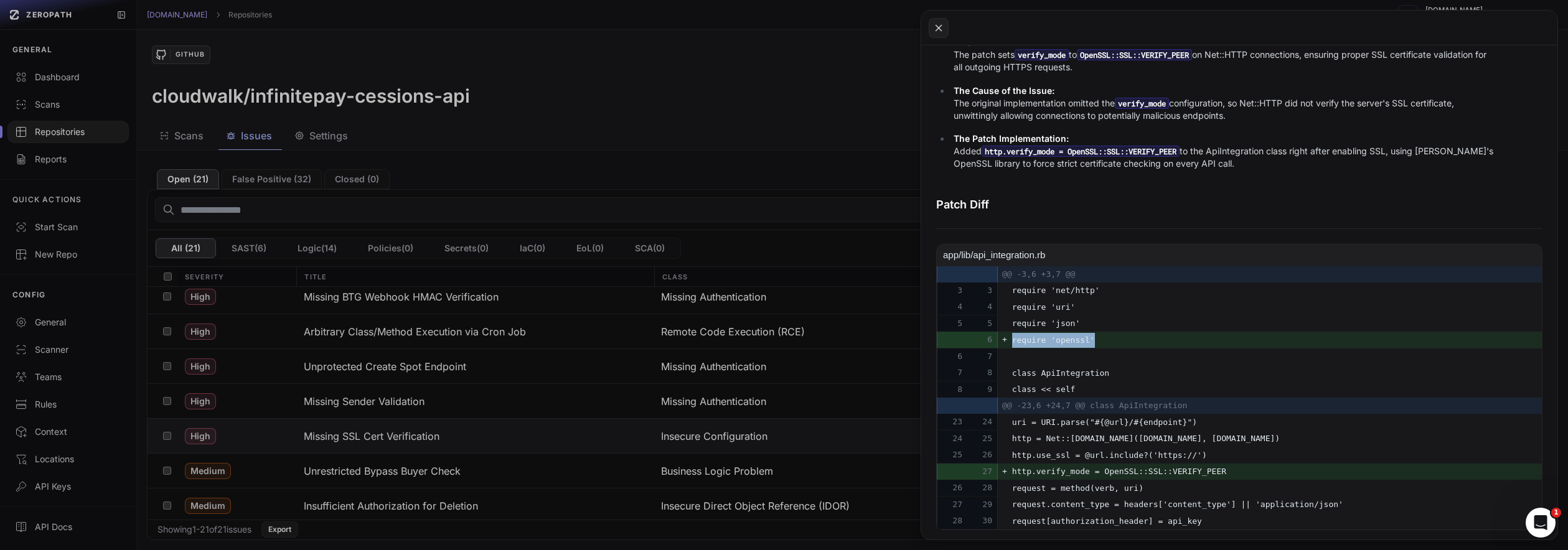
drag, startPoint x: 1109, startPoint y: 339, endPoint x: 1006, endPoint y: 339, distance: 103.0
click at [1006, 339] on div "+ require 'openssl'" at bounding box center [1174, 339] width 474 height 16
copy span "require 'openssl'"
drag, startPoint x: 1261, startPoint y: 468, endPoint x: 1042, endPoint y: 472, distance: 219.0
click at [1042, 472] on span "http.verify_mode = OpenSSL::SSL::VERIFY_PEER" at bounding box center [1184, 472] width 345 height 15
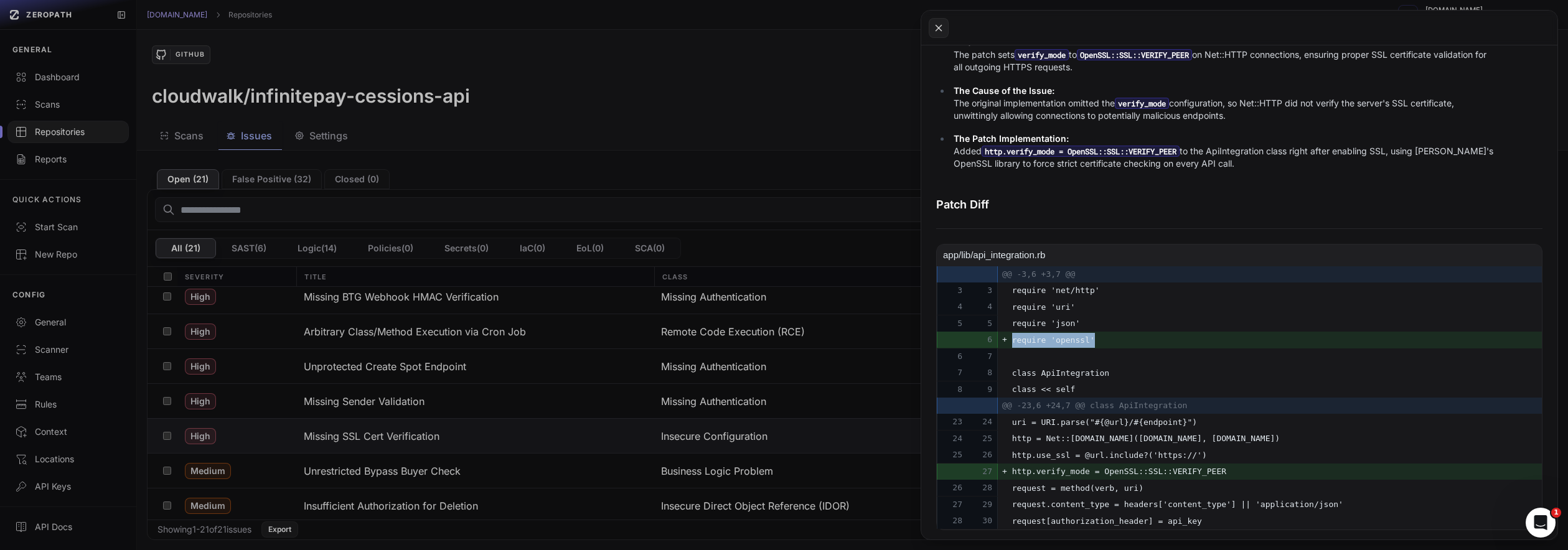
copy span "http.verify_mode = OpenSSL::SSL::VERIFY_PEER"
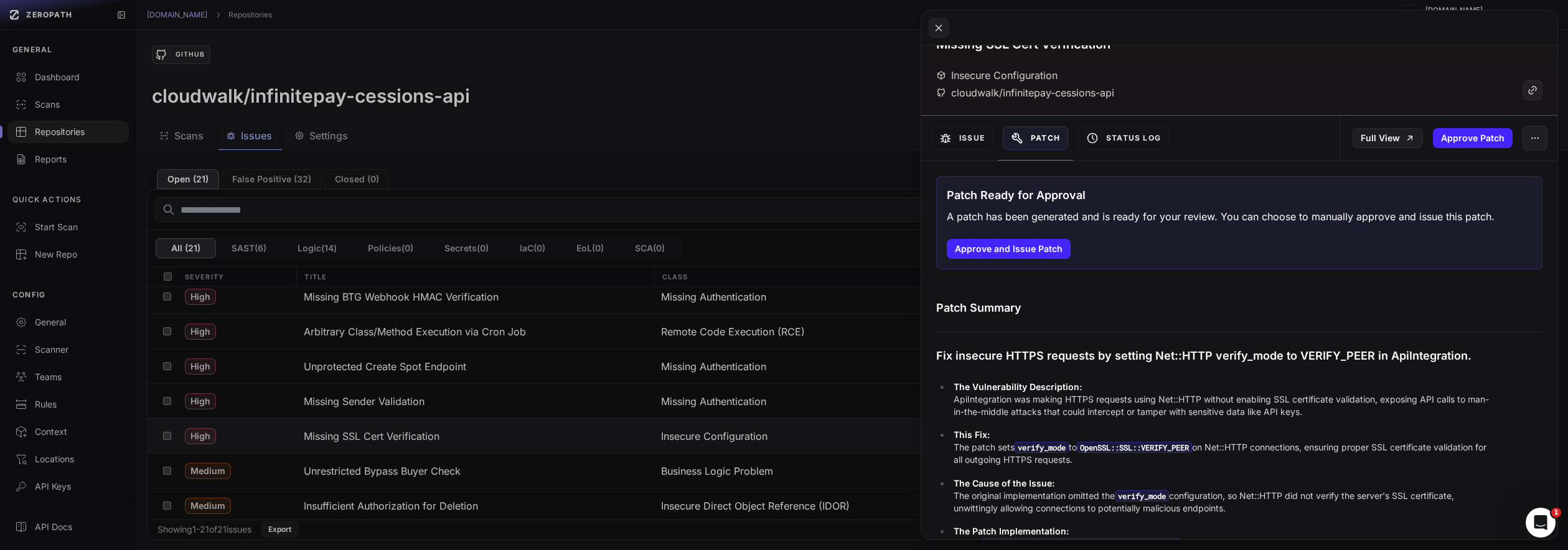
scroll to position [0, 0]
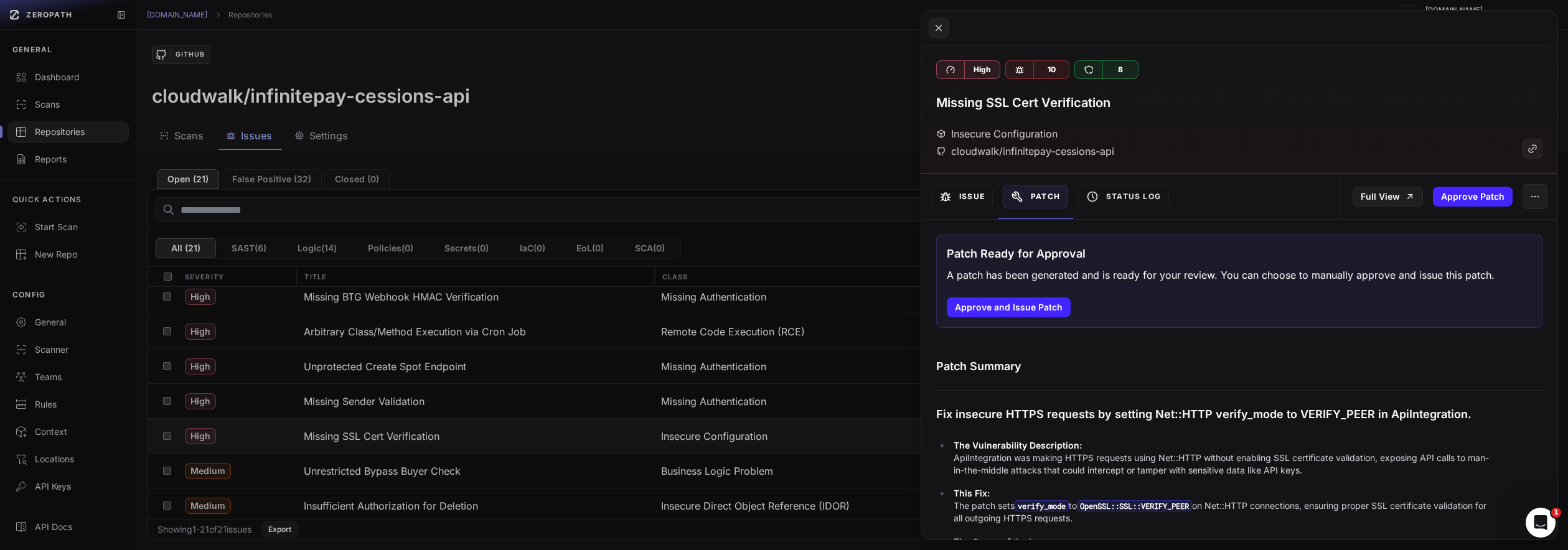
click at [974, 195] on button "Issue" at bounding box center [962, 197] width 62 height 24
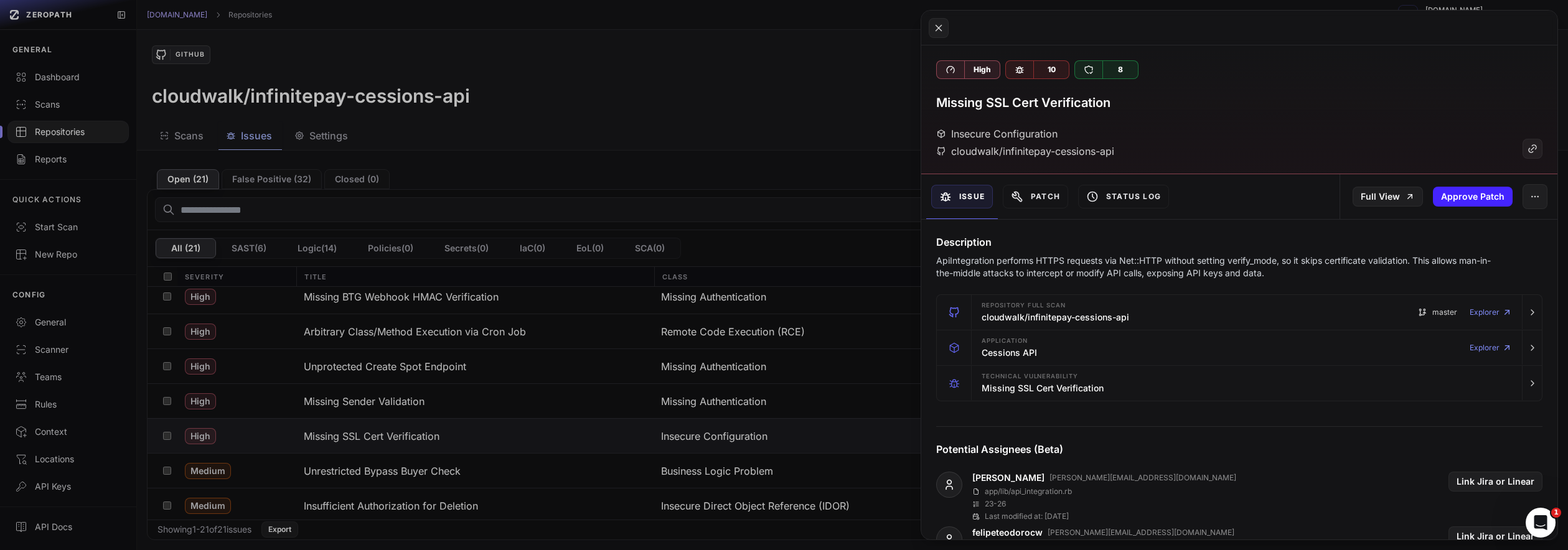
click at [677, 92] on button at bounding box center [784, 275] width 1568 height 550
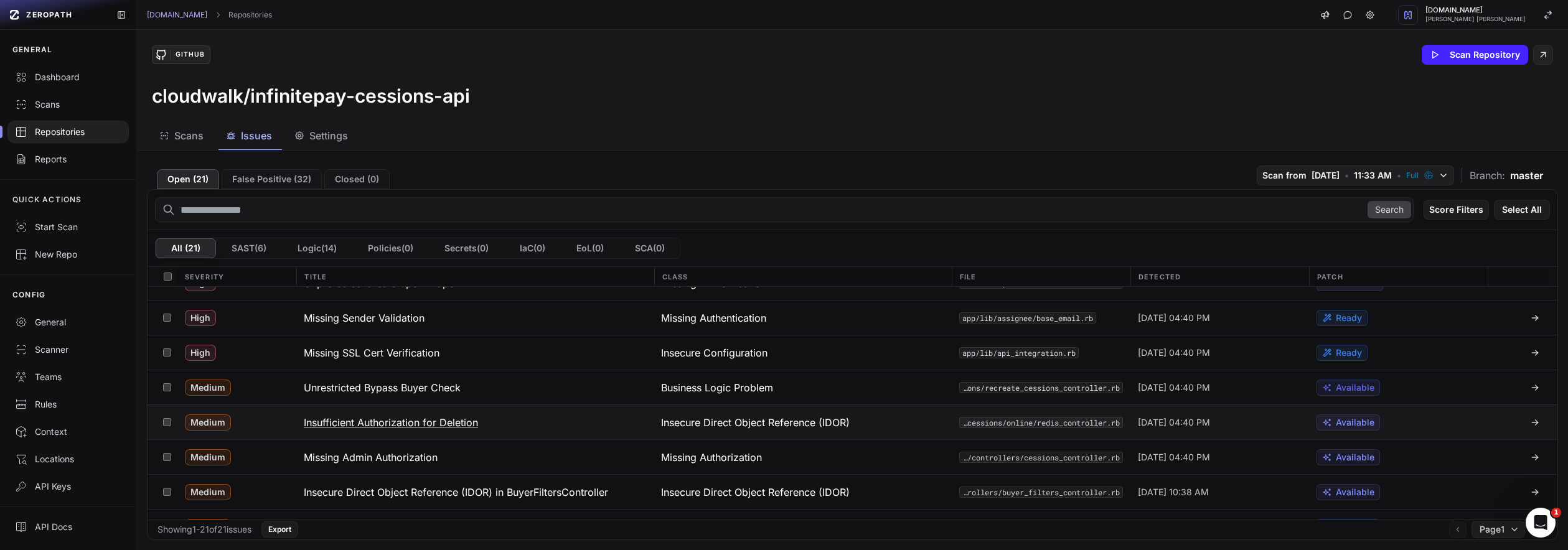
scroll to position [129, 0]
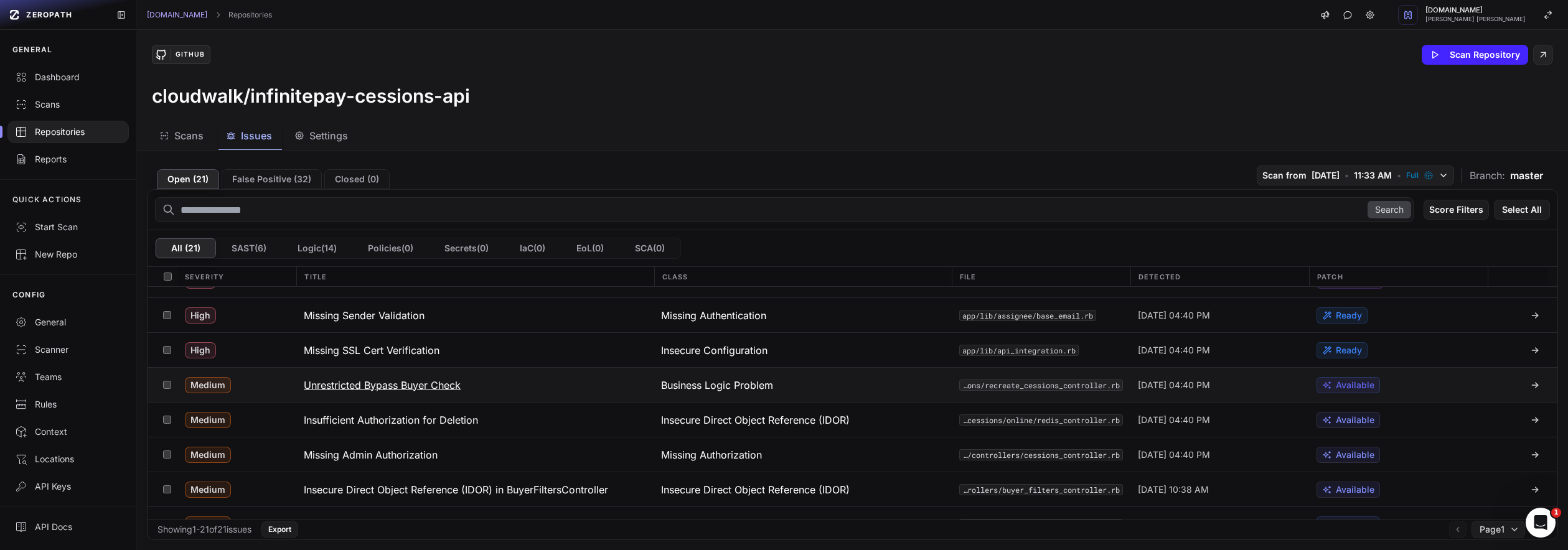
click at [453, 388] on h3 "Unrestricted Bypass Buyer Check" at bounding box center [382, 385] width 156 height 15
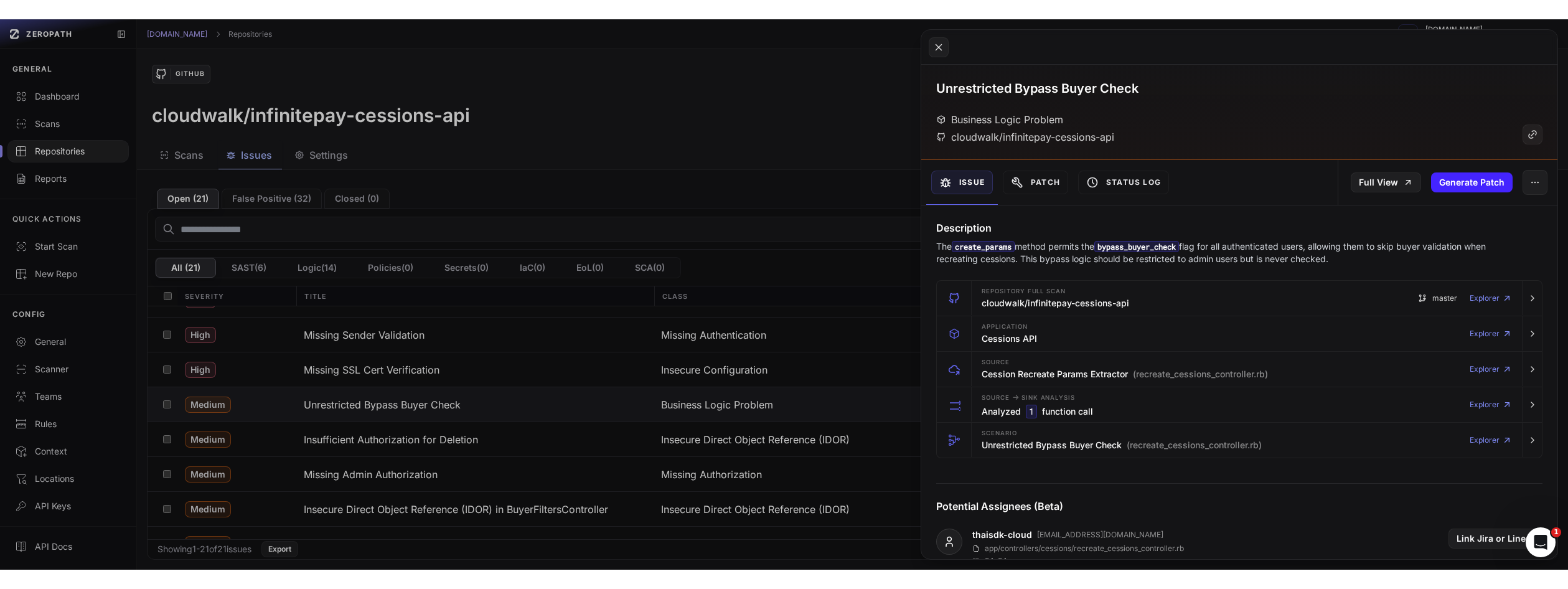
scroll to position [29, 0]
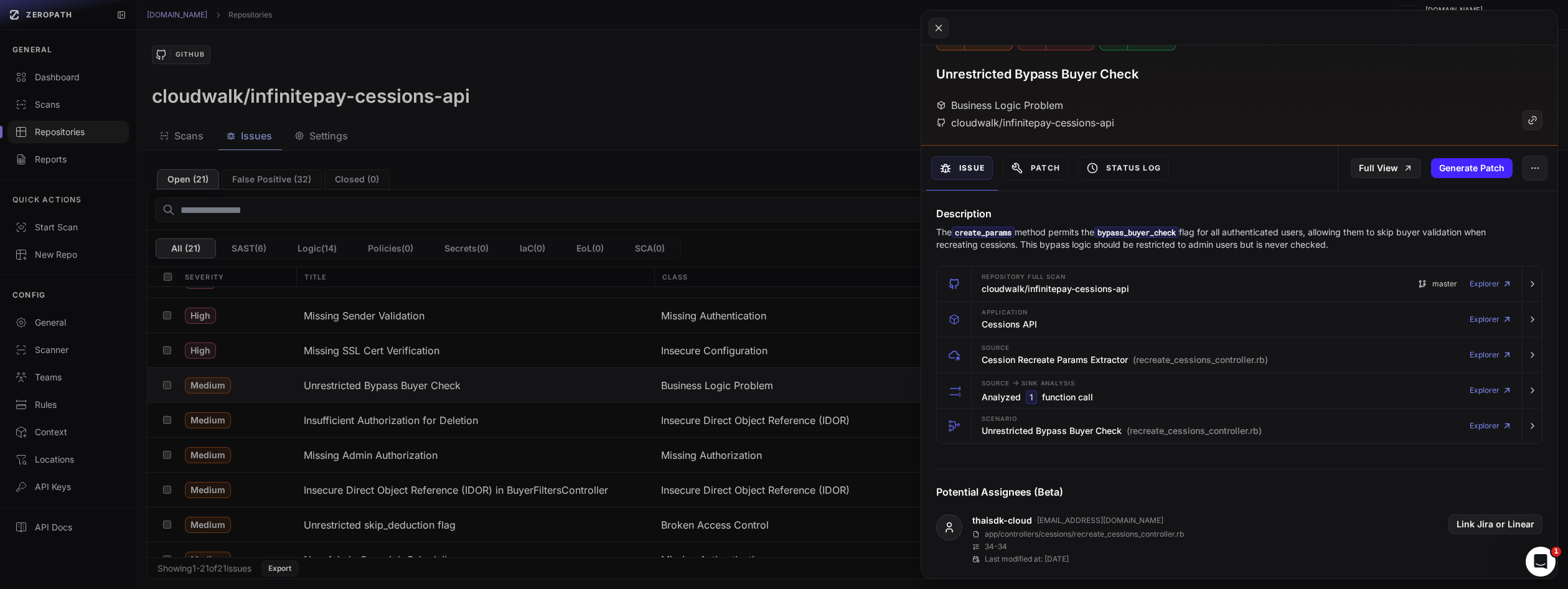
click at [439, 352] on button at bounding box center [784, 294] width 1568 height 589
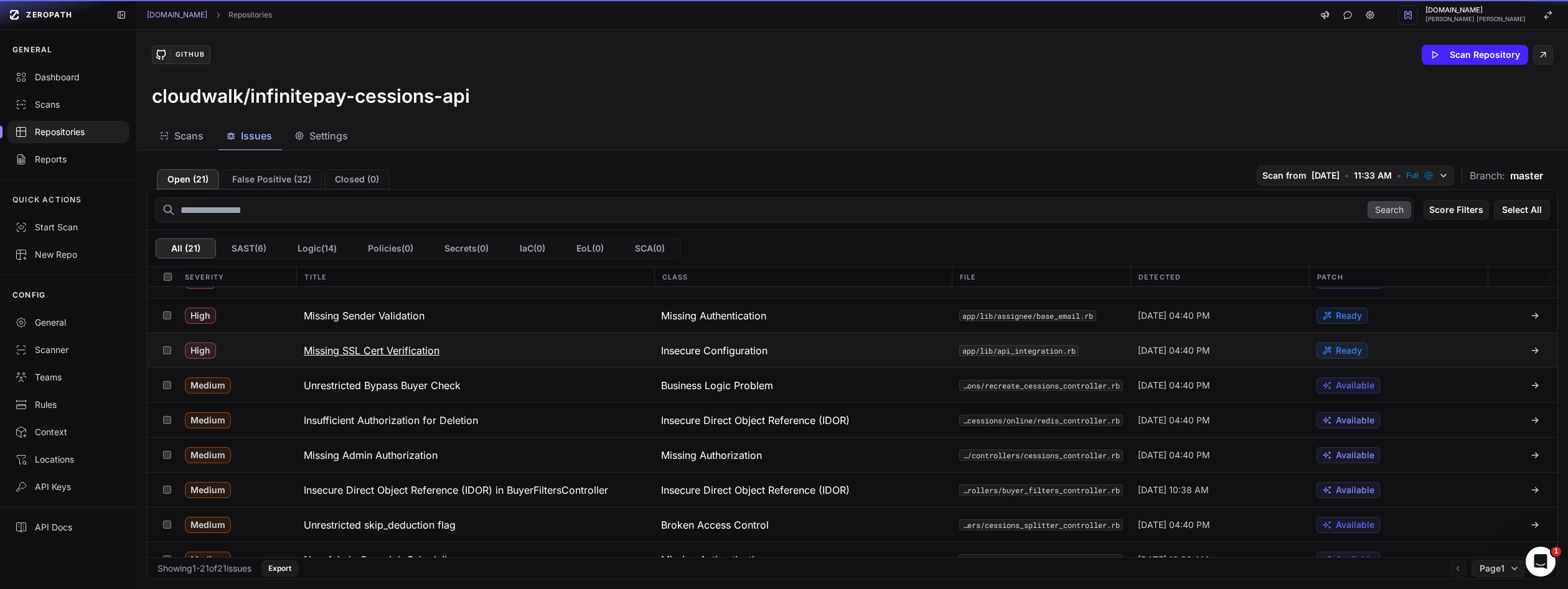
click at [409, 351] on h3 "Missing SSL Cert Verification" at bounding box center [371, 351] width 135 height 15
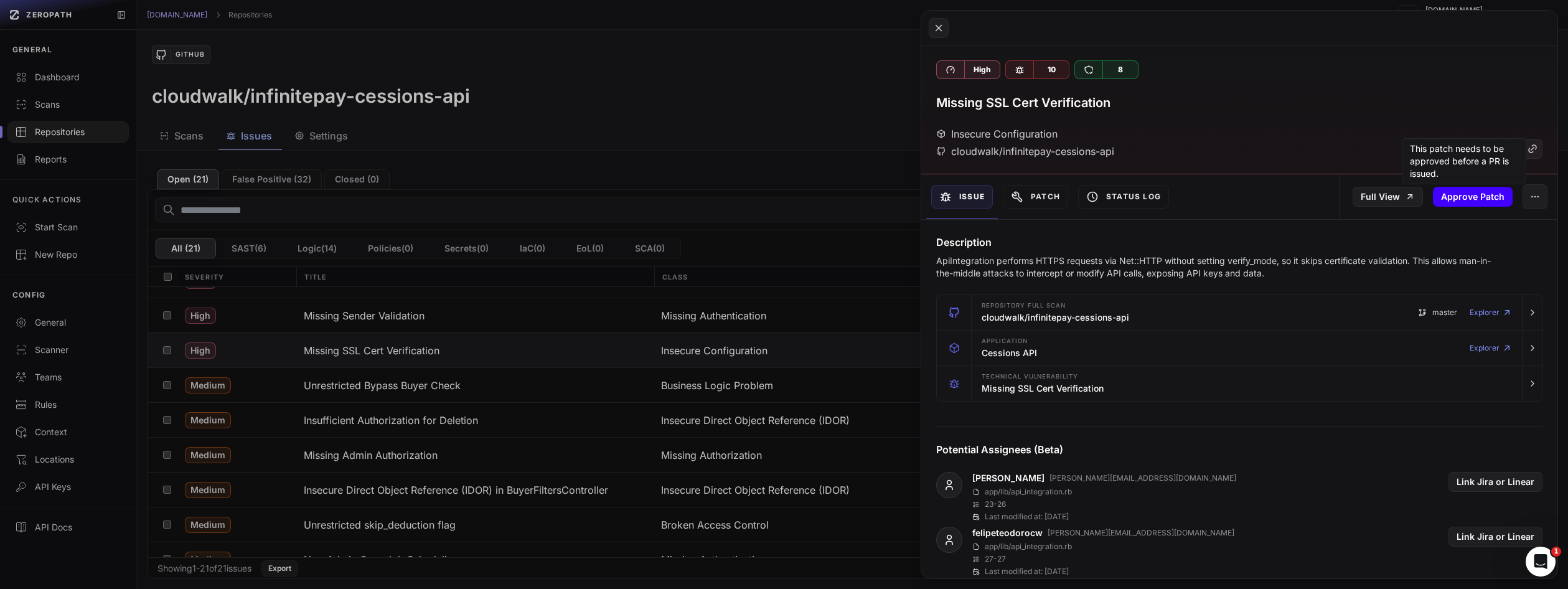
click at [1470, 199] on button "Approve Patch" at bounding box center [1472, 197] width 80 height 20
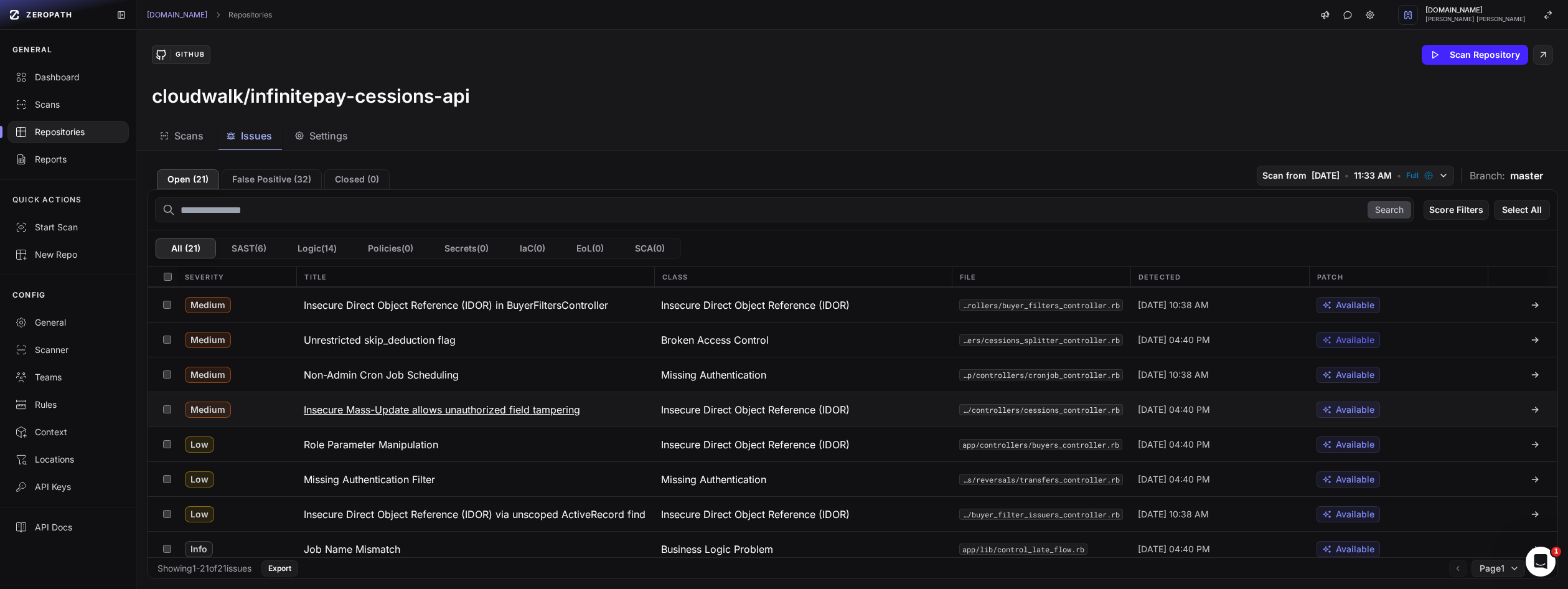
scroll to position [131, 0]
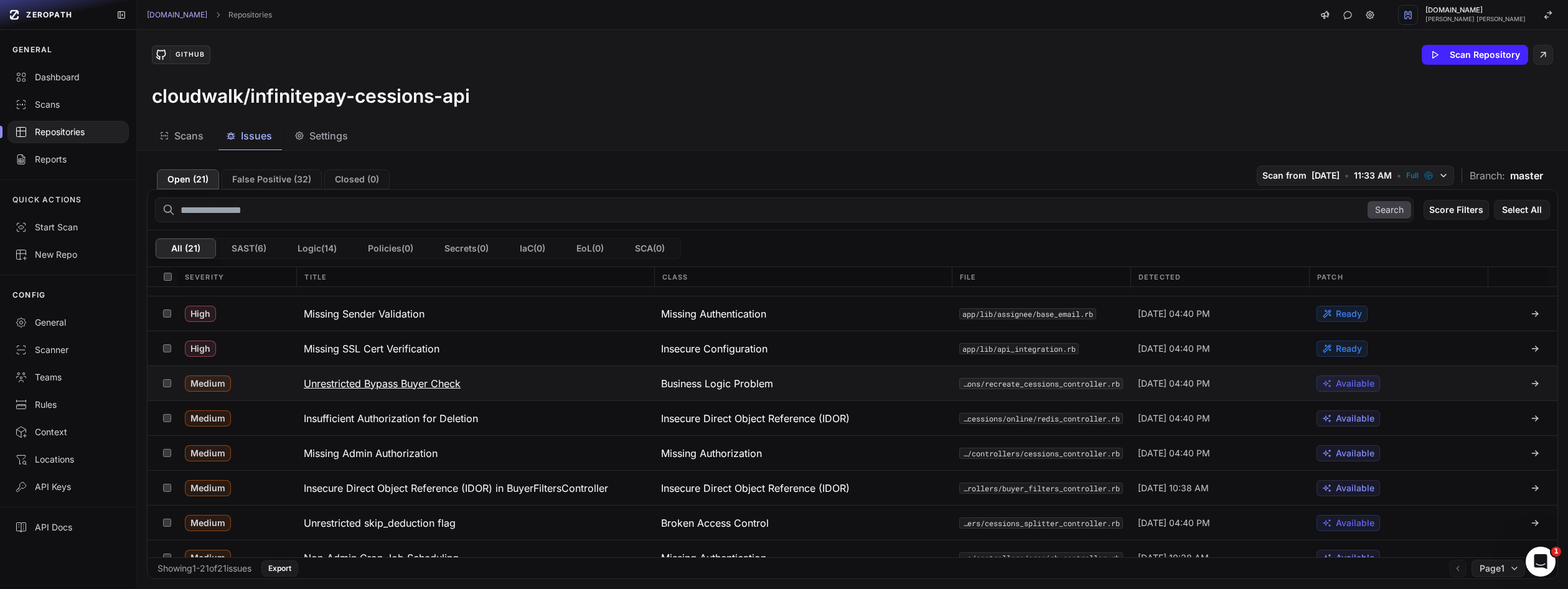
click at [427, 387] on h3 "Unrestricted Bypass Buyer Check" at bounding box center [382, 384] width 156 height 15
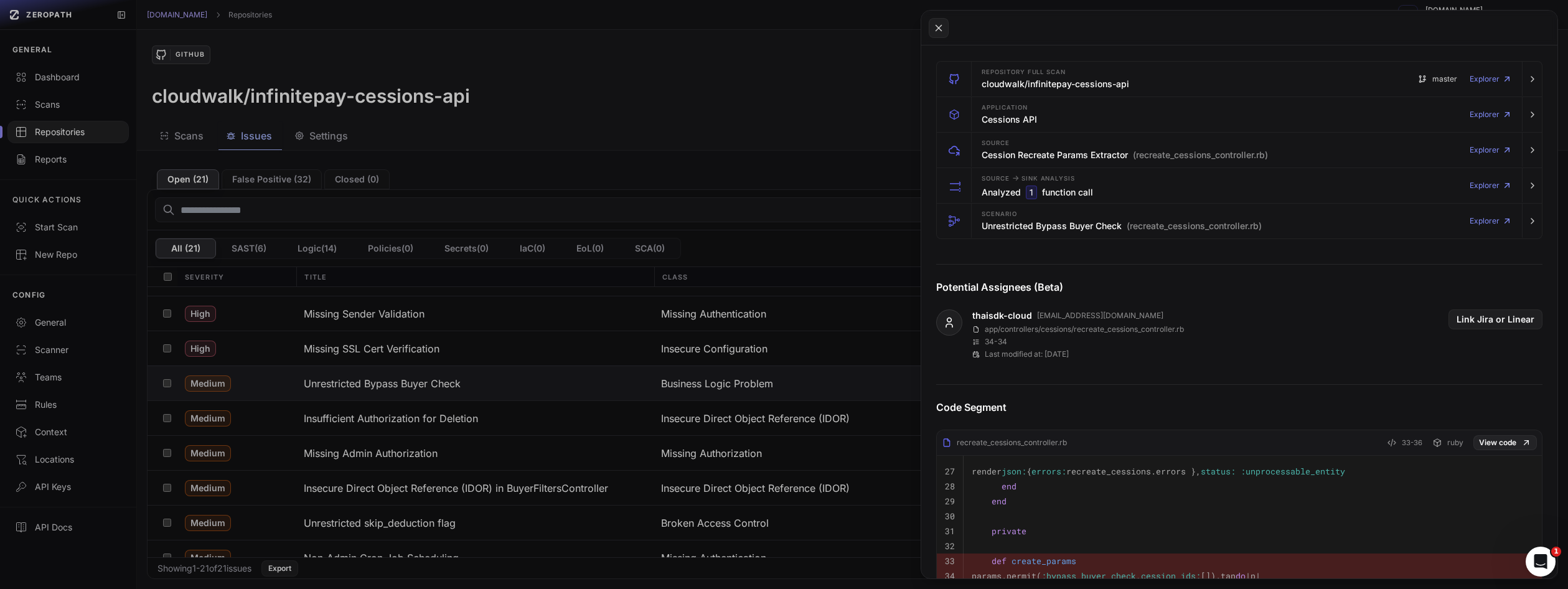
scroll to position [236, 0]
drag, startPoint x: 1076, startPoint y: 442, endPoint x: 1066, endPoint y: 437, distance: 11.2
click at [1066, 437] on div "recreate_cessions_controller.rb 33-36 ruby View code" at bounding box center [1239, 444] width 605 height 20
copy div "recreate_cessions_controller.rb"
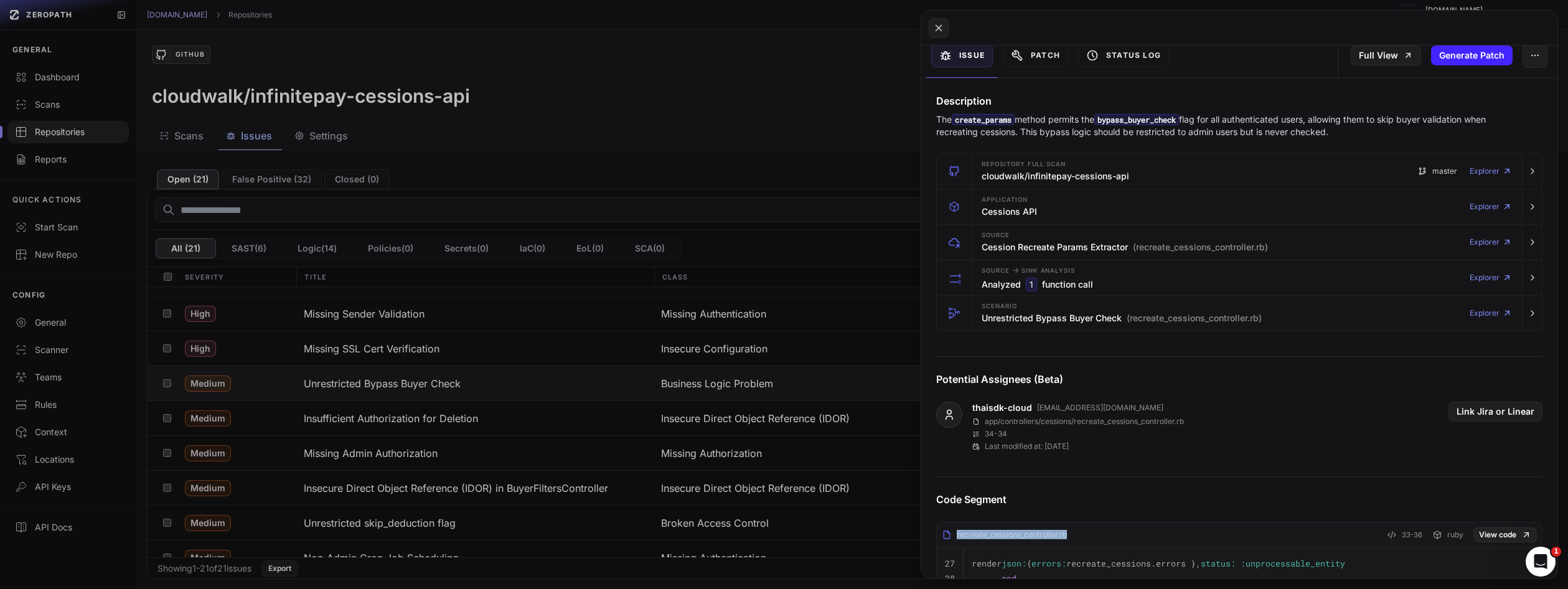
scroll to position [0, 0]
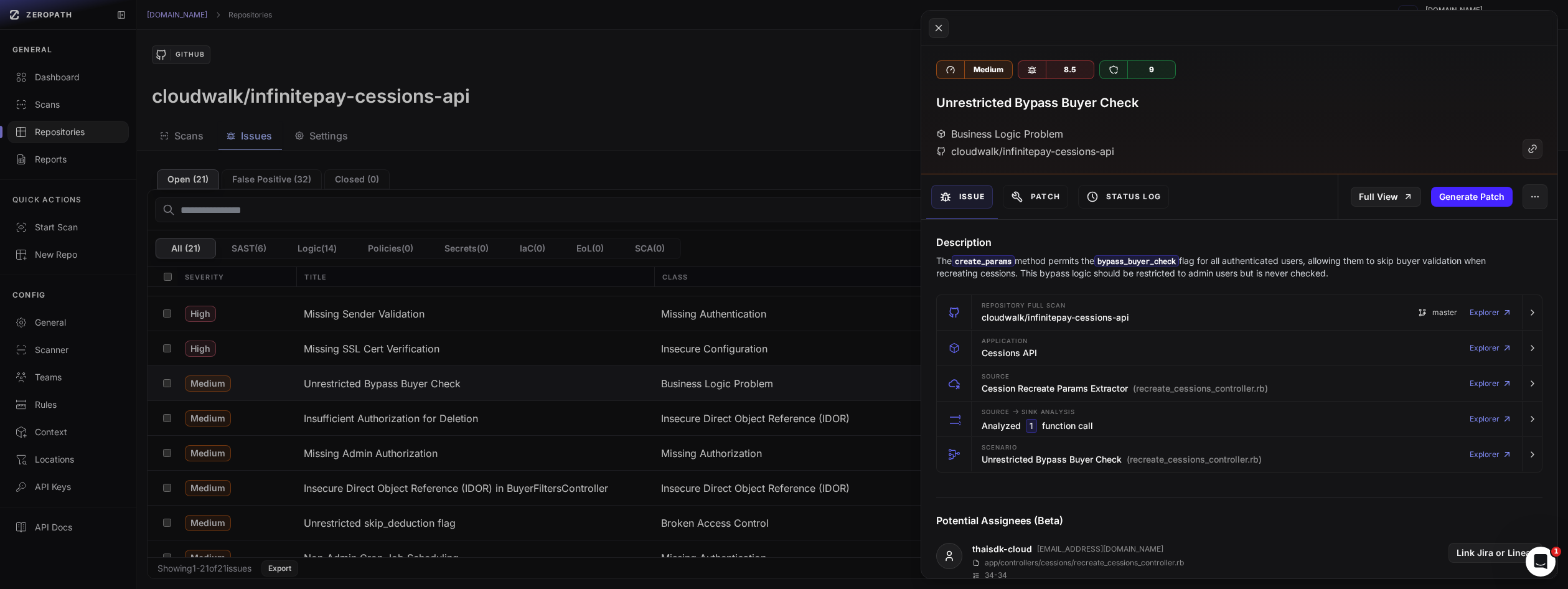
click at [1003, 262] on code "create_params" at bounding box center [983, 260] width 63 height 11
copy code "create_params"
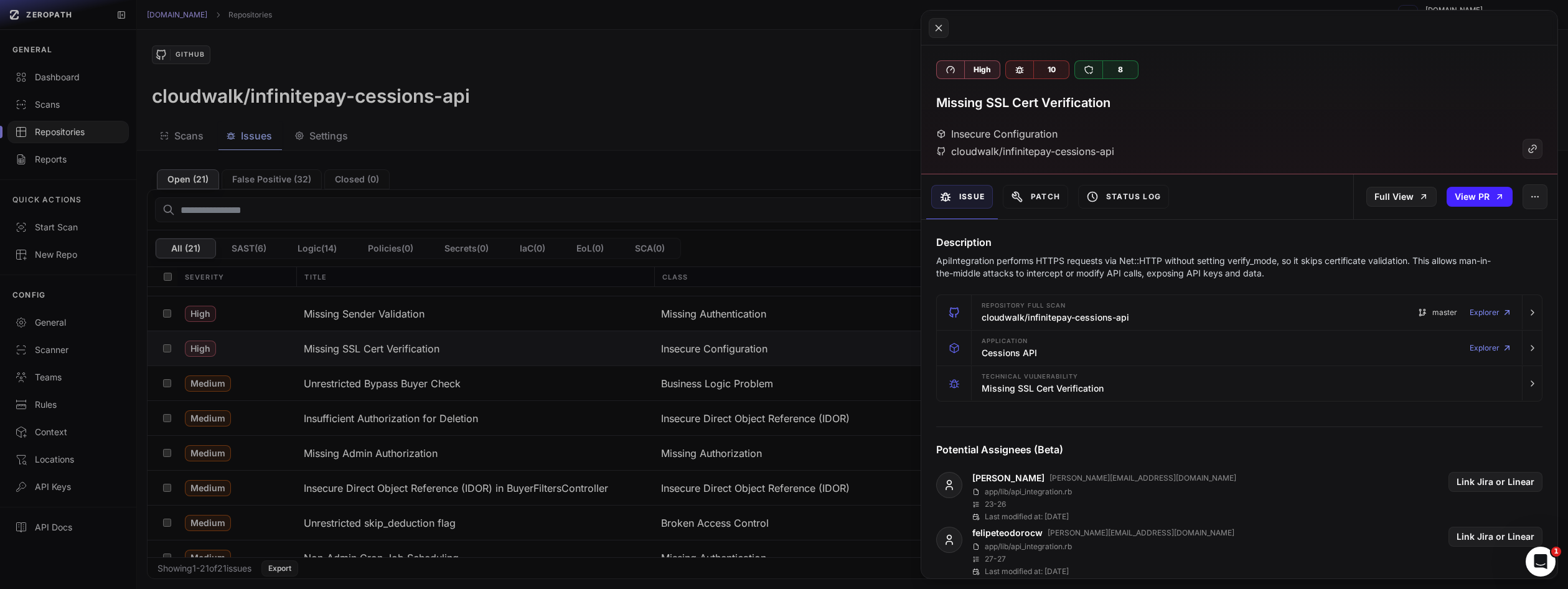
click at [724, 351] on button at bounding box center [784, 294] width 1568 height 589
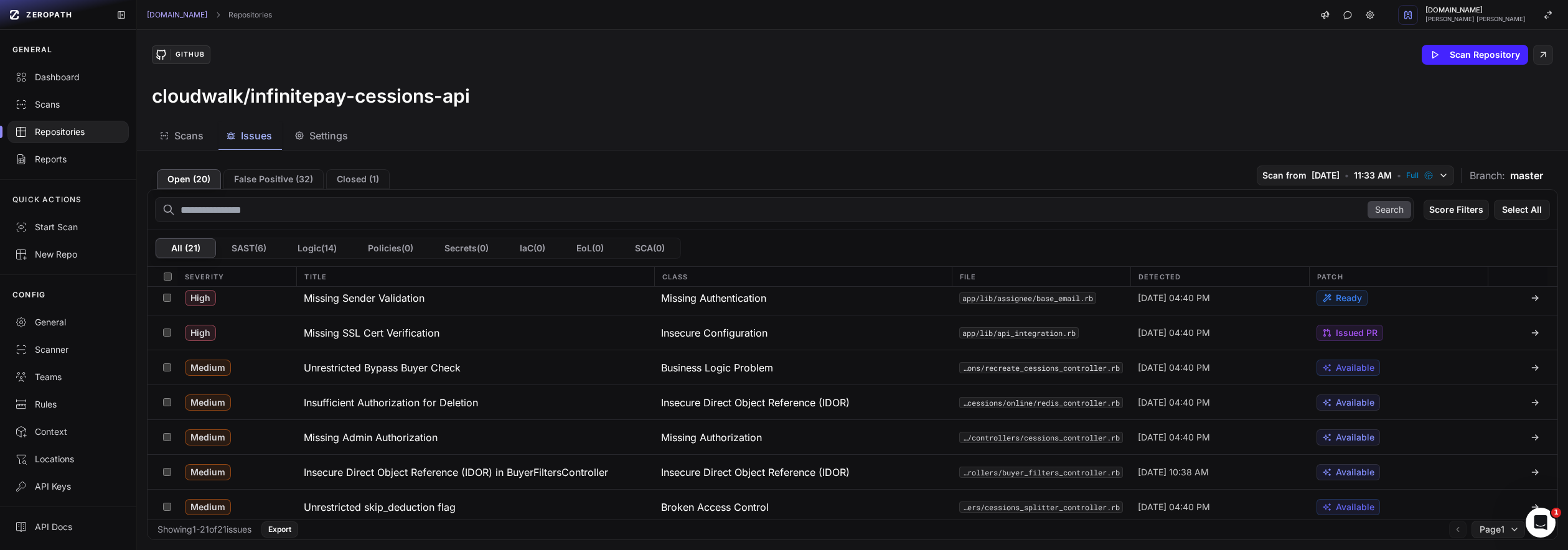
scroll to position [111, 0]
click at [437, 365] on h3 "Unrestricted Bypass Buyer Check" at bounding box center [382, 368] width 156 height 15
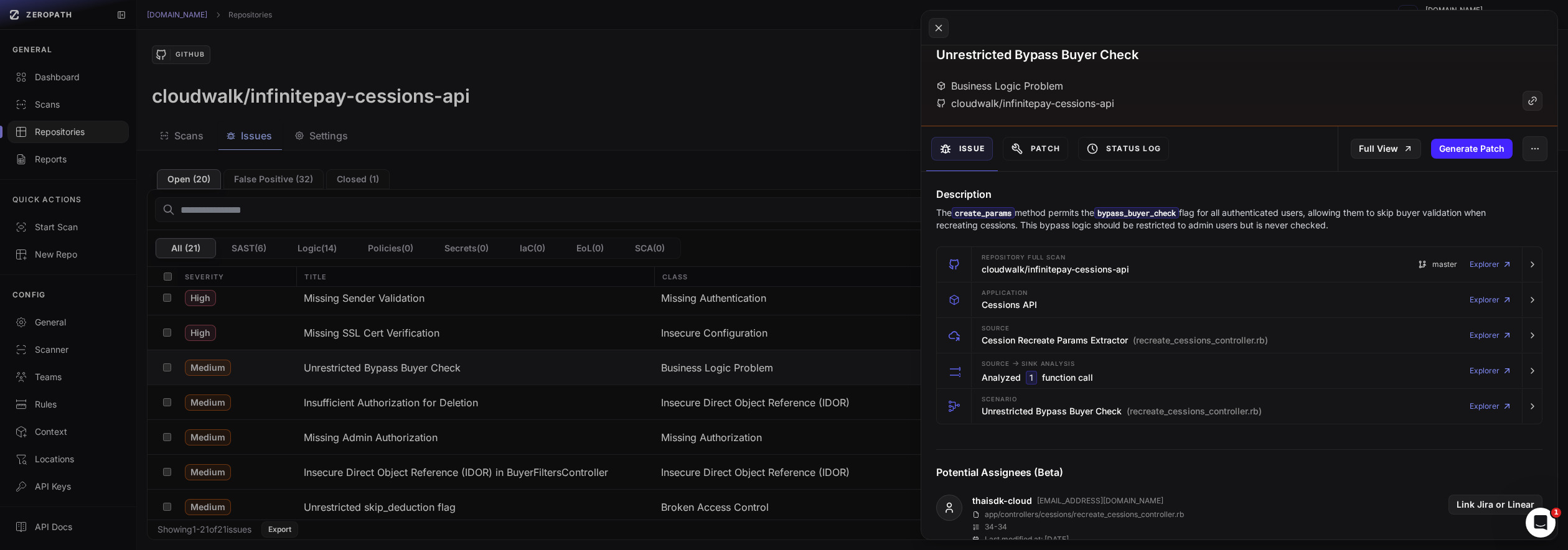
scroll to position [40, 0]
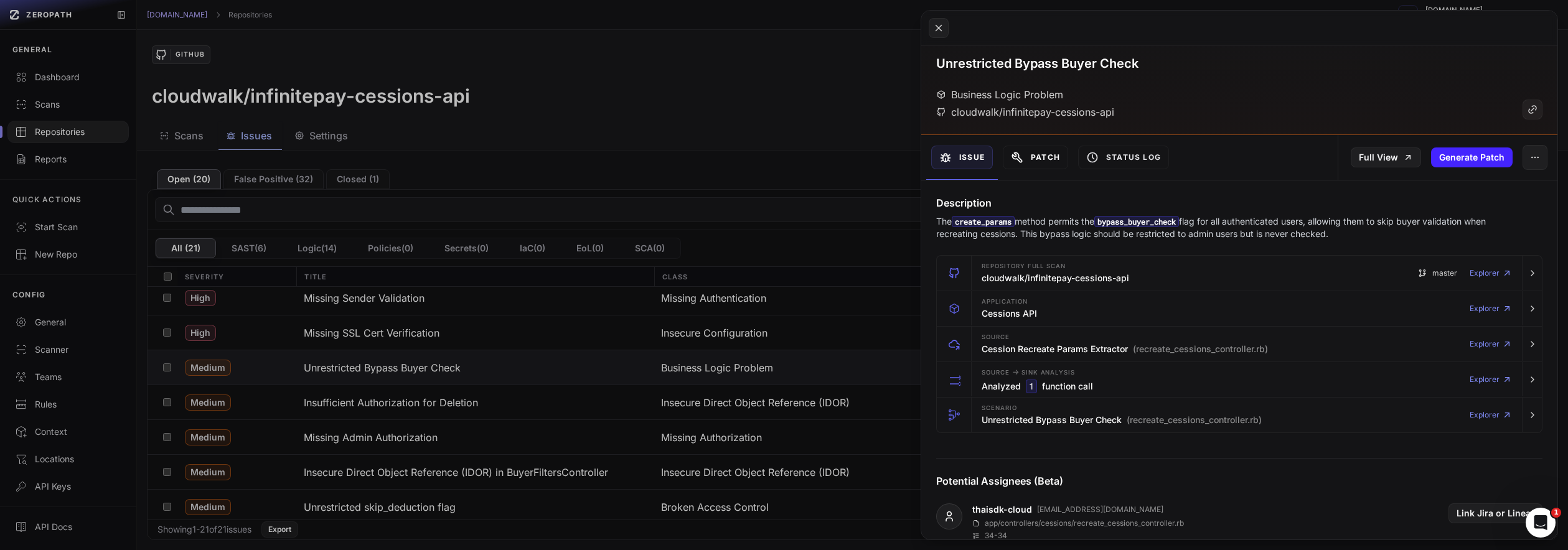
click at [1057, 154] on button "Patch" at bounding box center [1035, 157] width 65 height 24
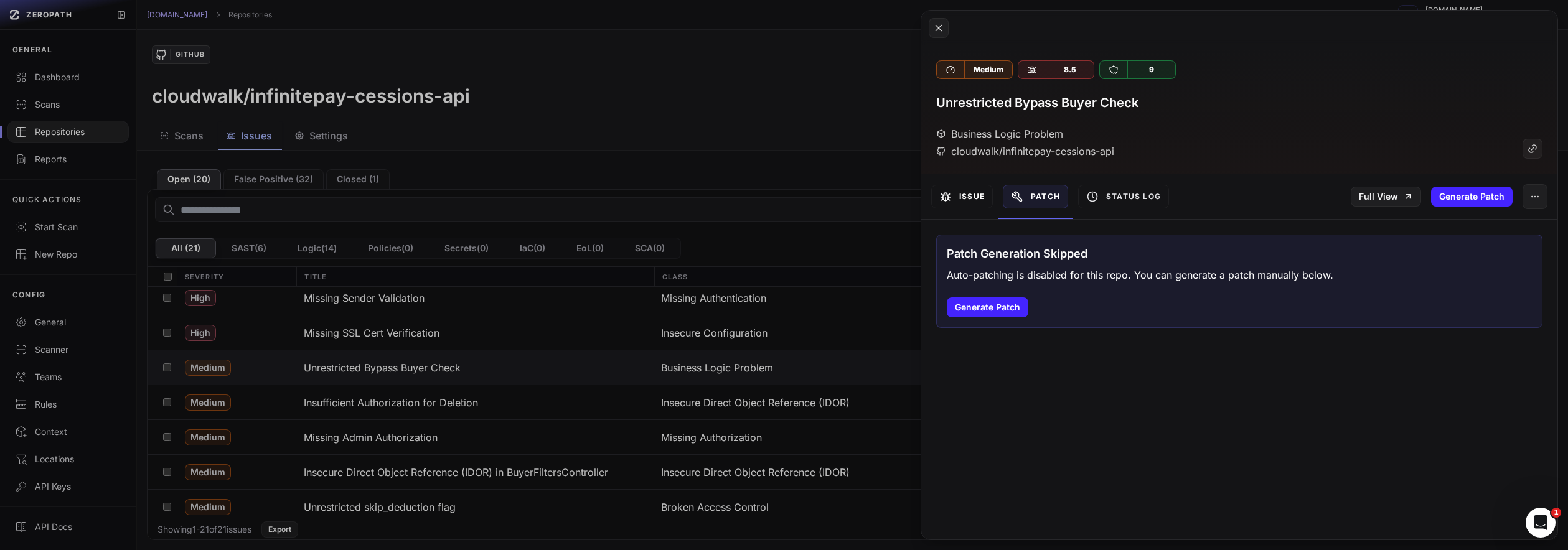
click at [963, 195] on button "Issue" at bounding box center [962, 197] width 62 height 24
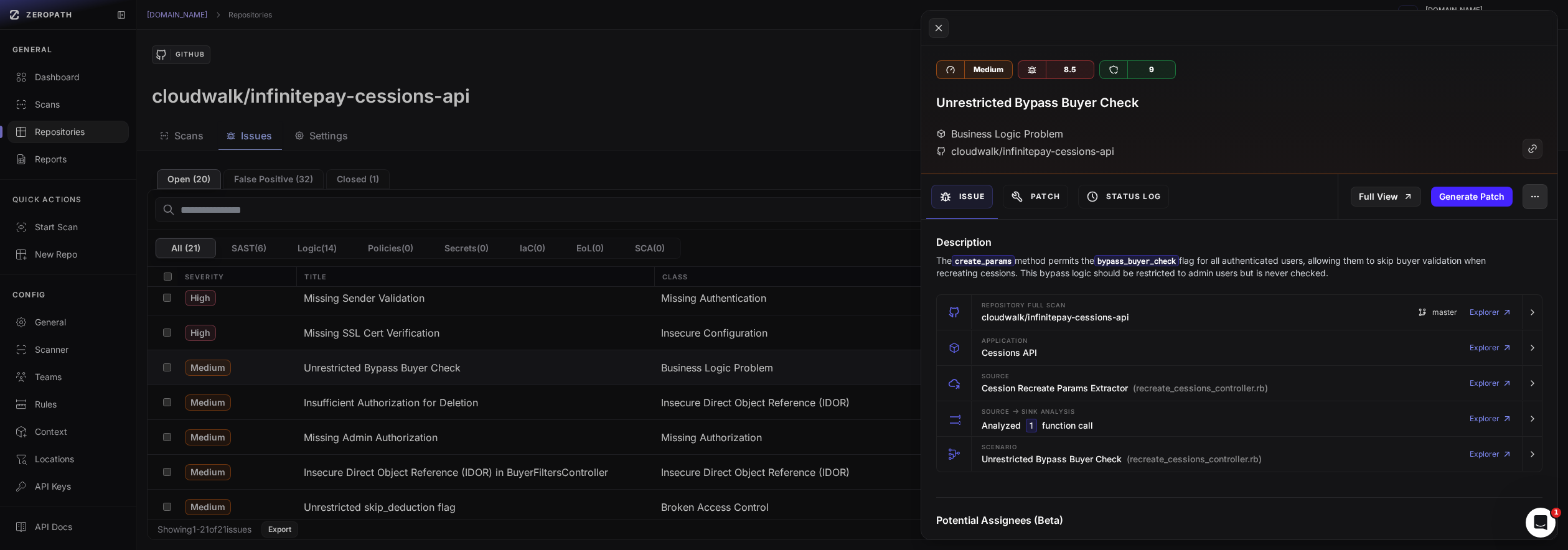
click at [1529, 199] on icon "button" at bounding box center [1534, 196] width 10 height 10
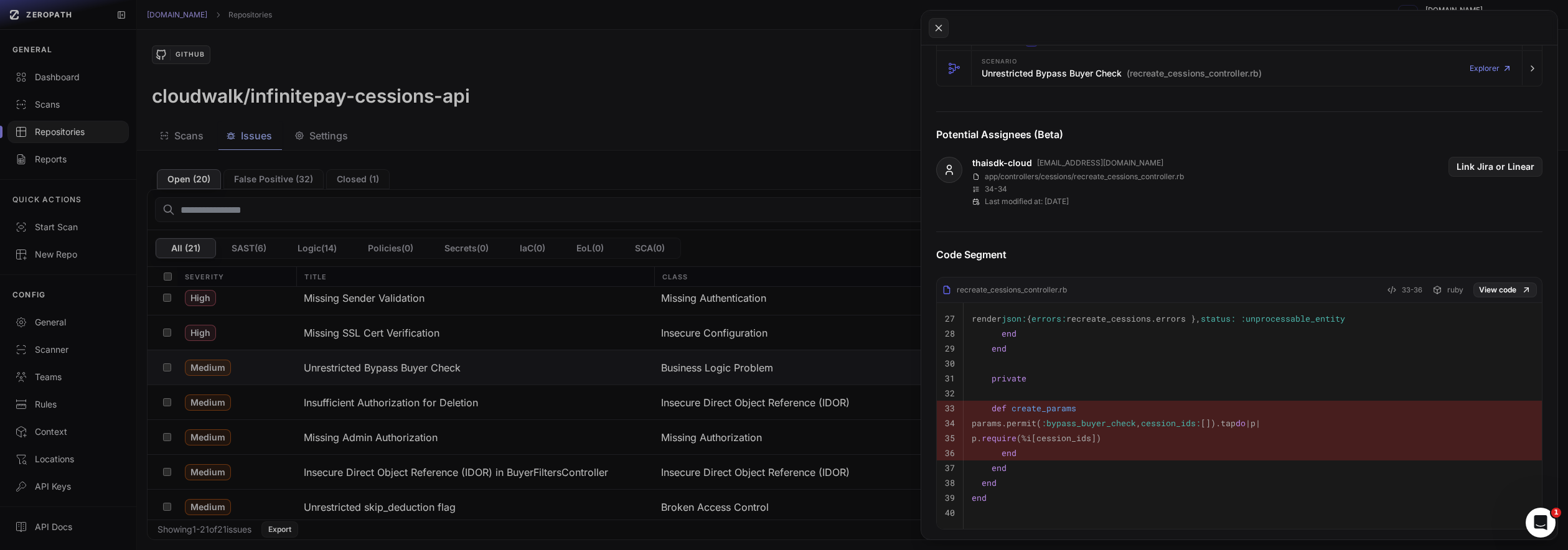
scroll to position [462, 0]
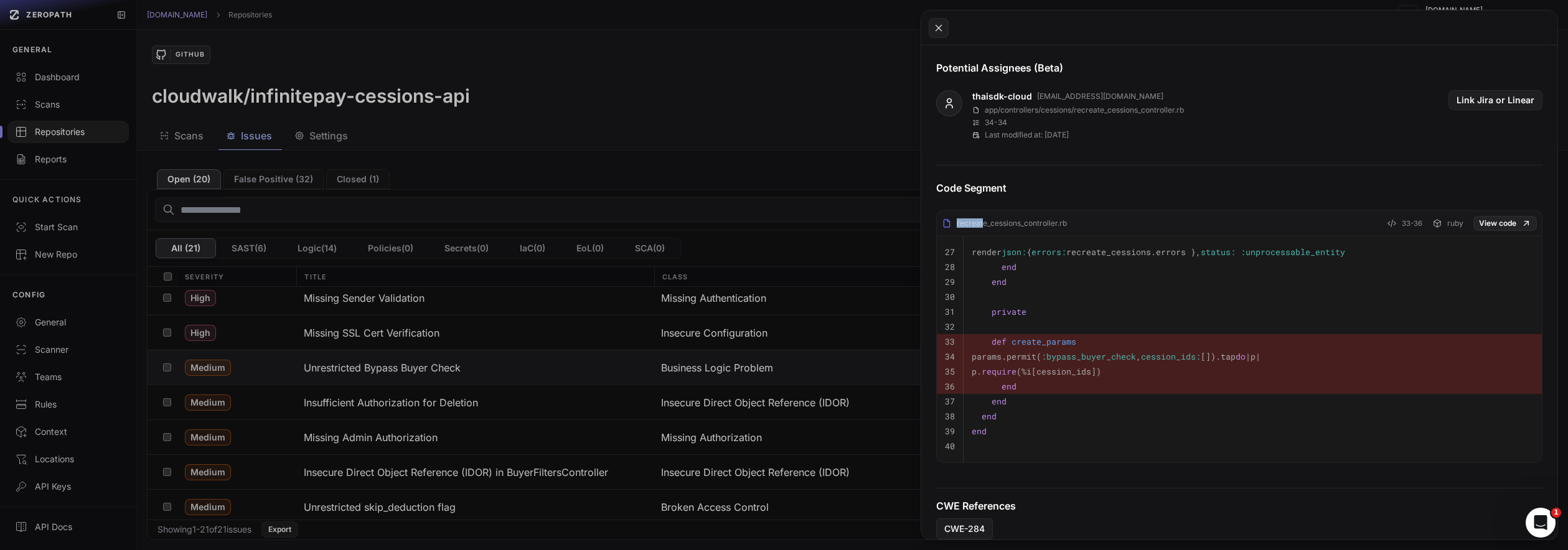
drag, startPoint x: 1079, startPoint y: 213, endPoint x: 981, endPoint y: 212, distance: 98.0
click at [981, 216] on div "recreate_cessions_controller.rb 33-36 ruby View code" at bounding box center [1239, 226] width 605 height 20
copy div "recreat"
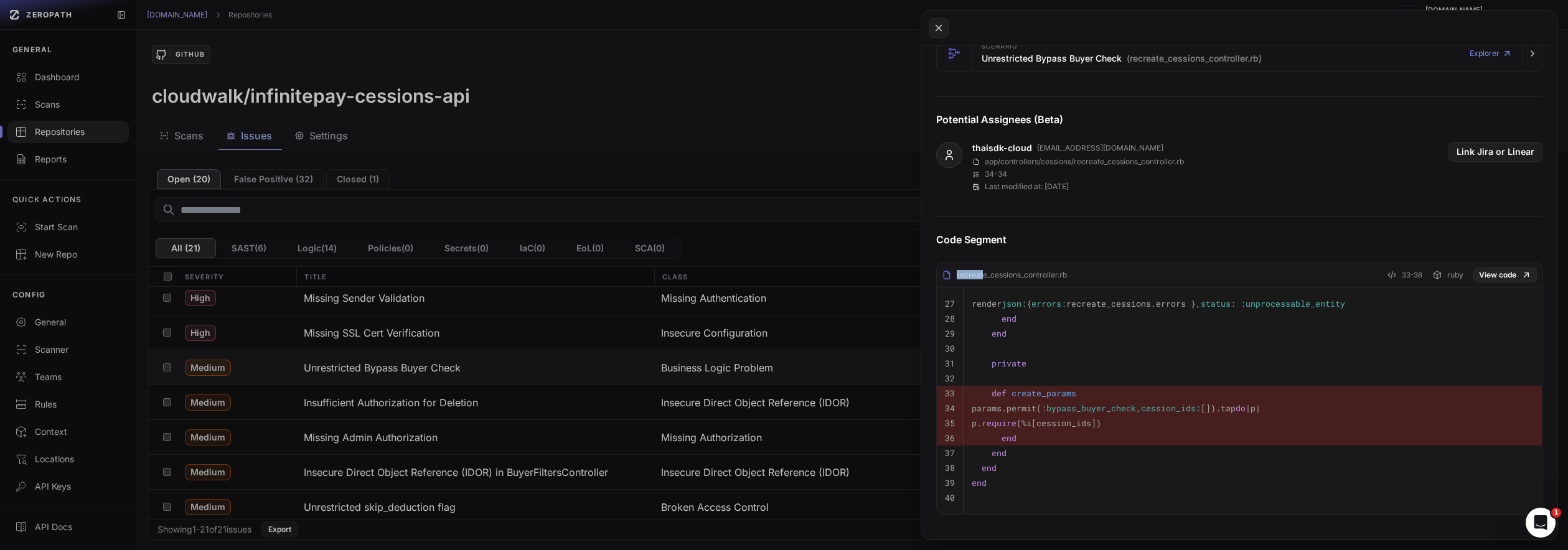
scroll to position [361, 0]
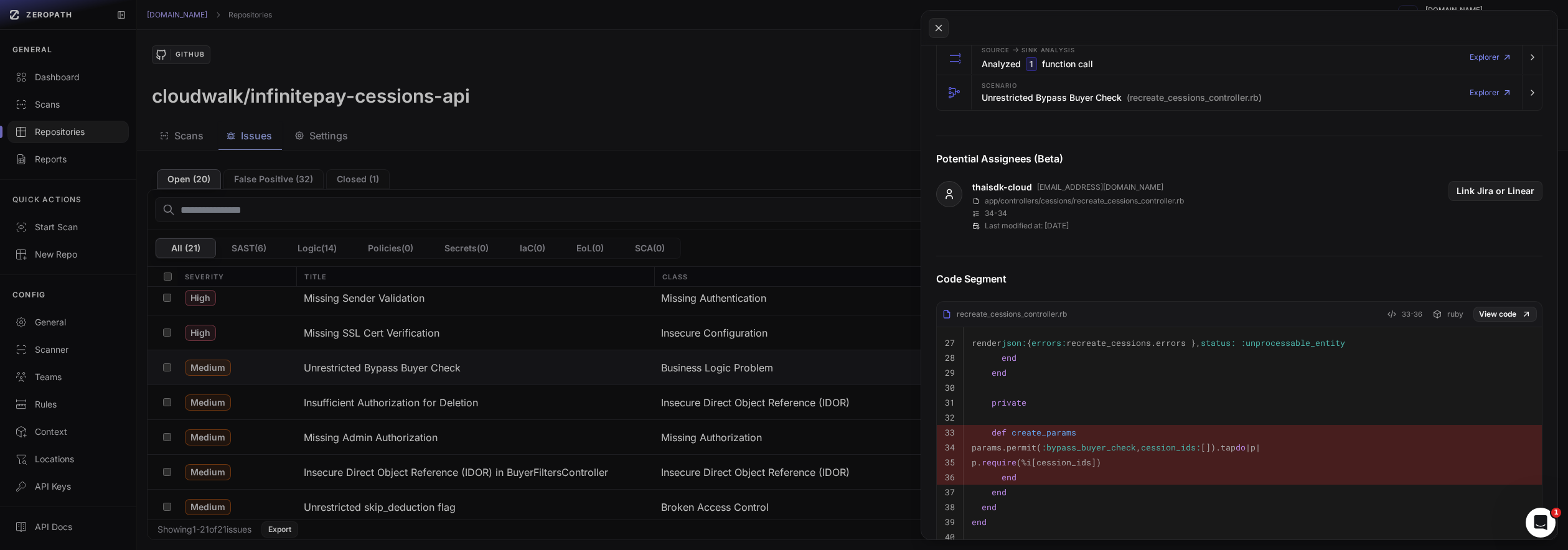
click at [1195, 149] on div "Potential Assignees (Beta) thaisdk-cloud thais.maximo@cloudwalk.io app/controll…" at bounding box center [1239, 178] width 636 height 105
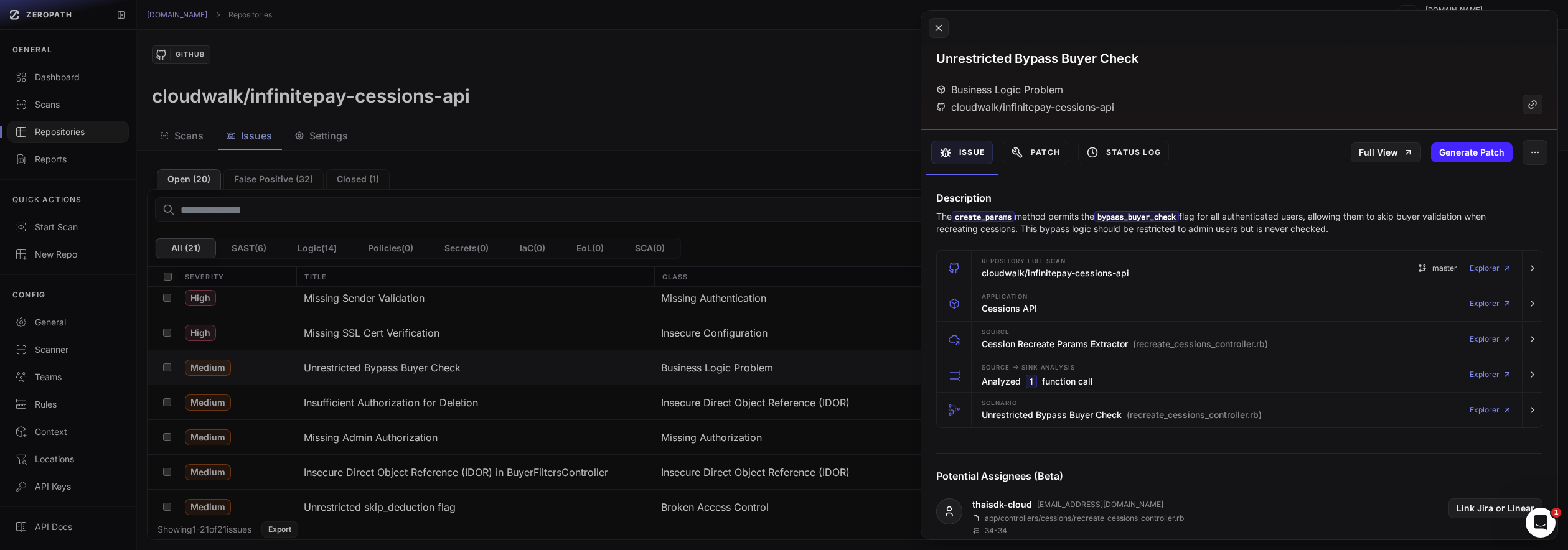
scroll to position [0, 0]
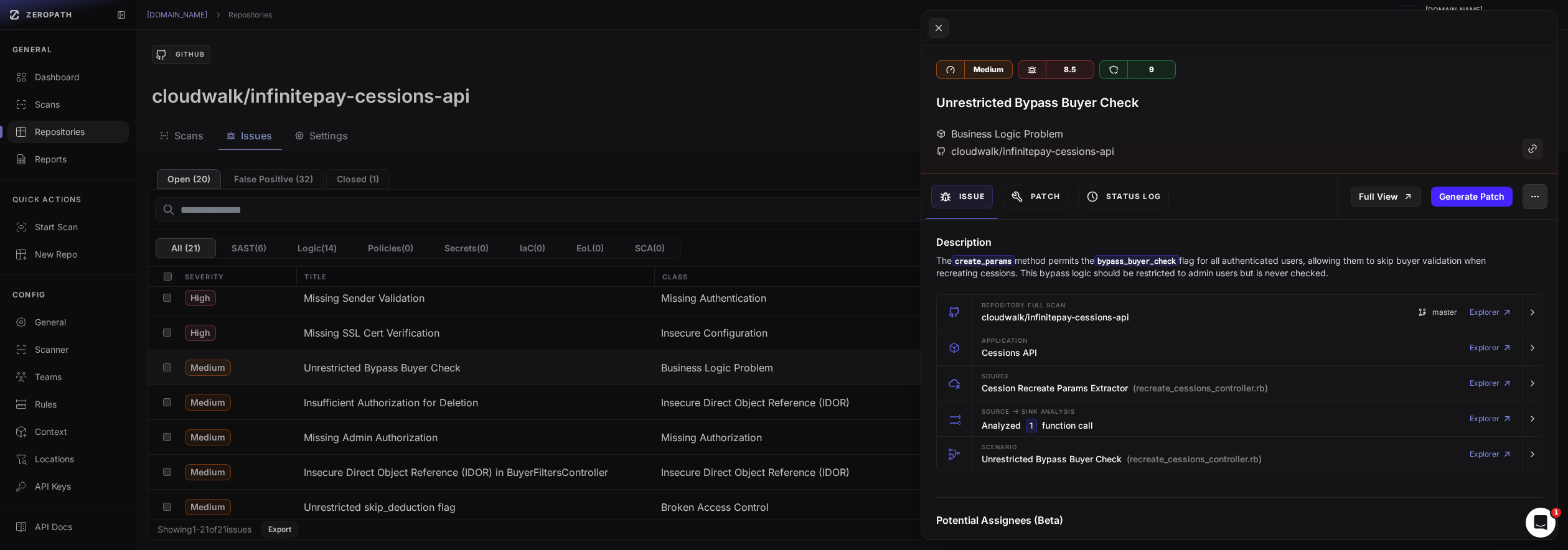
click at [1531, 198] on button "button" at bounding box center [1534, 196] width 25 height 25
click at [1428, 120] on div "Medium 8.5 9 Unrestricted Bypass Buyer Check Business Logic Problem cloudwalk/i…" at bounding box center [1239, 109] width 636 height 129
click at [1527, 148] on icon at bounding box center [1532, 149] width 11 height 15
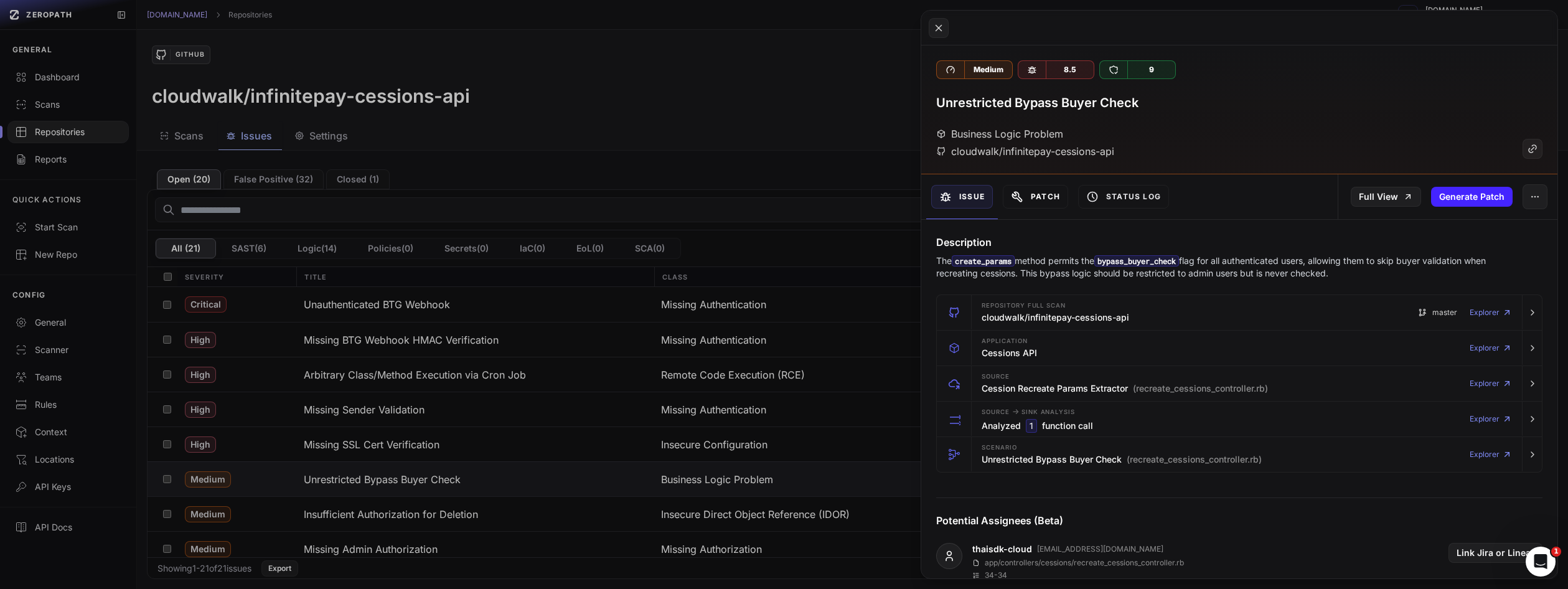
click at [1035, 202] on button "Patch" at bounding box center [1035, 197] width 65 height 24
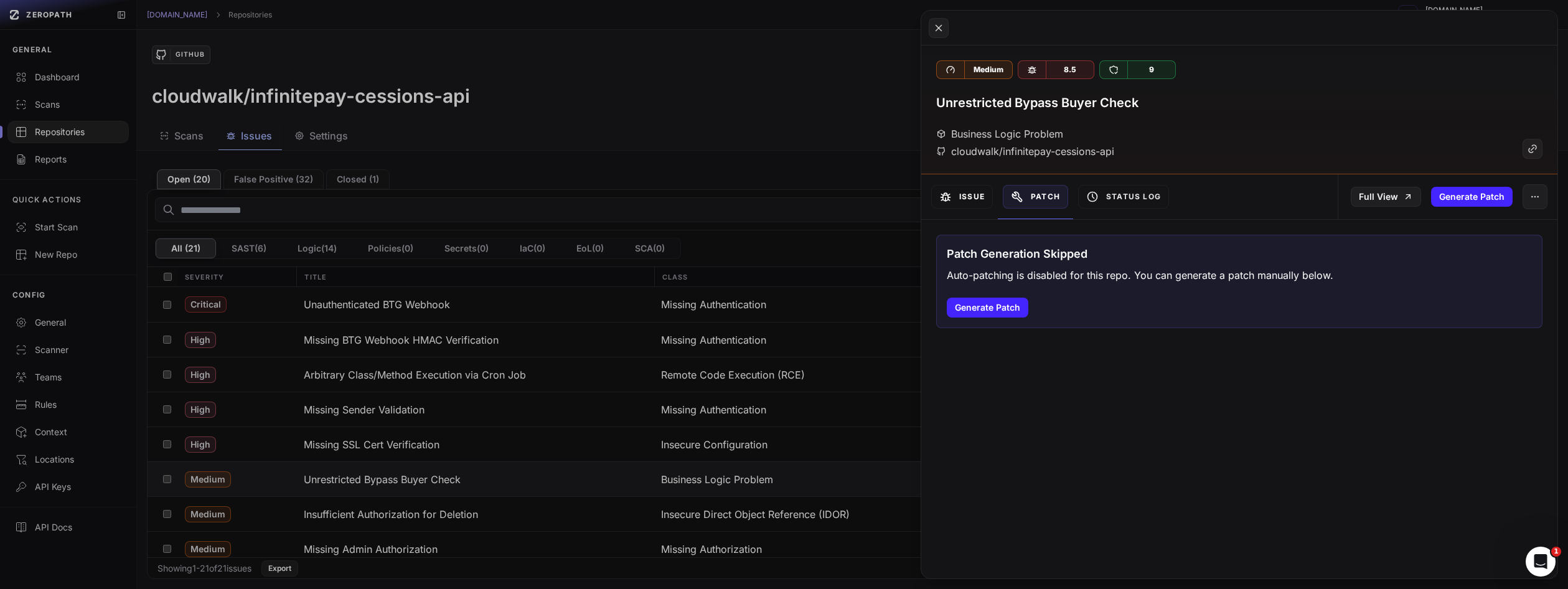
click at [961, 201] on button "Issue" at bounding box center [962, 197] width 62 height 24
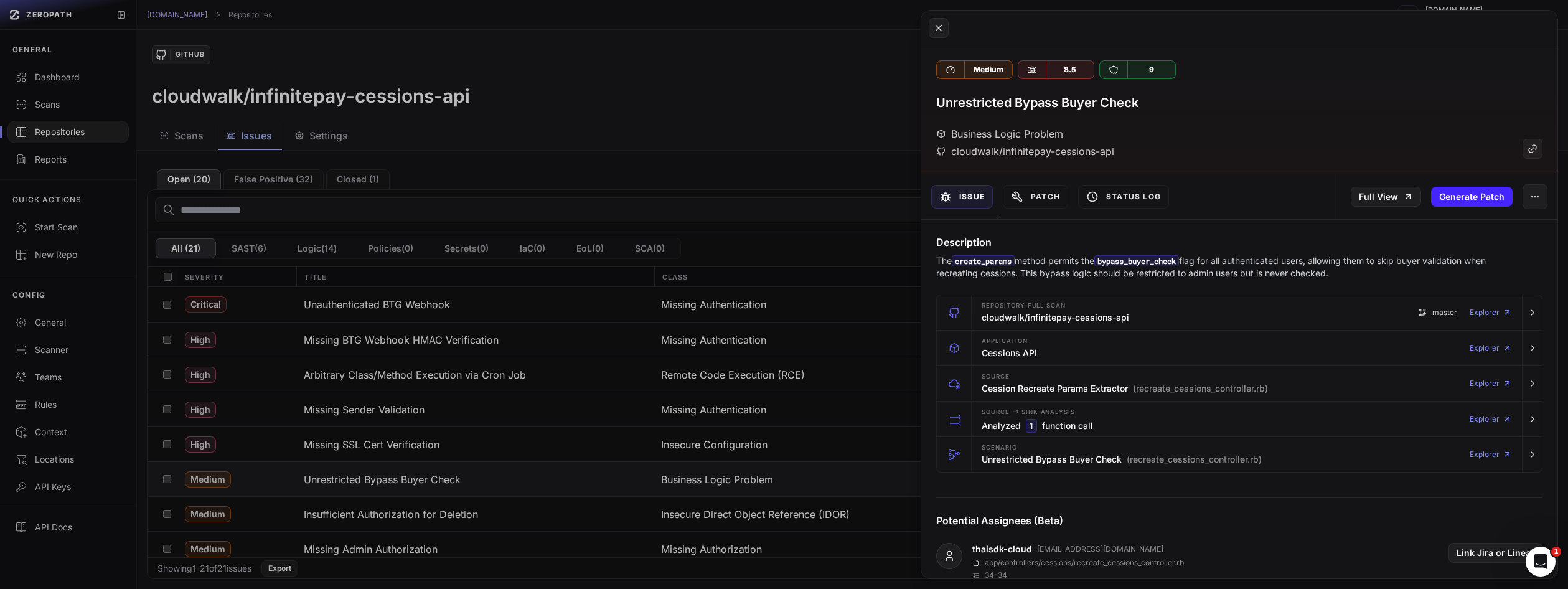
drag, startPoint x: 1079, startPoint y: 276, endPoint x: 1150, endPoint y: 276, distance: 71.0
click at [1129, 275] on p "The create_params method permits the bypass_buyer_check flag for all authentica…" at bounding box center [1215, 267] width 558 height 25
drag, startPoint x: 1368, startPoint y: 268, endPoint x: 941, endPoint y: 262, distance: 427.0
click at [941, 262] on p "The create_params method permits the bypass_buyer_check flag for all authentica…" at bounding box center [1215, 267] width 558 height 25
copy p "he create_params method permits the bypass_buyer_check flag for all authenticat…"
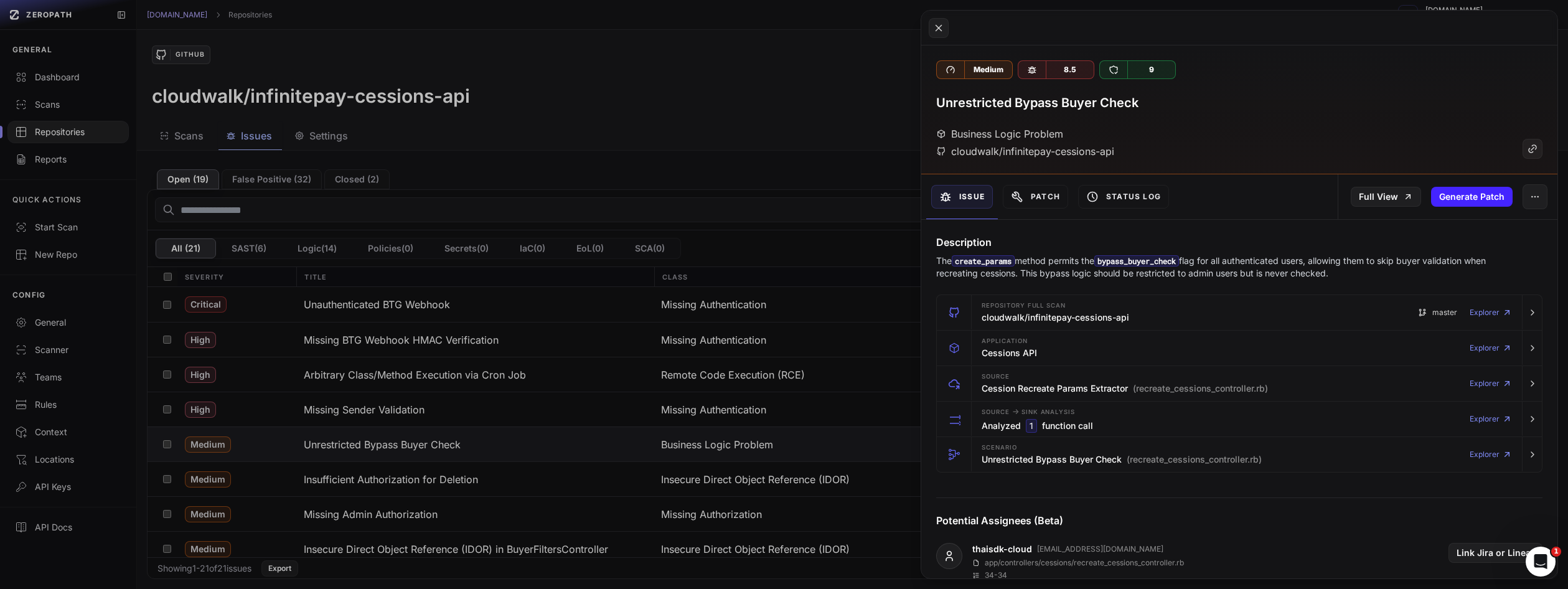
click at [651, 151] on button at bounding box center [784, 294] width 1568 height 589
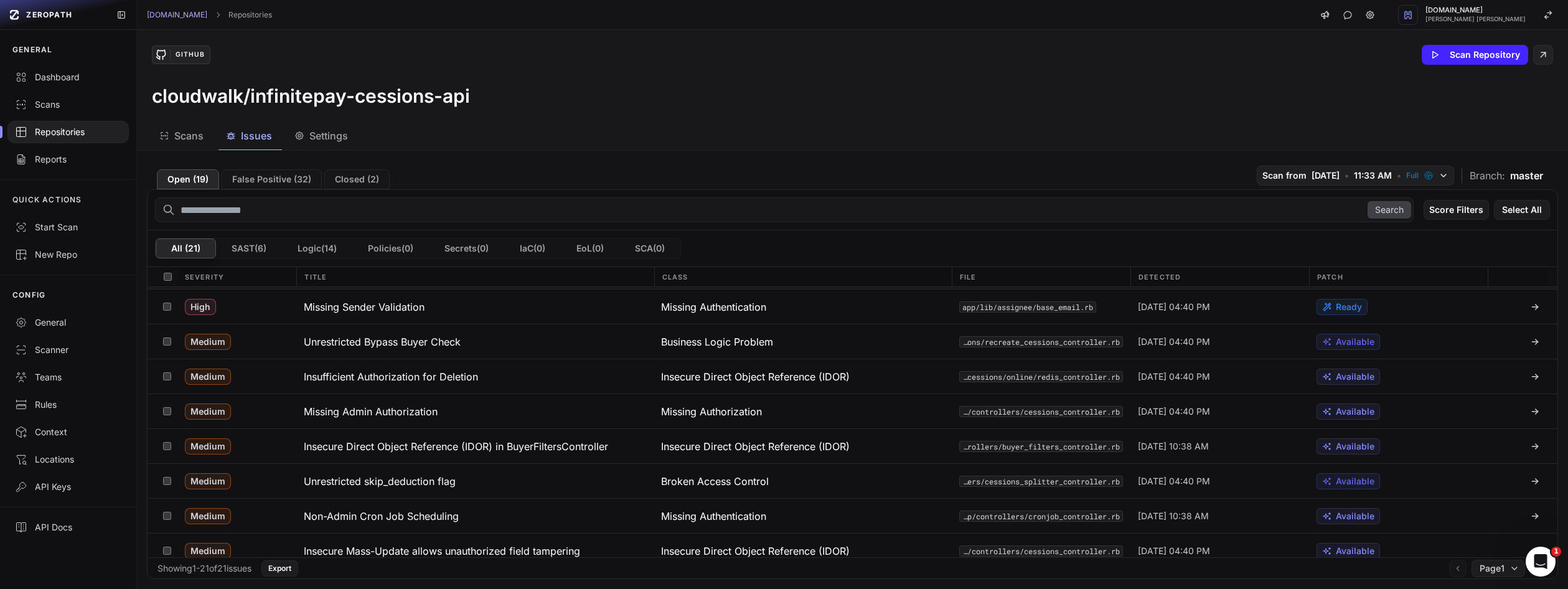
scroll to position [106, 0]
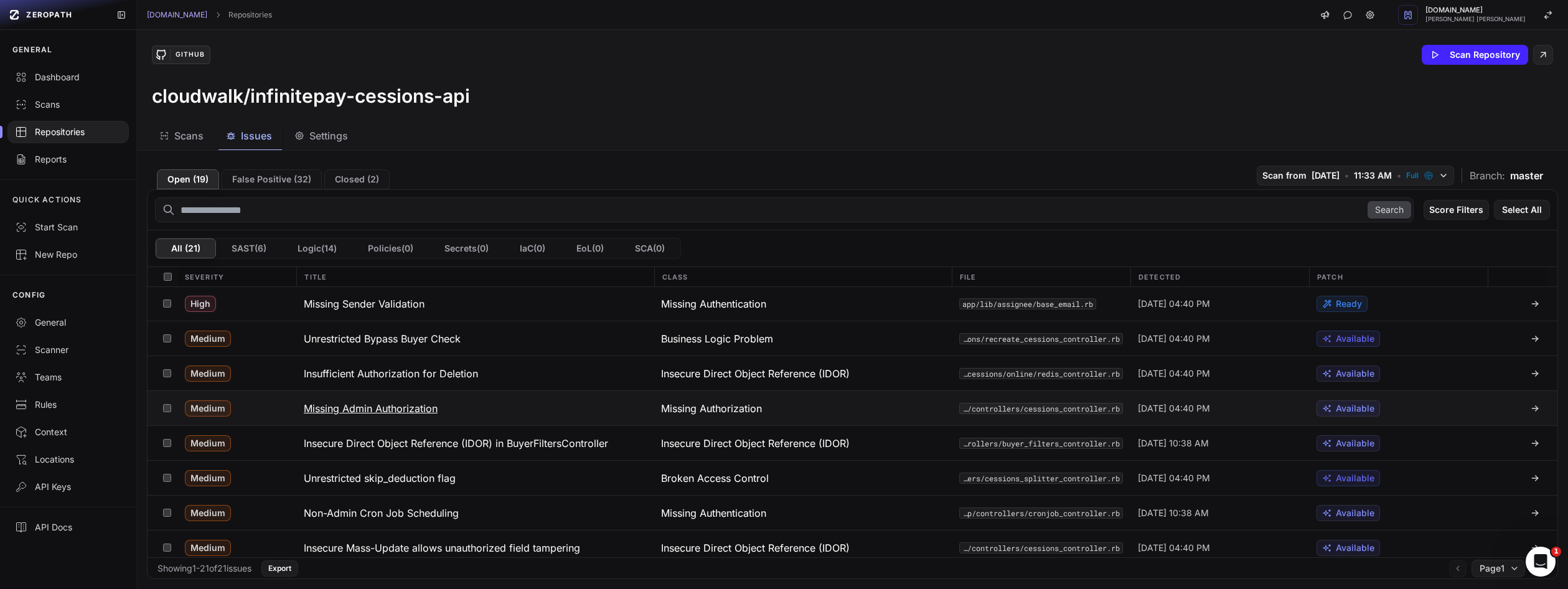
click at [381, 405] on h3 "Missing Admin Authorization" at bounding box center [370, 409] width 133 height 15
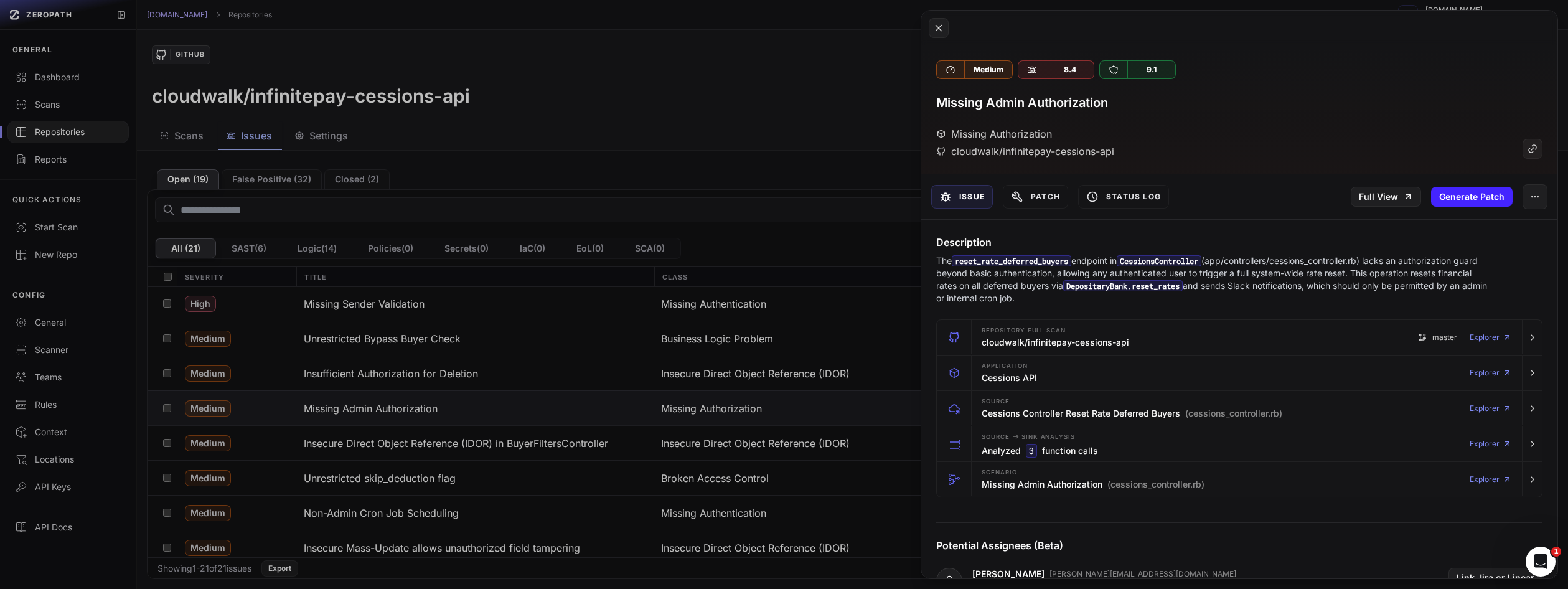
click at [1032, 165] on div "Medium 8.4 9.1 Missing Admin Authorization Missing Authorization cloudwalk/infi…" at bounding box center [1239, 110] width 636 height 129
click at [1031, 191] on button "Patch" at bounding box center [1035, 197] width 65 height 24
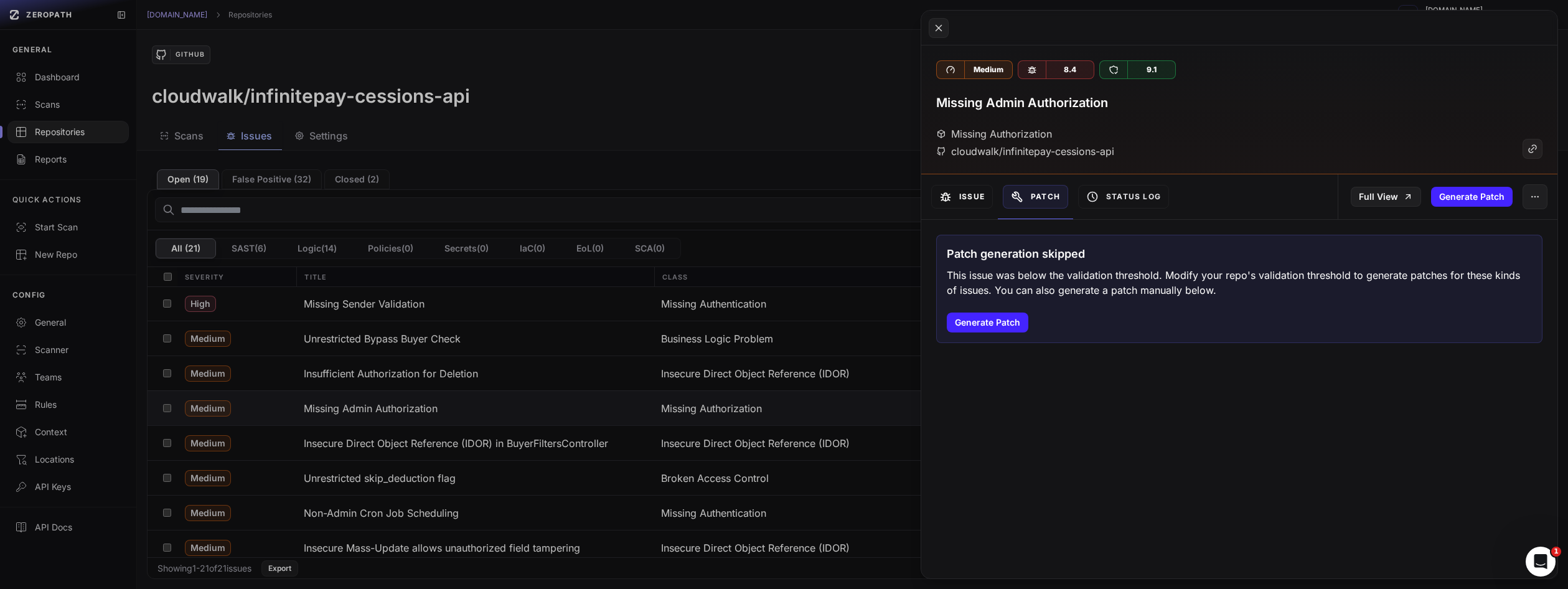
click at [968, 206] on button "Issue" at bounding box center [962, 197] width 62 height 24
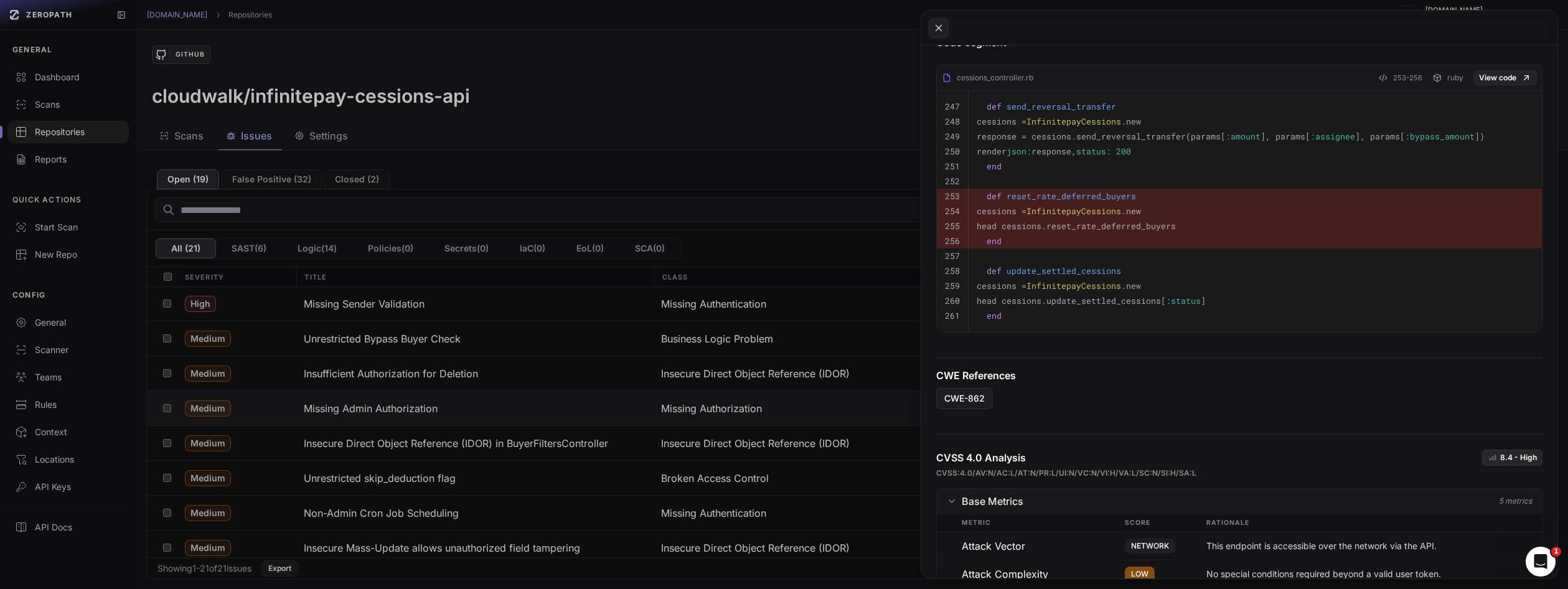
scroll to position [618, 0]
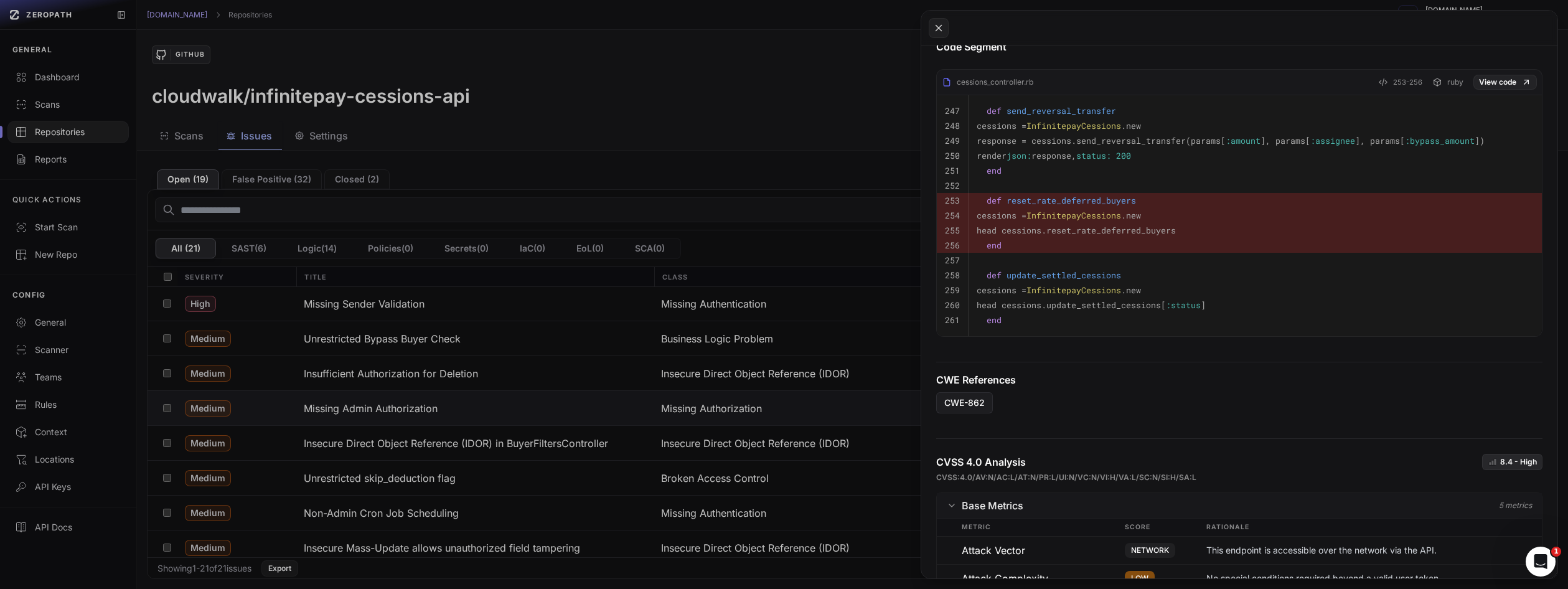
click at [1072, 201] on span "reset_rate_deferred_buyers" at bounding box center [1071, 201] width 130 height 11
copy span "reset_rate_deferred_buyers"
click at [1056, 197] on span "reset_rate_deferred_buyers" at bounding box center [1071, 201] width 130 height 11
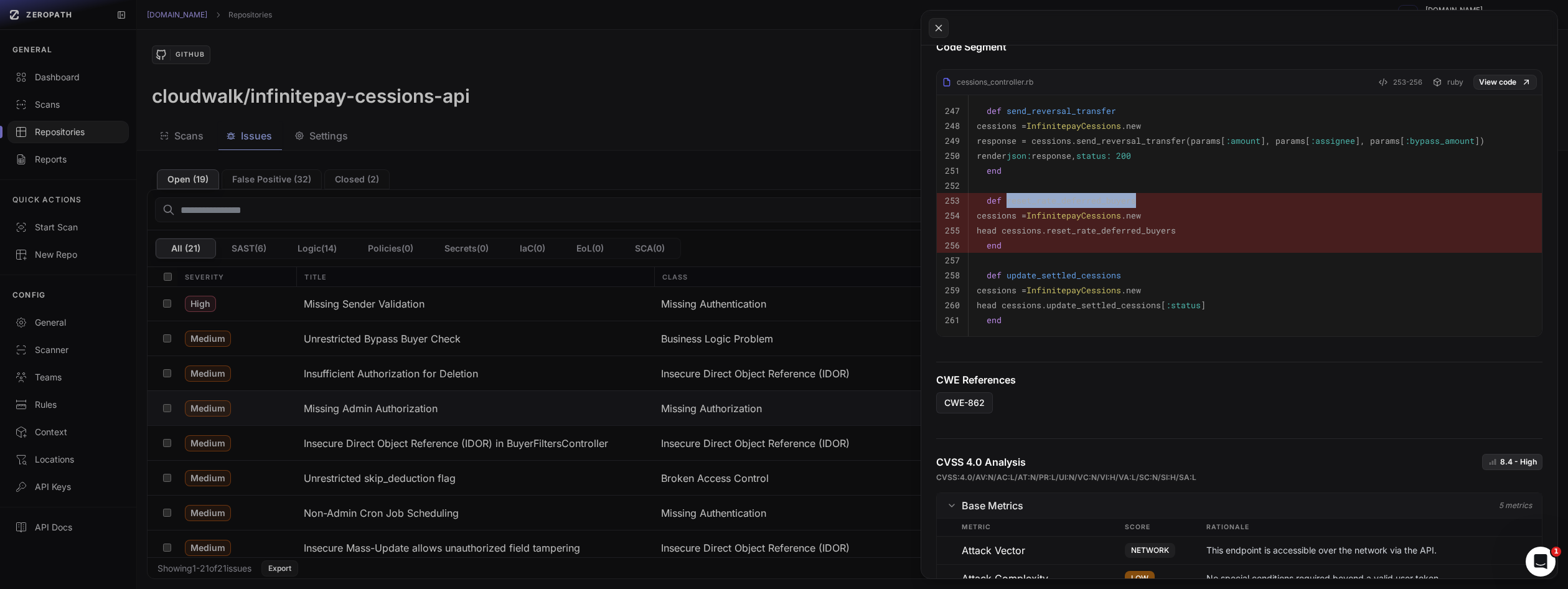
click at [686, 110] on button at bounding box center [784, 294] width 1568 height 589
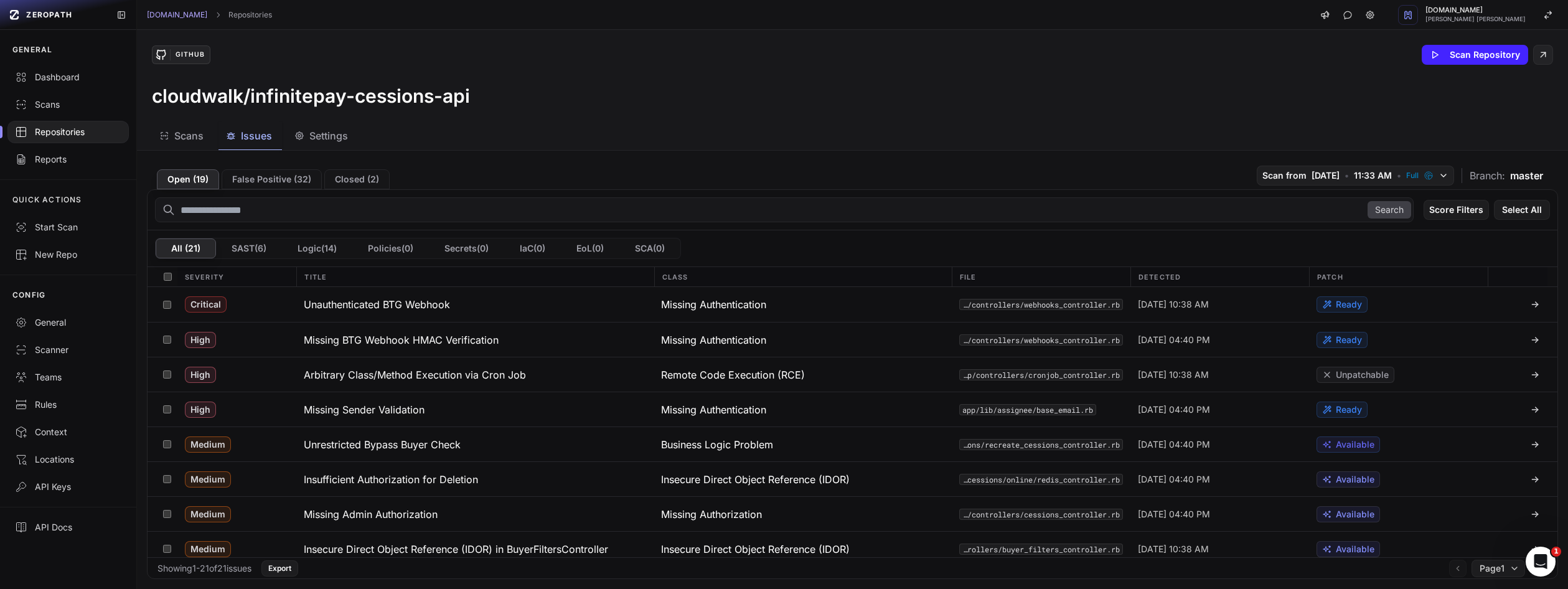
click at [48, 126] on div "Repositories" at bounding box center [68, 133] width 107 height 13
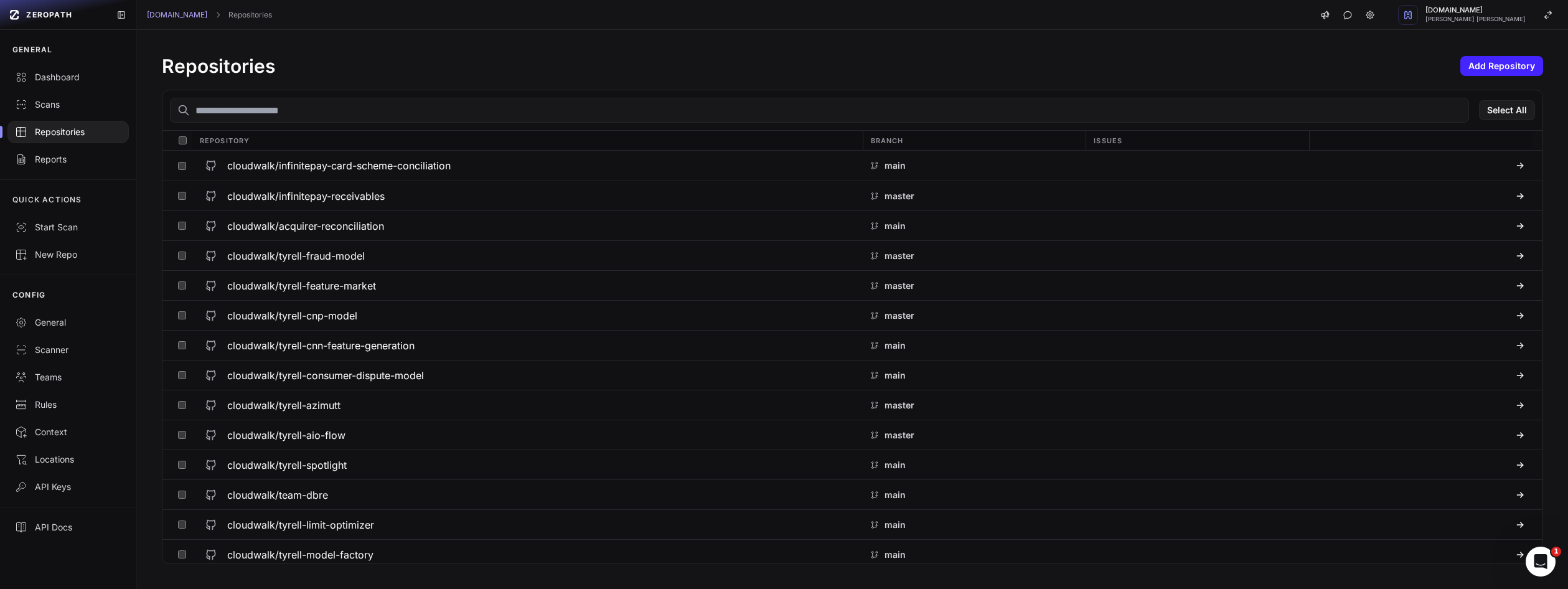
click at [343, 103] on input "text" at bounding box center [820, 110] width 1299 height 25
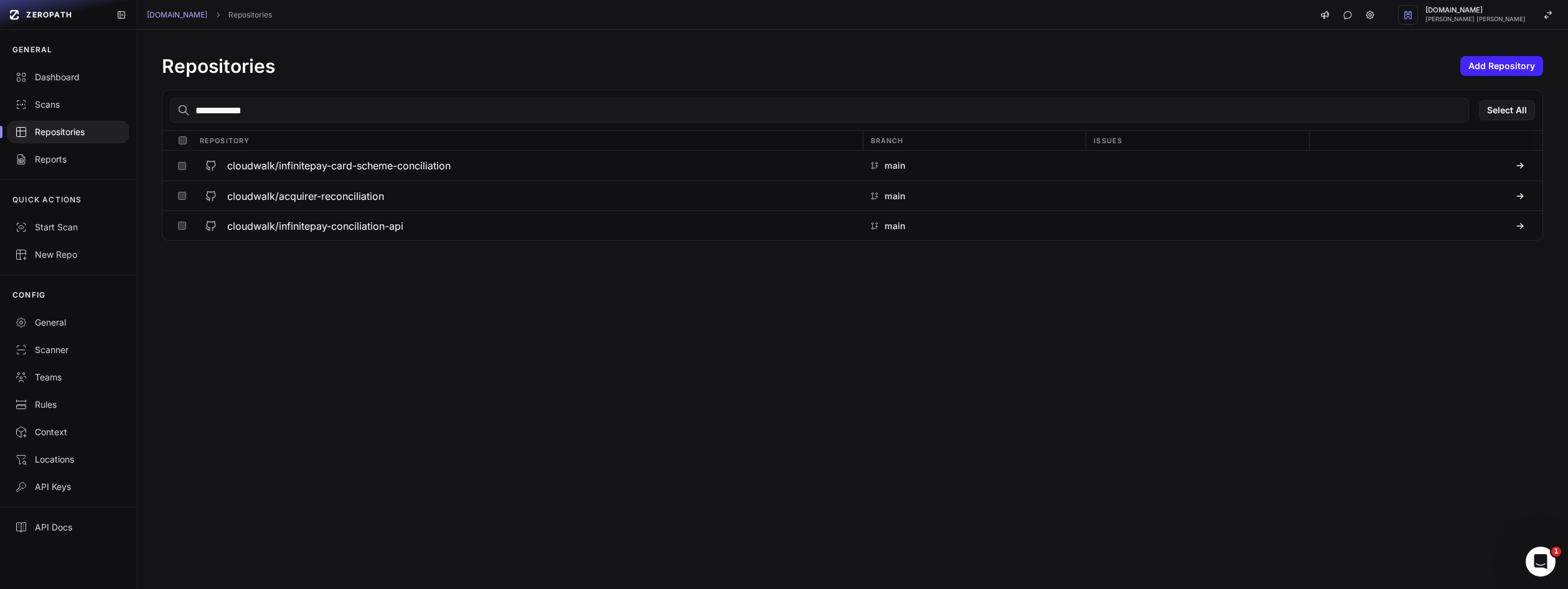
type input "**********"
click at [616, 412] on div "**********" at bounding box center [852, 308] width 1431 height 559
click at [355, 224] on h3 "cloudwalk/infinitepay-conciliation-api" at bounding box center [315, 225] width 176 height 15
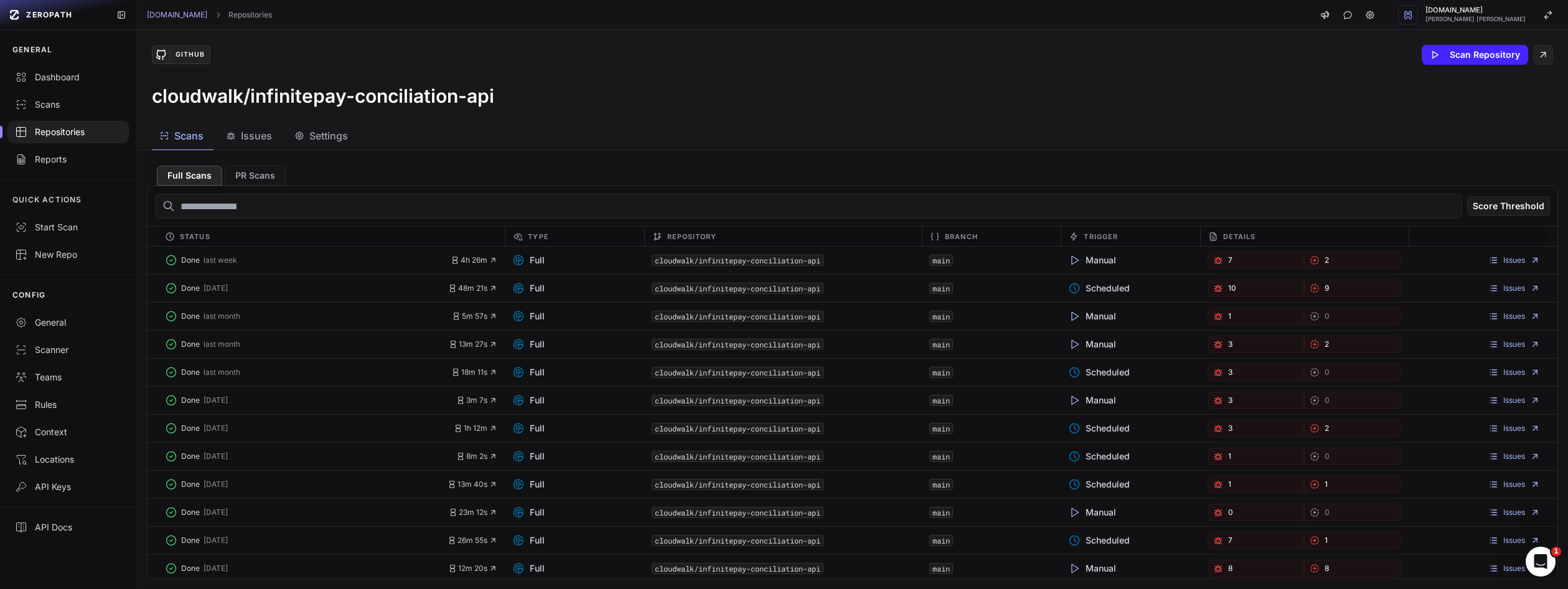
scroll to position [4, 0]
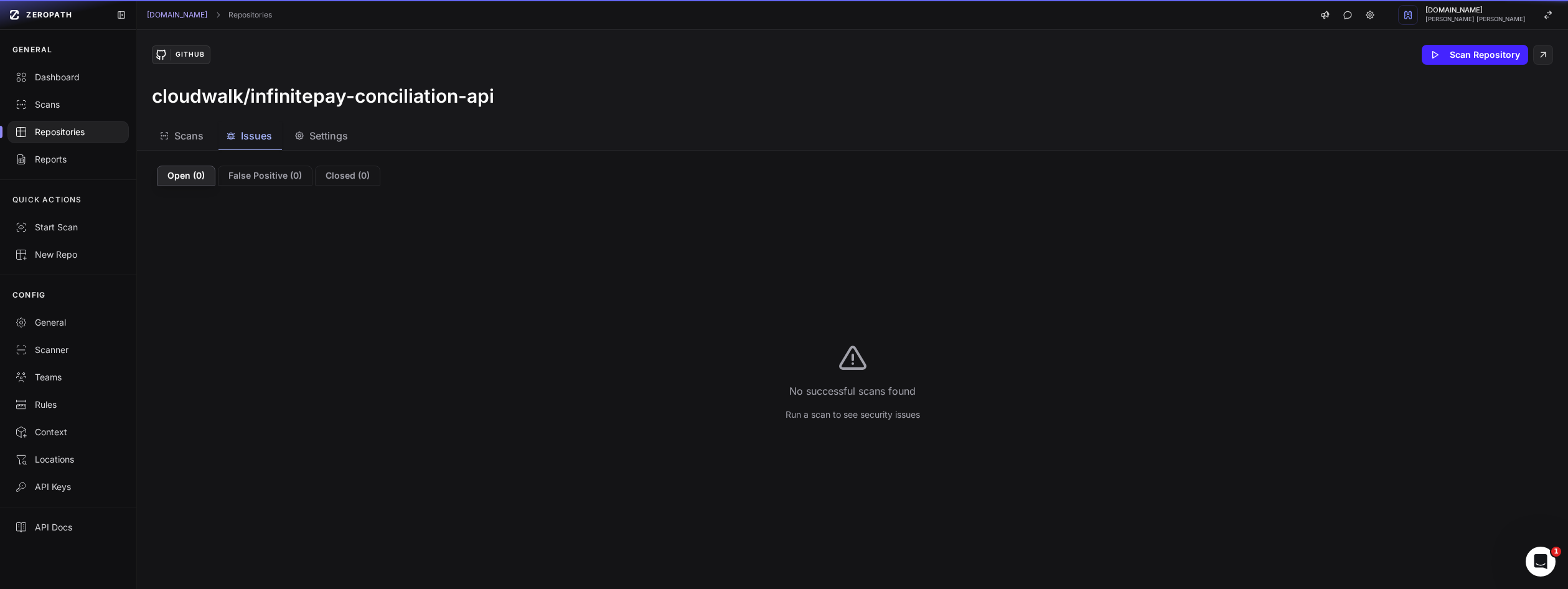
click at [260, 137] on span "Issues" at bounding box center [257, 135] width 31 height 15
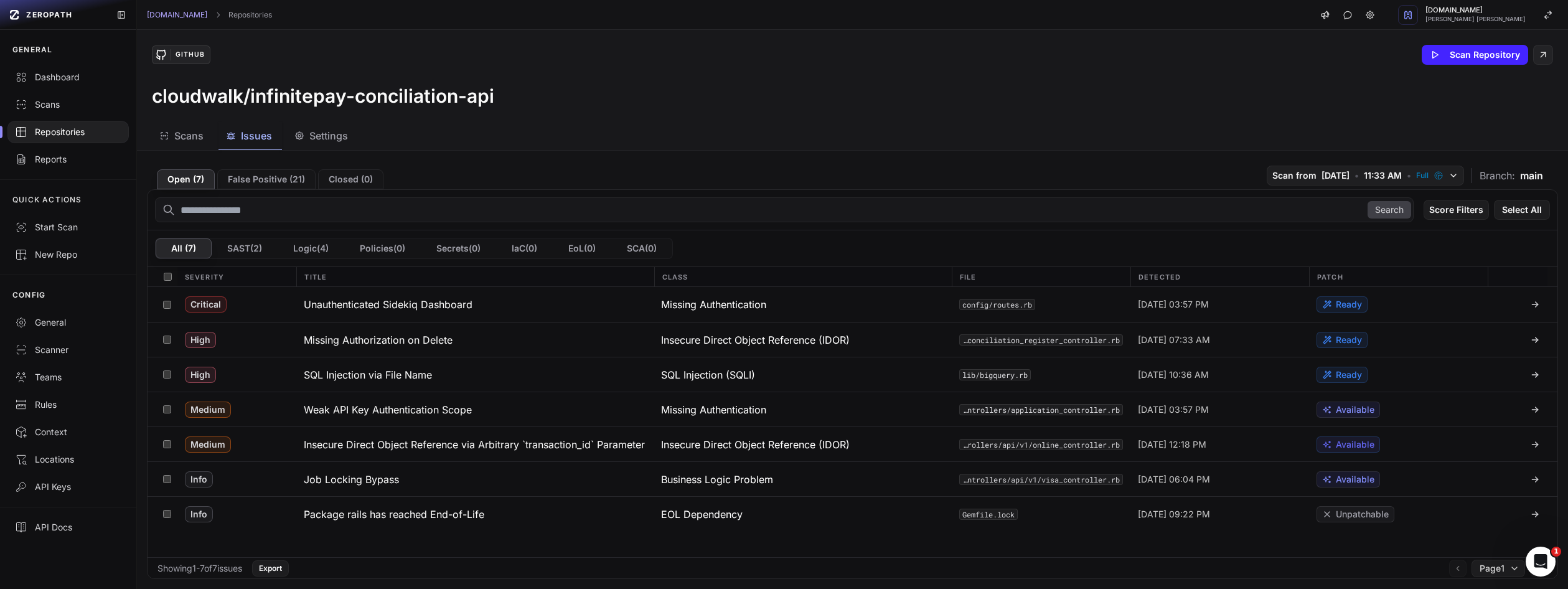
click at [663, 141] on div "Scans Issues Settings" at bounding box center [837, 136] width 1401 height 28
